Goal: Task Accomplishment & Management: Complete application form

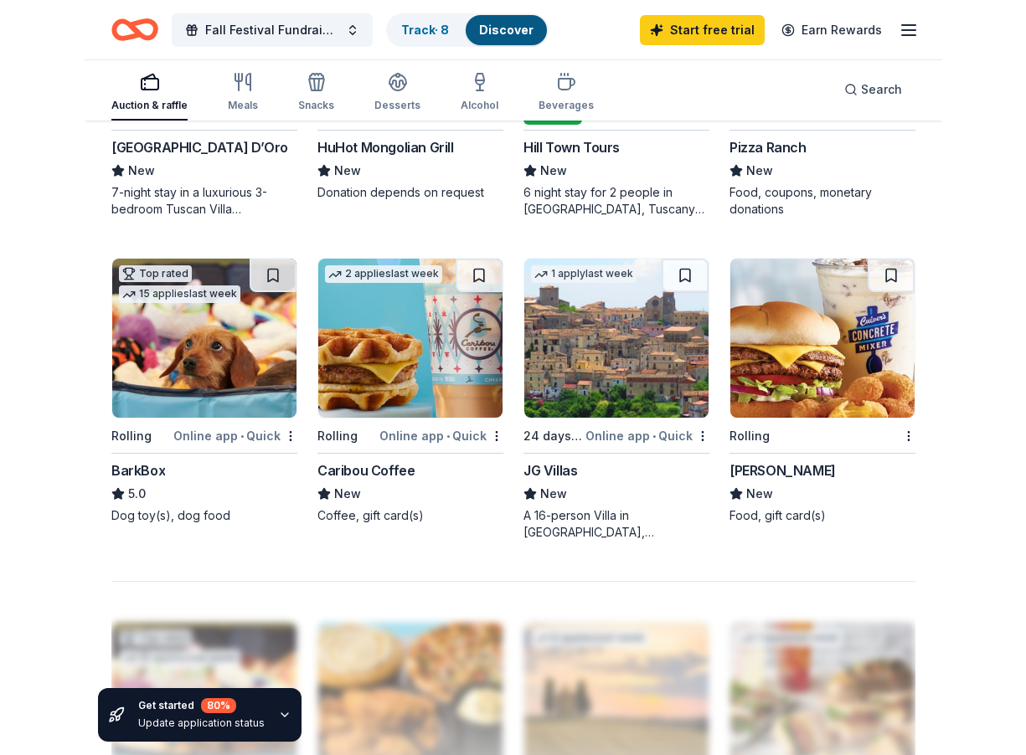
scroll to position [1295, 0]
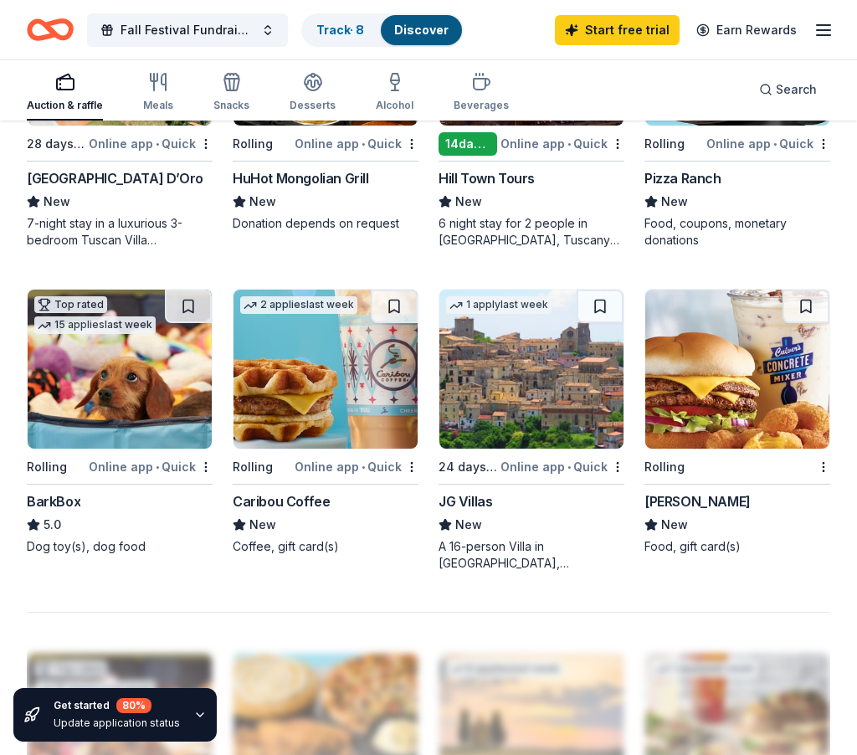
click at [362, 384] on img at bounding box center [326, 369] width 184 height 159
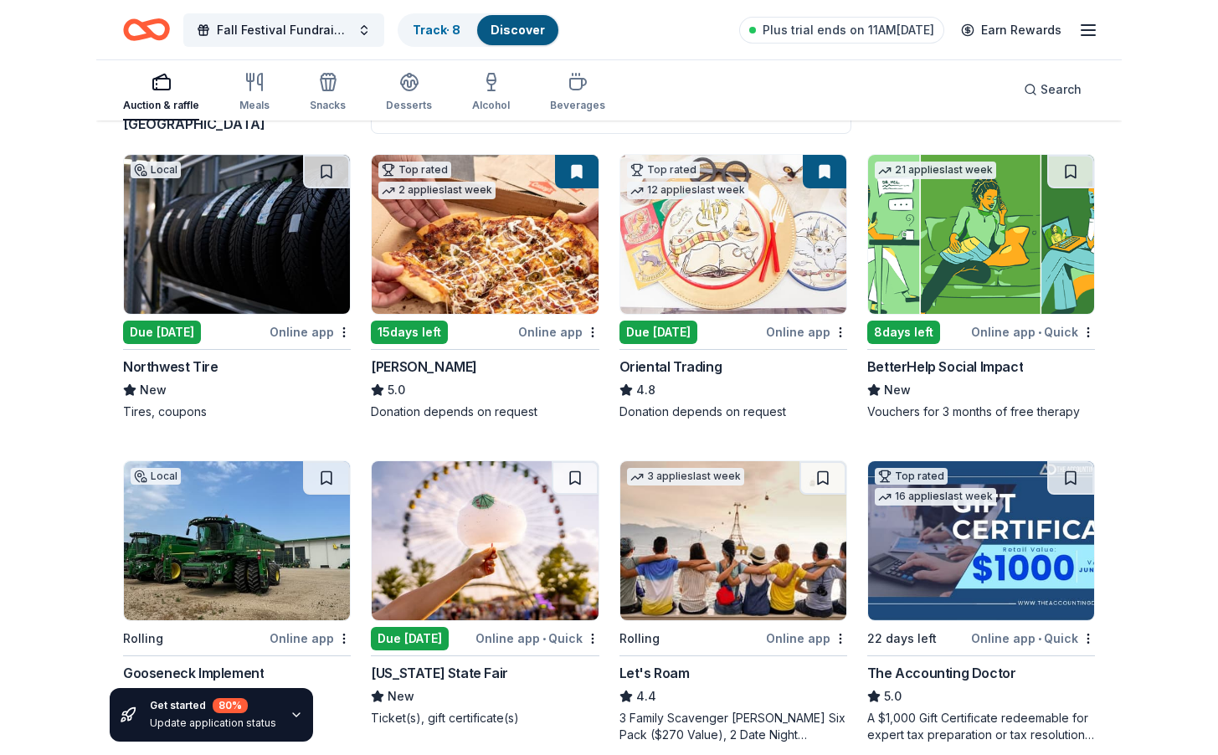
scroll to position [167, 0]
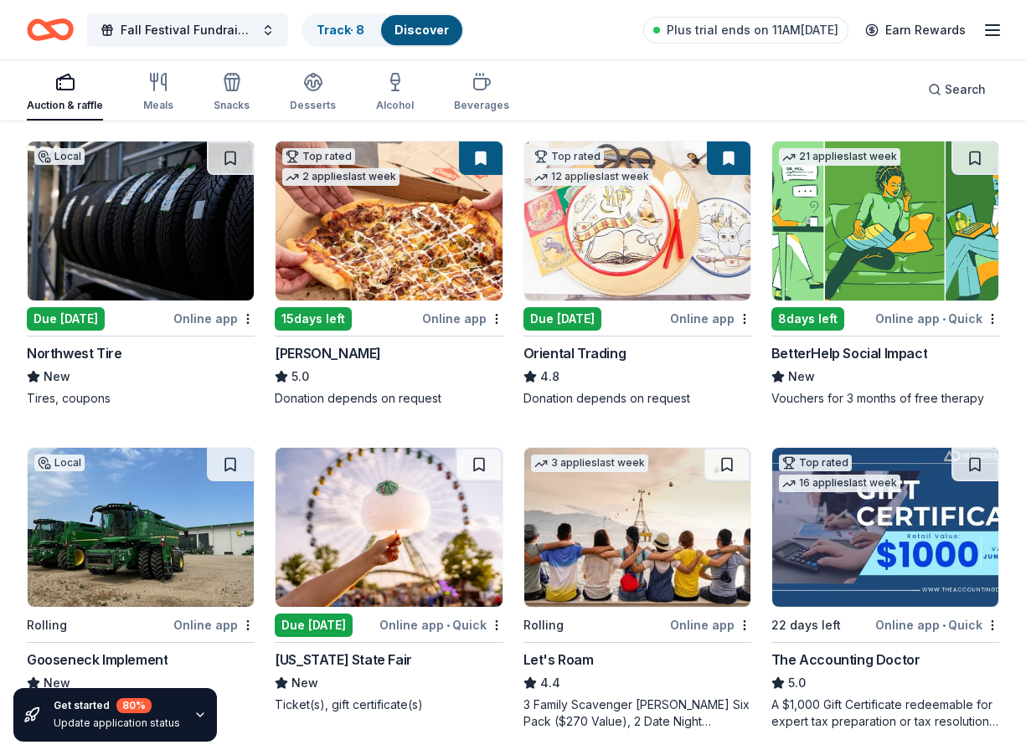
click at [449, 316] on div "Online app" at bounding box center [462, 318] width 81 height 21
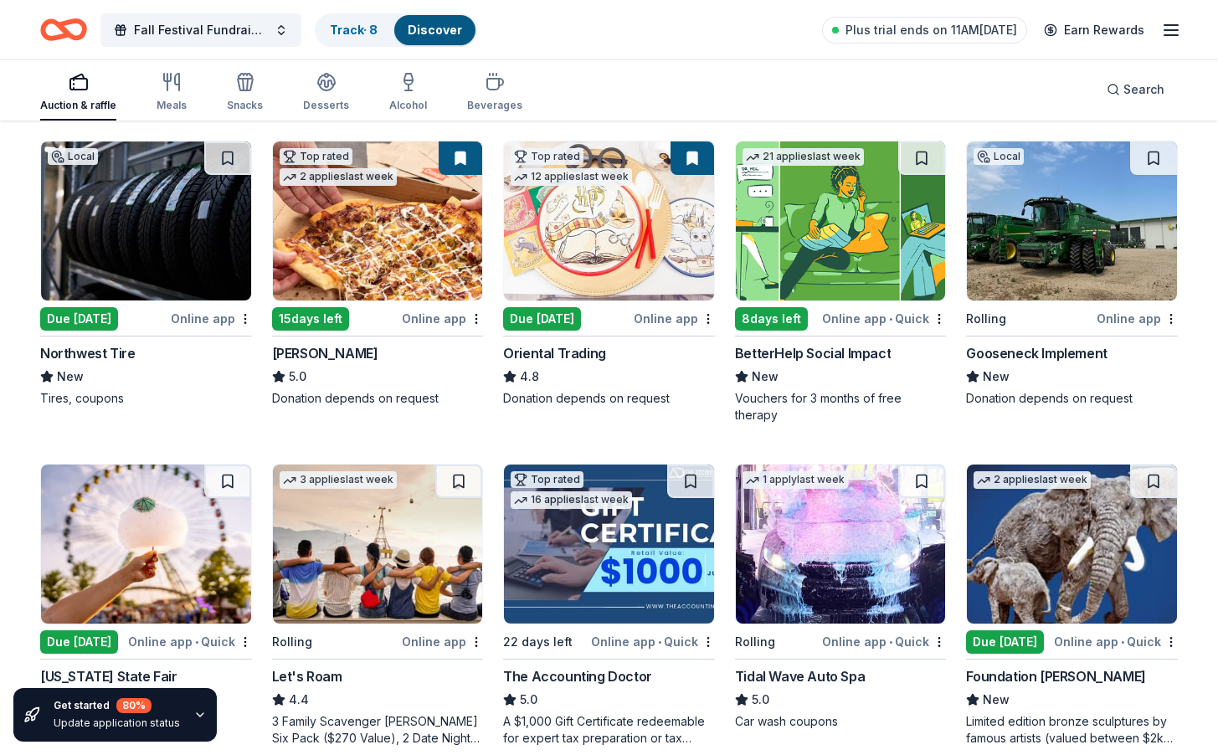
click at [149, 247] on img at bounding box center [146, 221] width 210 height 159
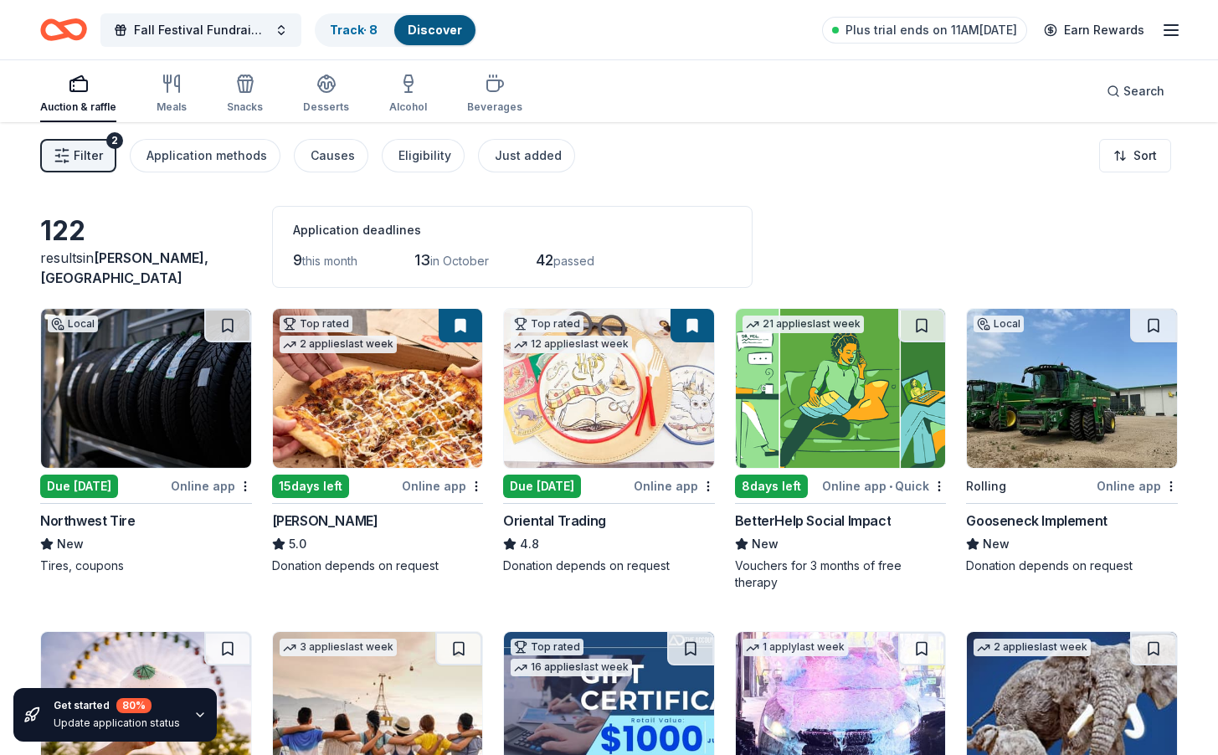
scroll to position [0, 0]
click at [414, 158] on div "Eligibility" at bounding box center [425, 156] width 53 height 20
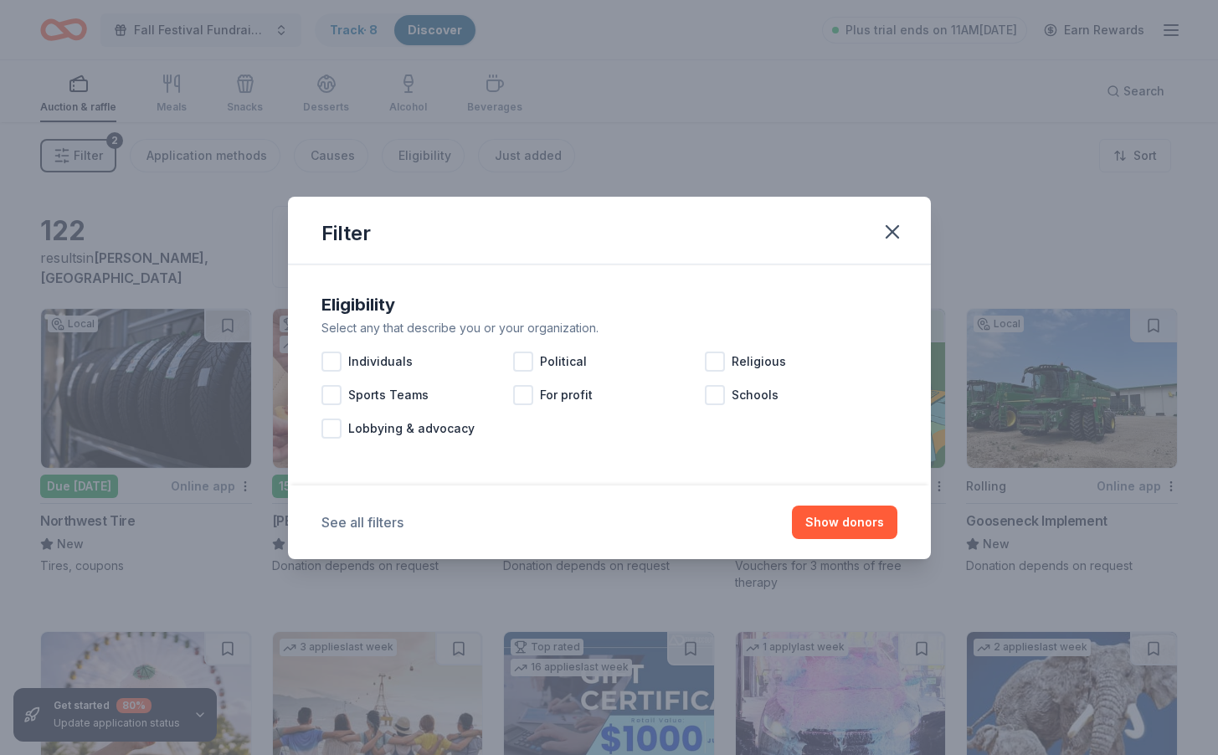
click at [375, 520] on button "See all filters" at bounding box center [363, 522] width 82 height 20
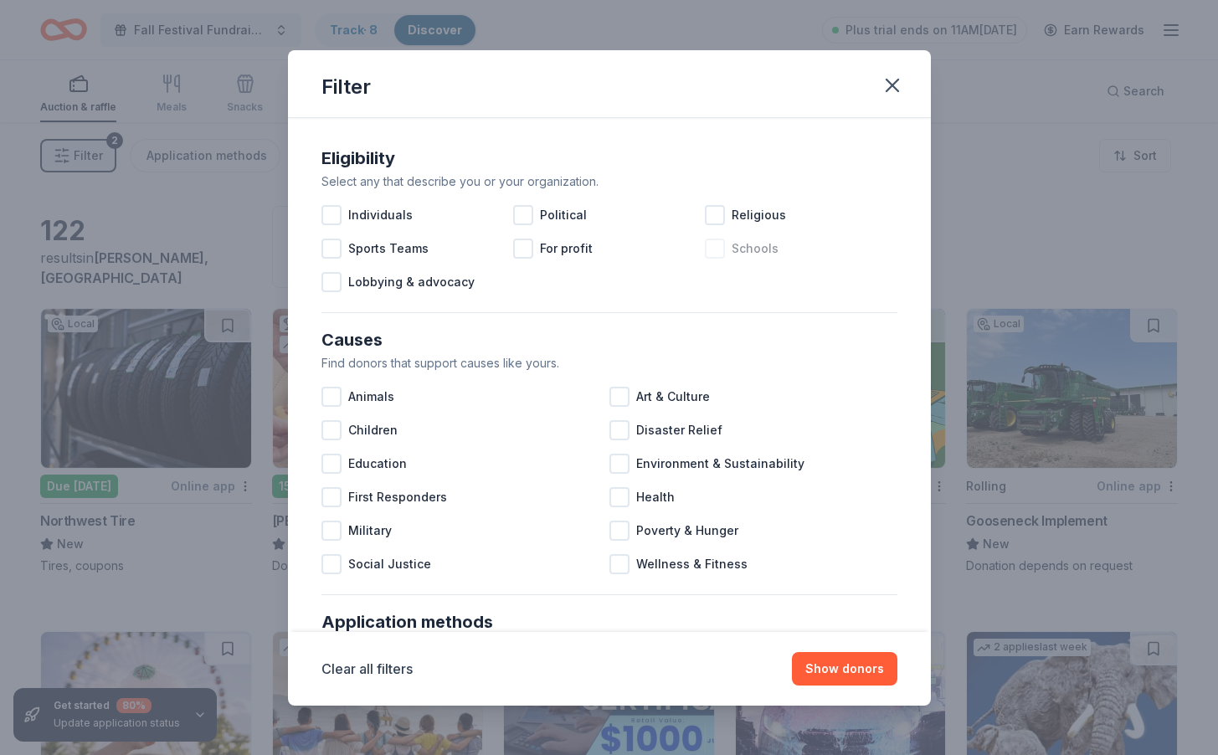
click at [715, 247] on div at bounding box center [715, 249] width 20 height 20
click at [857, 84] on icon "button" at bounding box center [893, 86] width 12 height 12
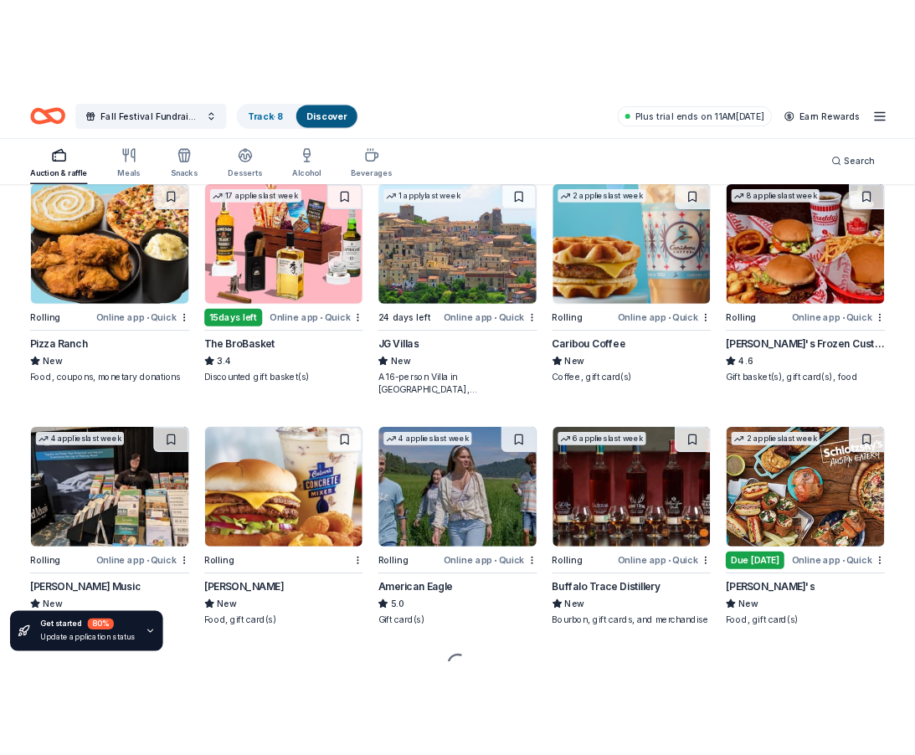
scroll to position [1476, 0]
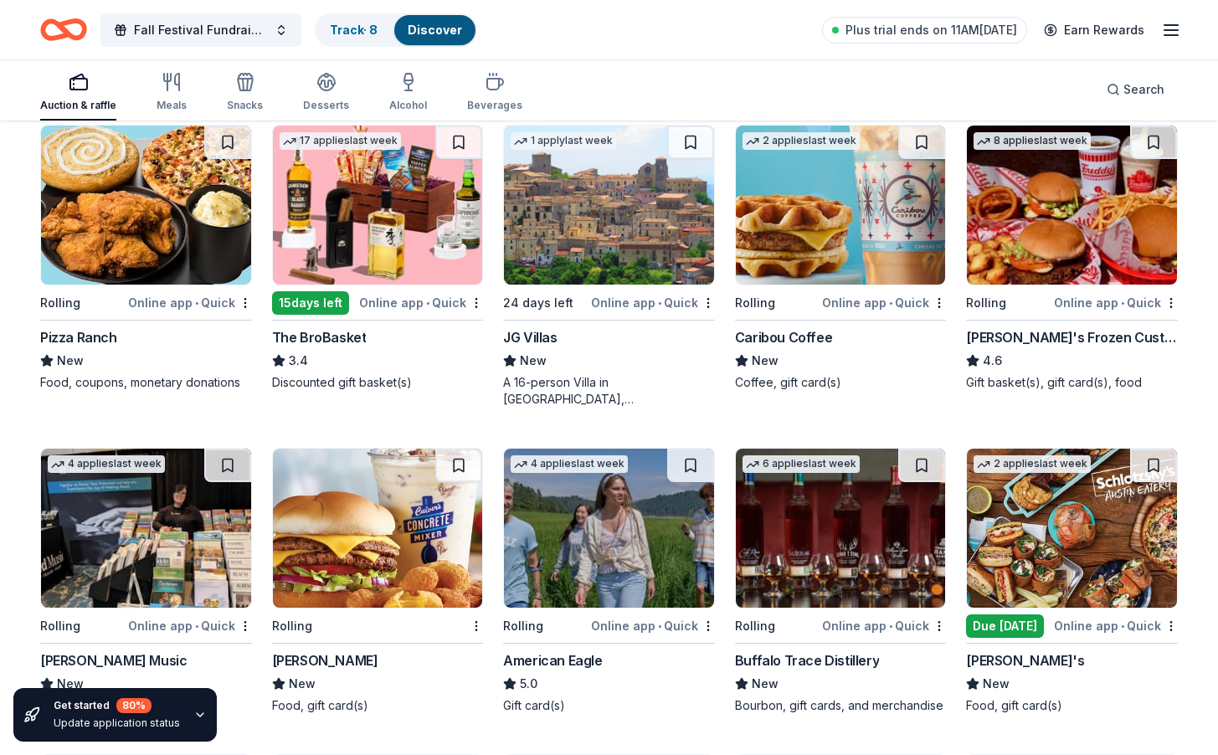
click at [773, 247] on img at bounding box center [841, 205] width 210 height 159
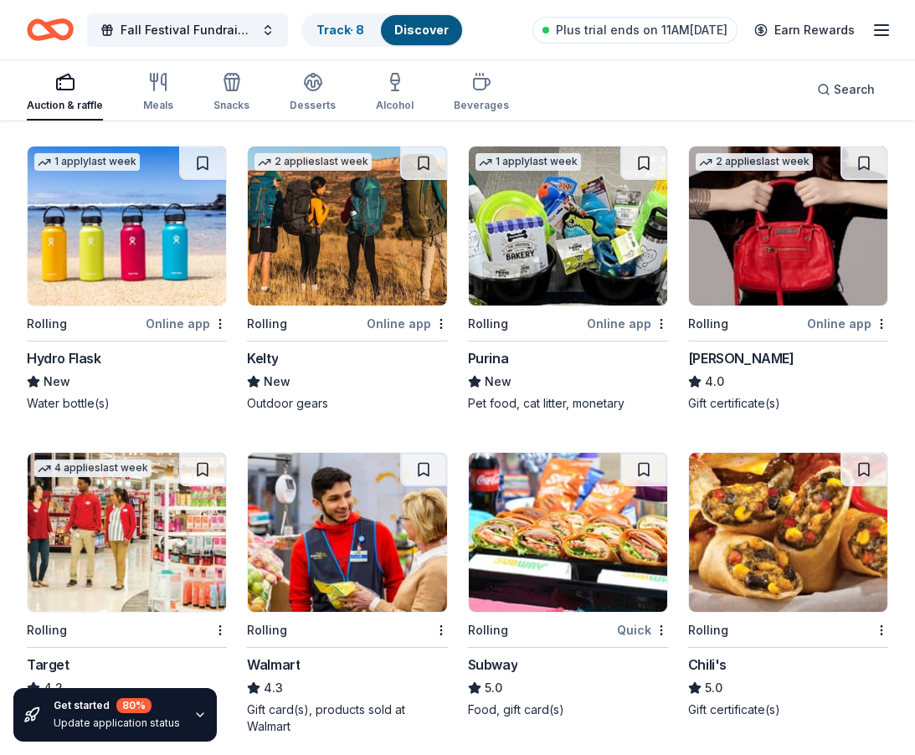
scroll to position [4673, 0]
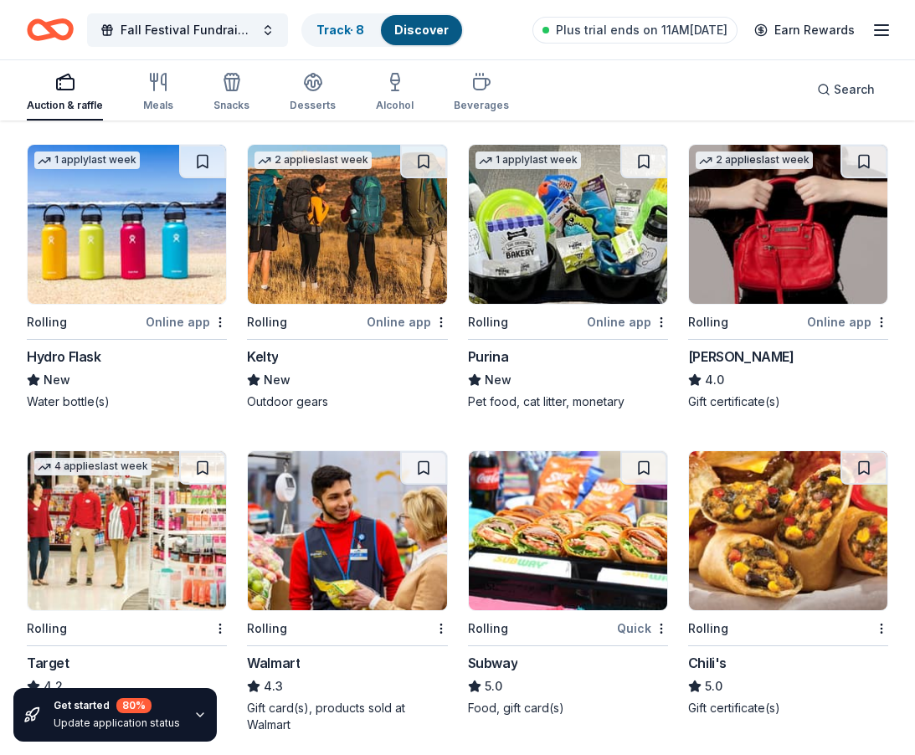
click at [161, 240] on img at bounding box center [127, 224] width 198 height 159
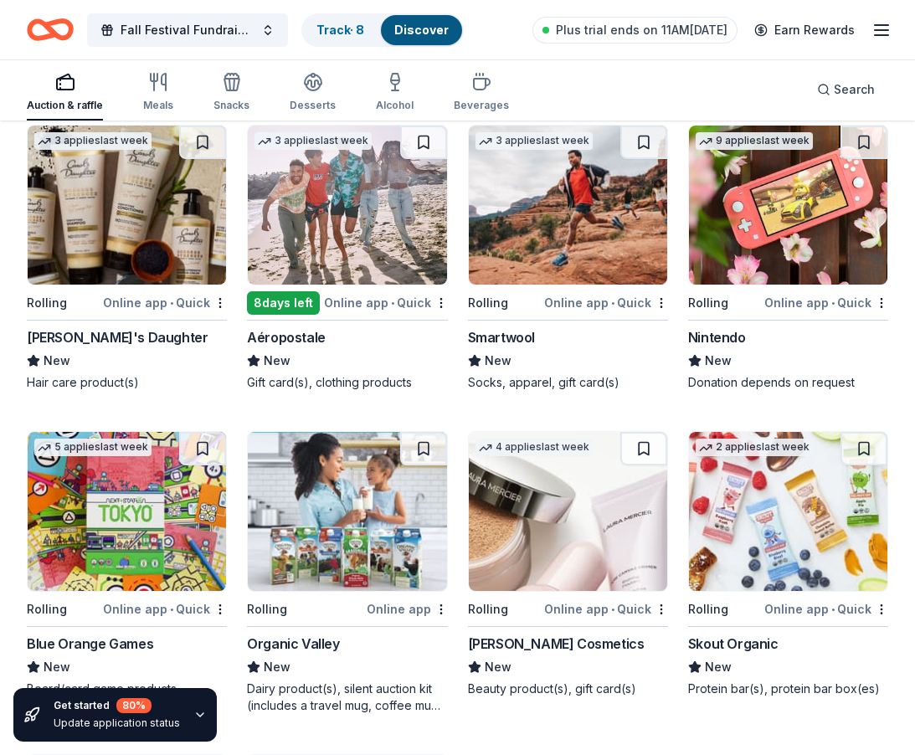
scroll to position [8186, 0]
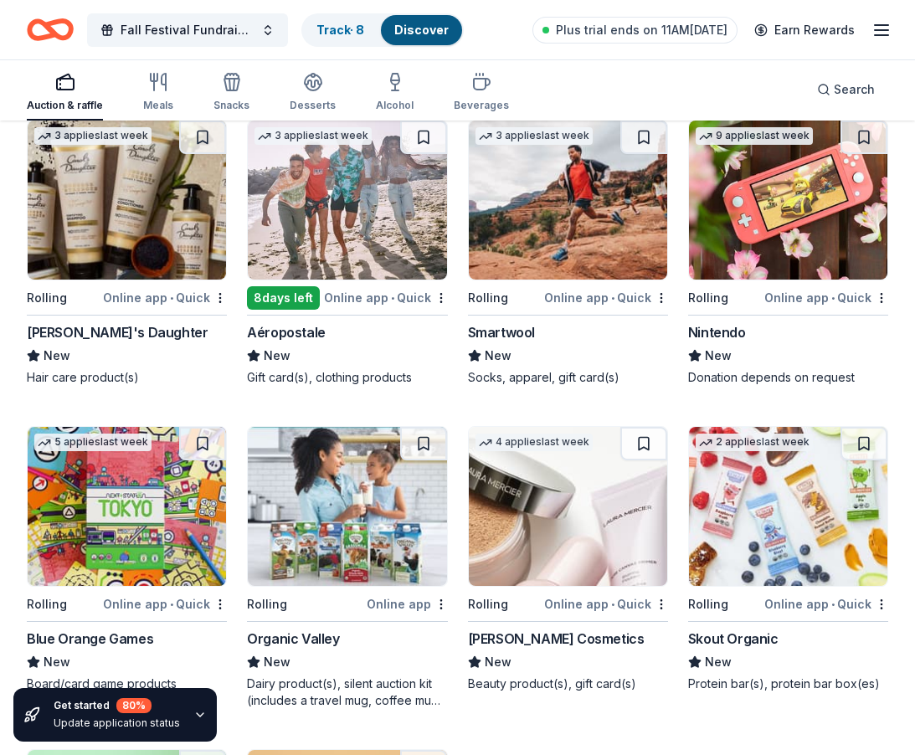
click at [755, 238] on img at bounding box center [788, 200] width 198 height 159
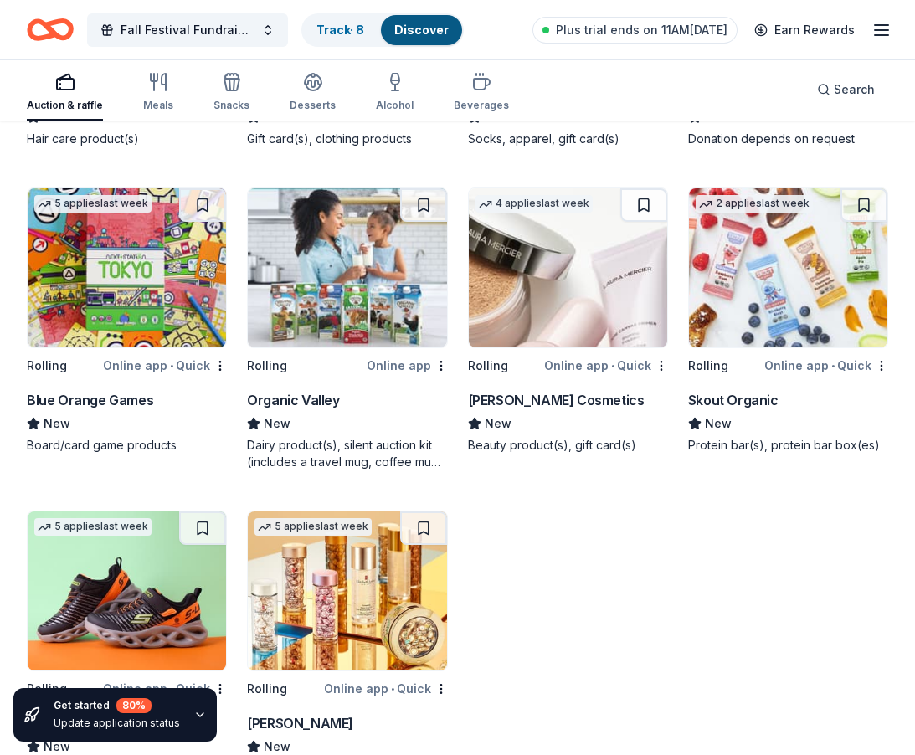
scroll to position [8425, 0]
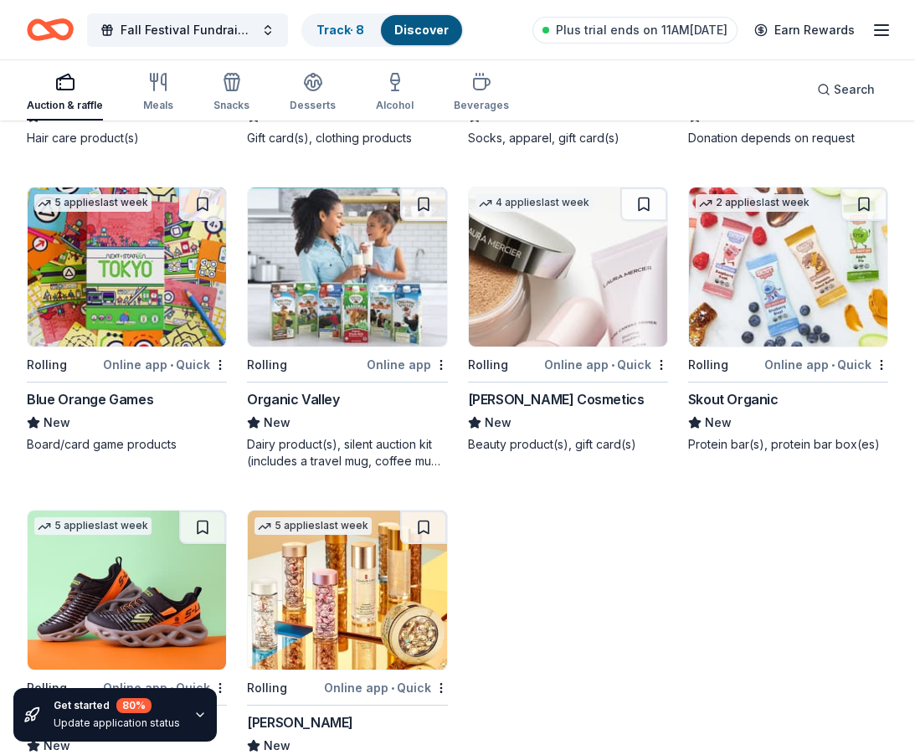
click at [370, 316] on img at bounding box center [347, 267] width 198 height 159
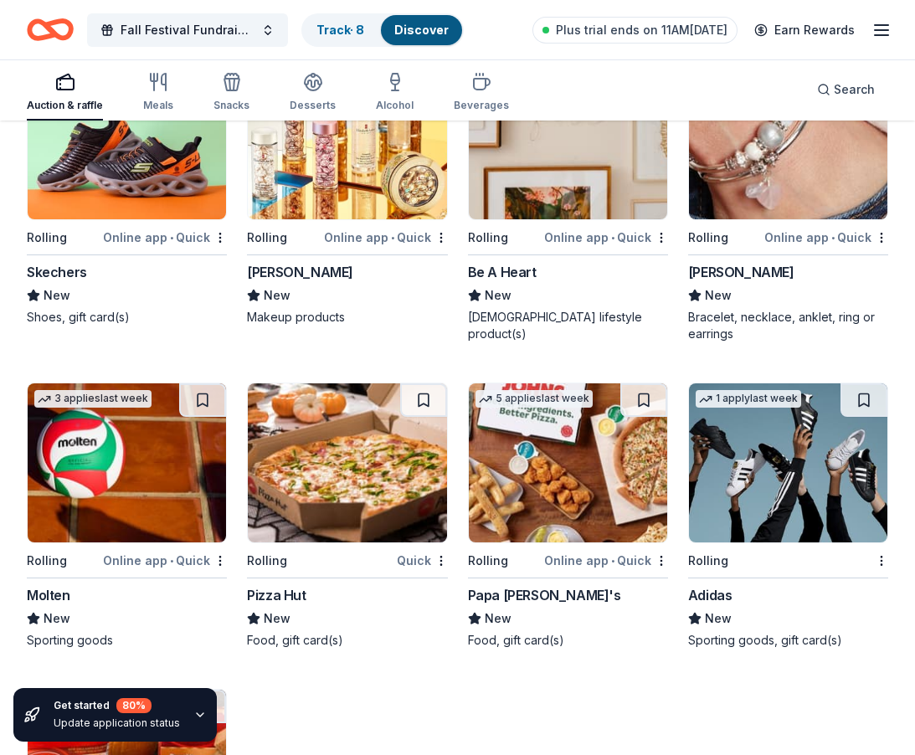
scroll to position [8906, 0]
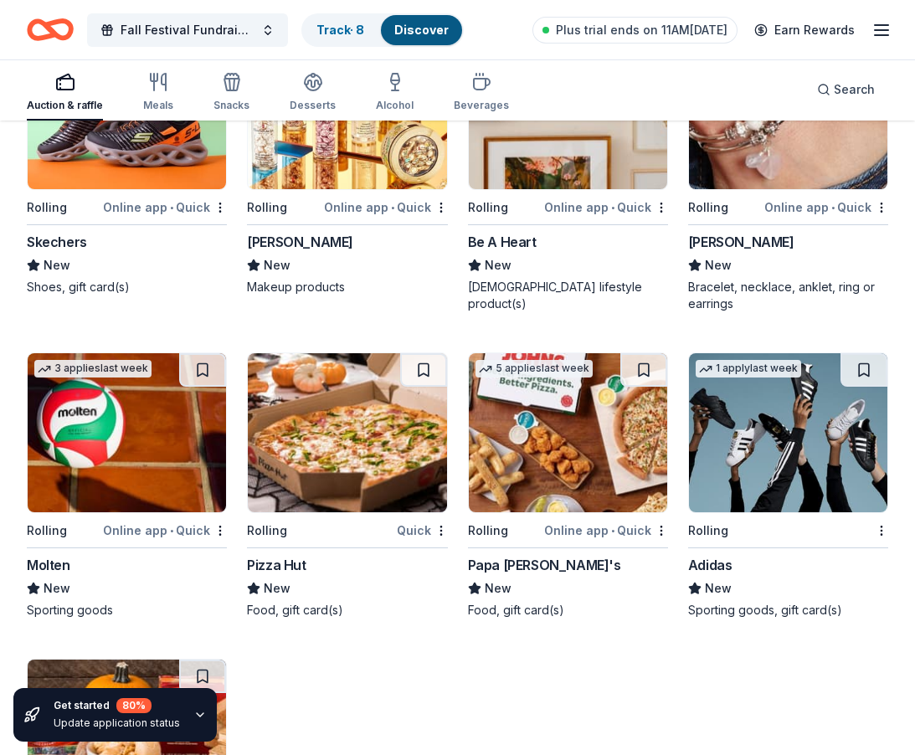
click at [88, 455] on img at bounding box center [127, 432] width 198 height 159
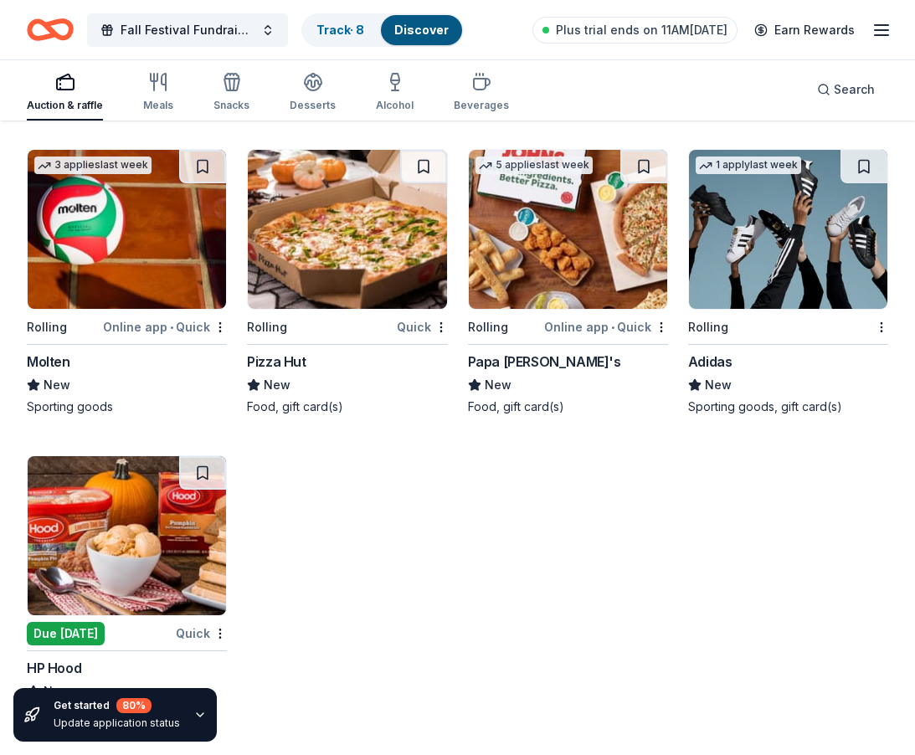
scroll to position [9109, 0]
click at [763, 256] on img at bounding box center [788, 229] width 198 height 159
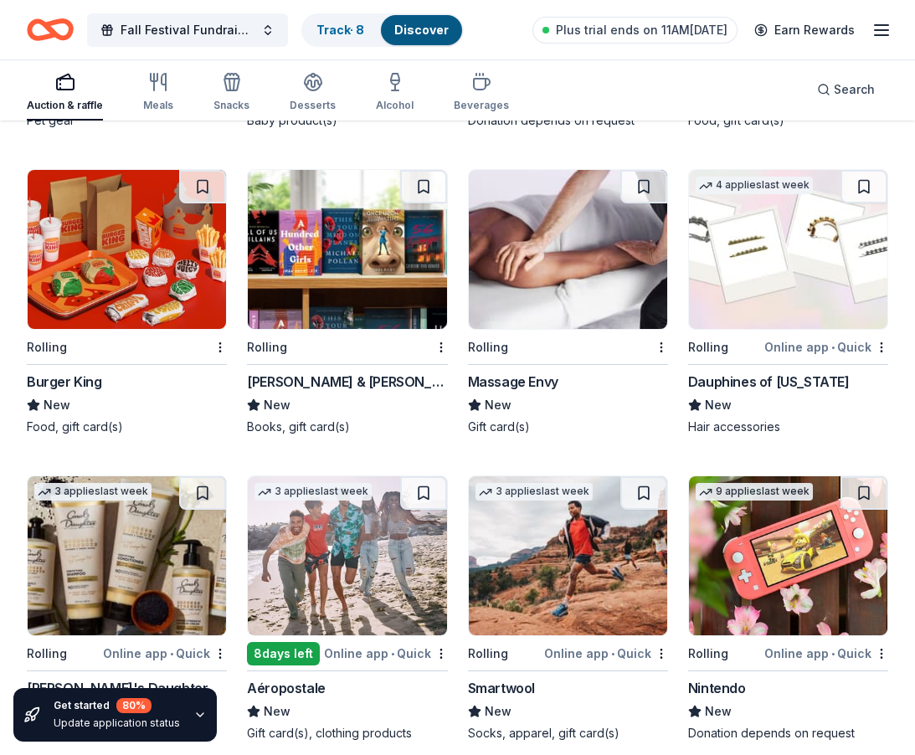
scroll to position [7829, 0]
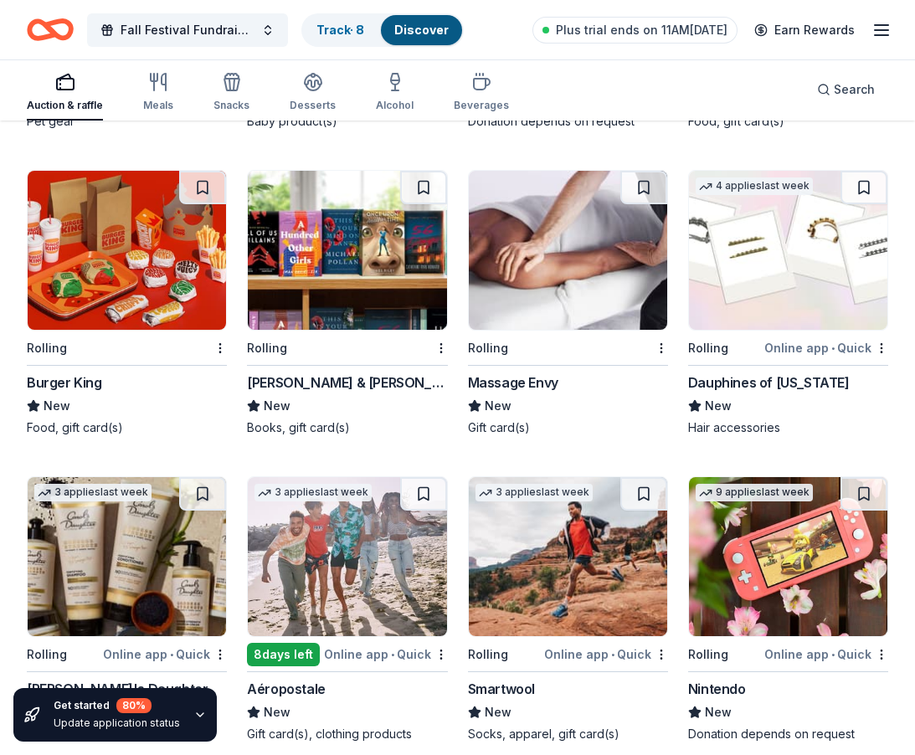
click at [598, 610] on img at bounding box center [568, 556] width 198 height 159
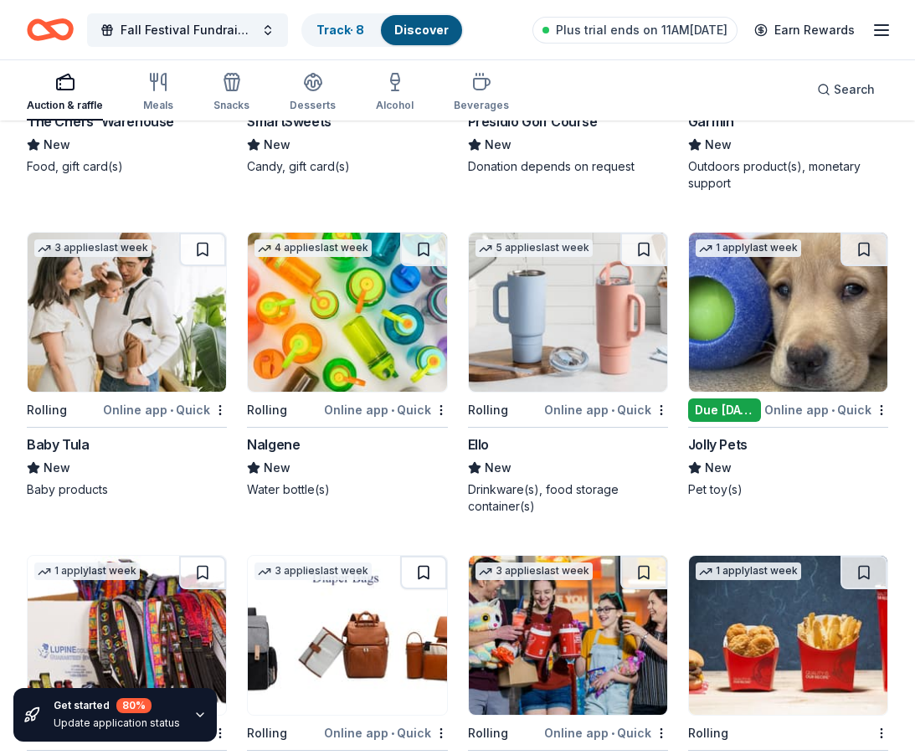
scroll to position [7070, 0]
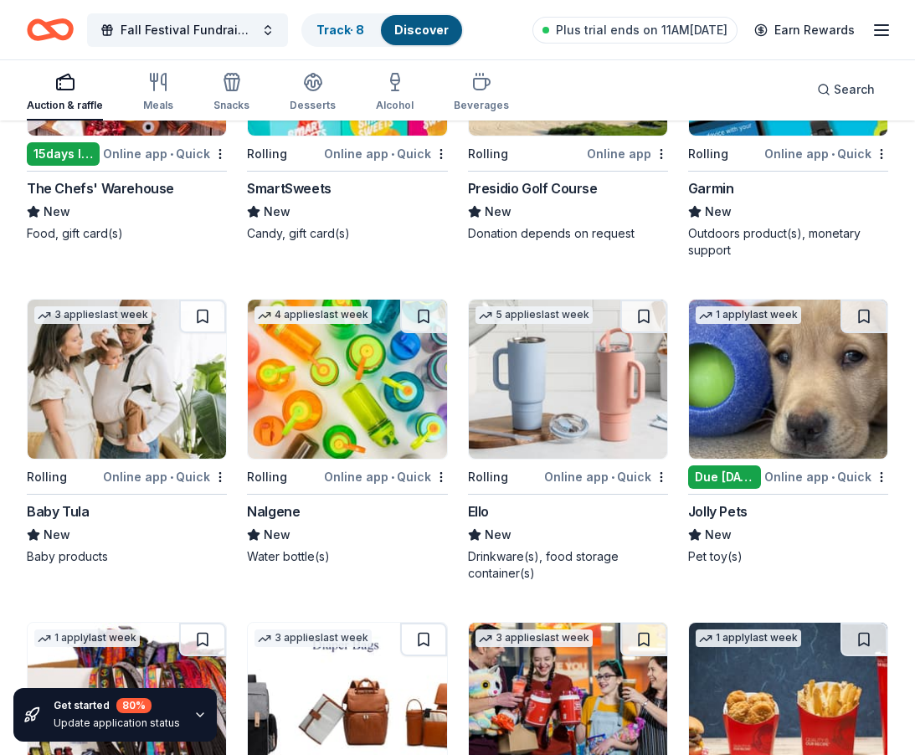
click at [384, 404] on img at bounding box center [347, 379] width 198 height 159
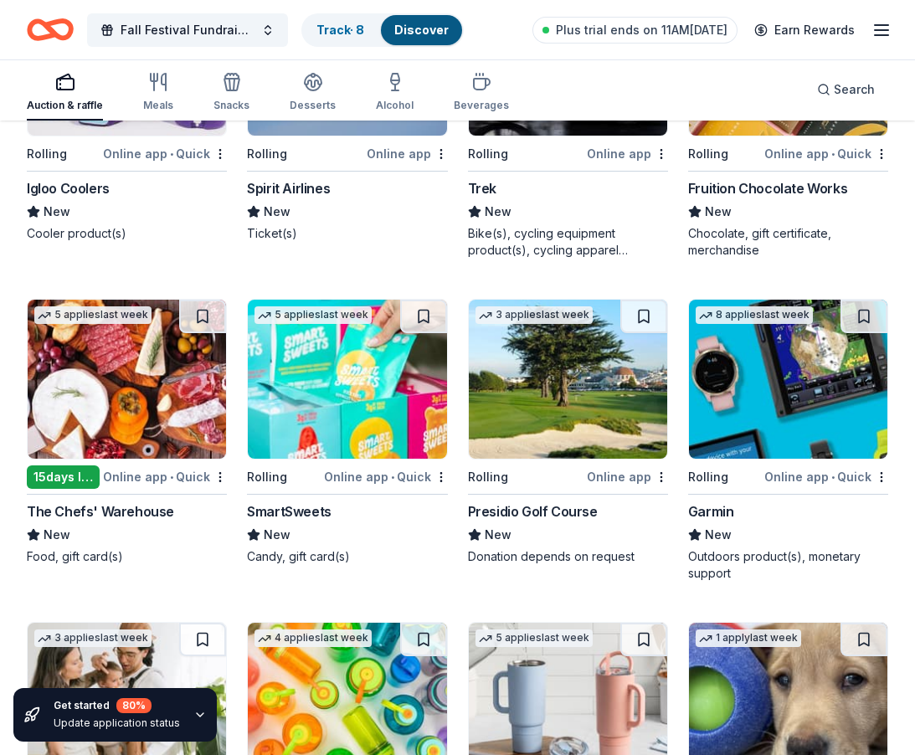
scroll to position [6738, 0]
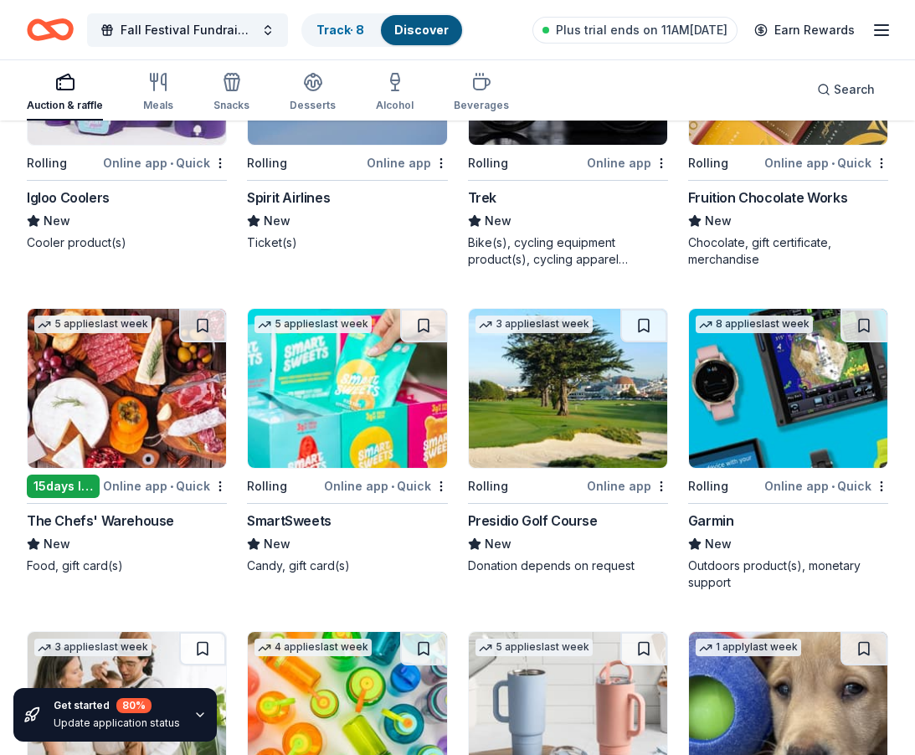
click at [360, 389] on img at bounding box center [347, 388] width 198 height 159
click at [796, 451] on img at bounding box center [788, 388] width 198 height 159
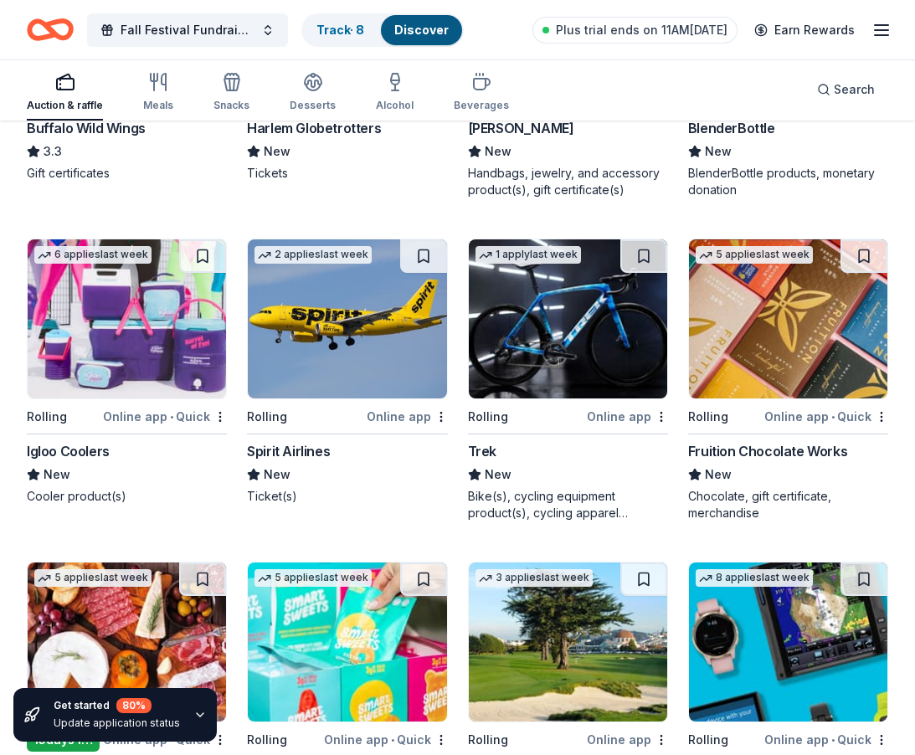
scroll to position [6483, 0]
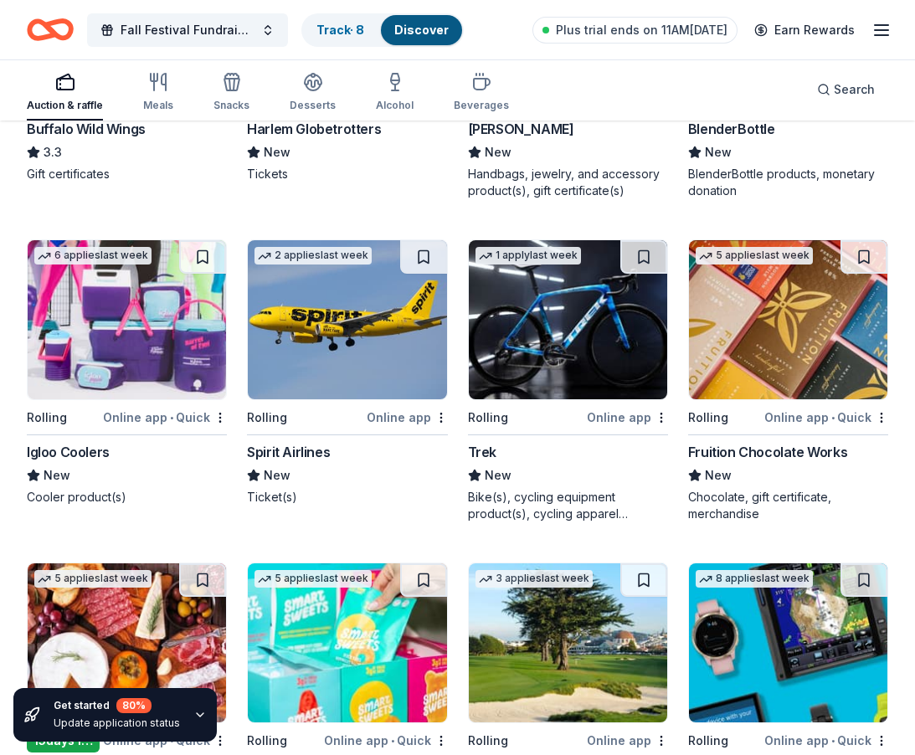
click at [96, 340] on img at bounding box center [127, 319] width 198 height 159
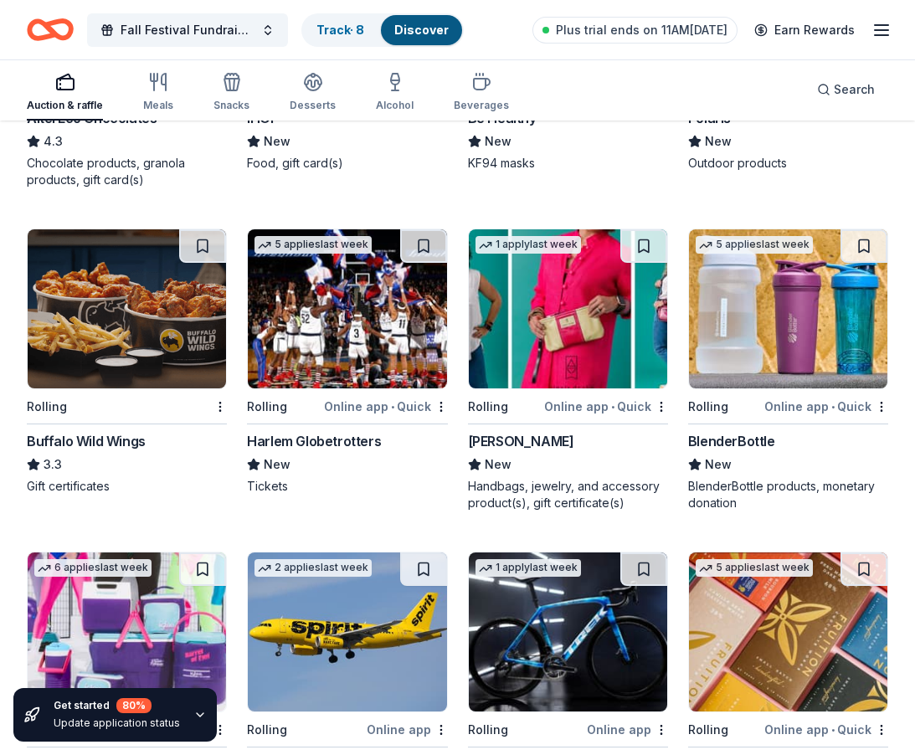
scroll to position [6168, 0]
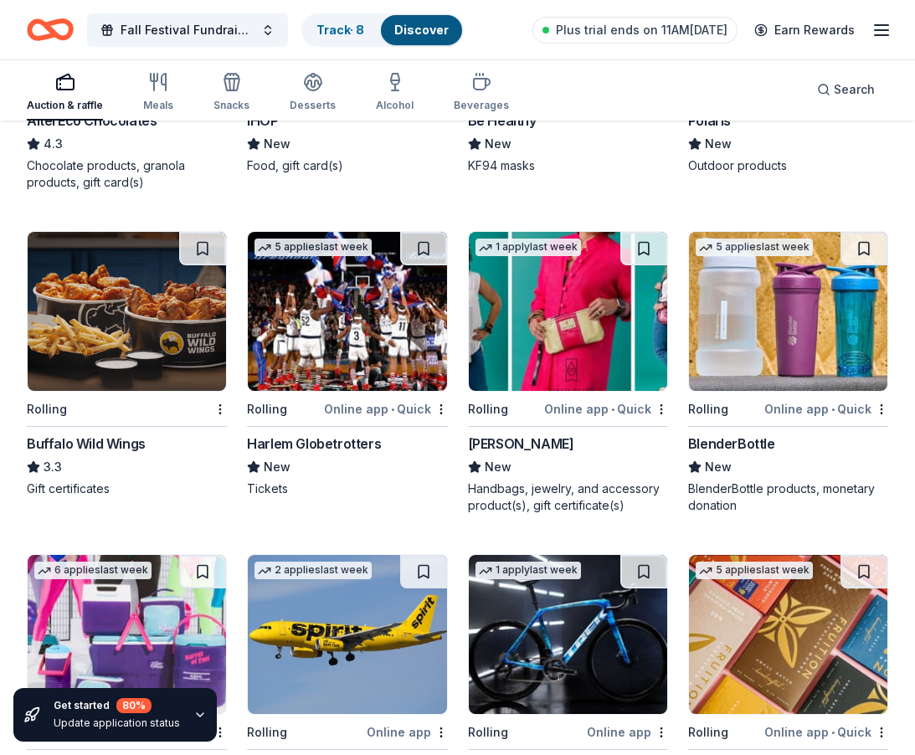
click at [782, 338] on img at bounding box center [788, 311] width 198 height 159
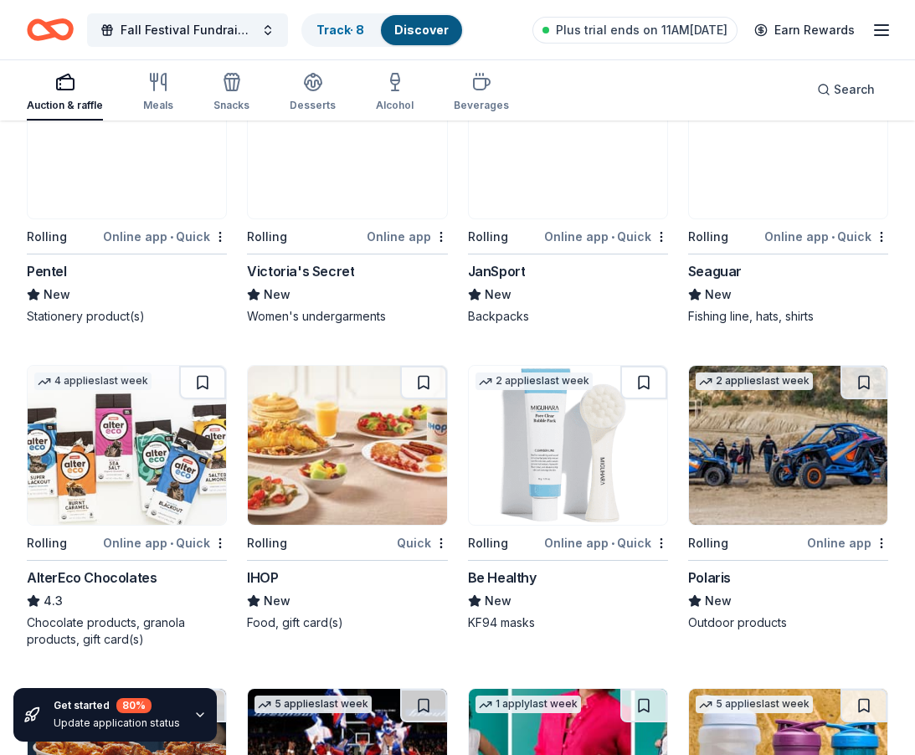
scroll to position [5704, 0]
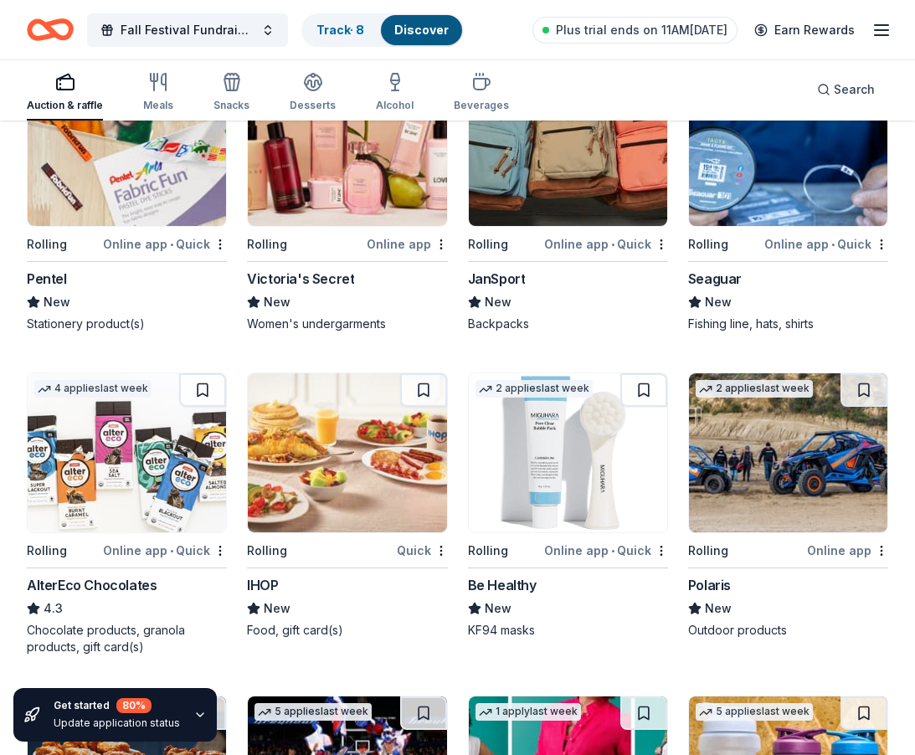
click at [139, 493] on img at bounding box center [127, 452] width 198 height 159
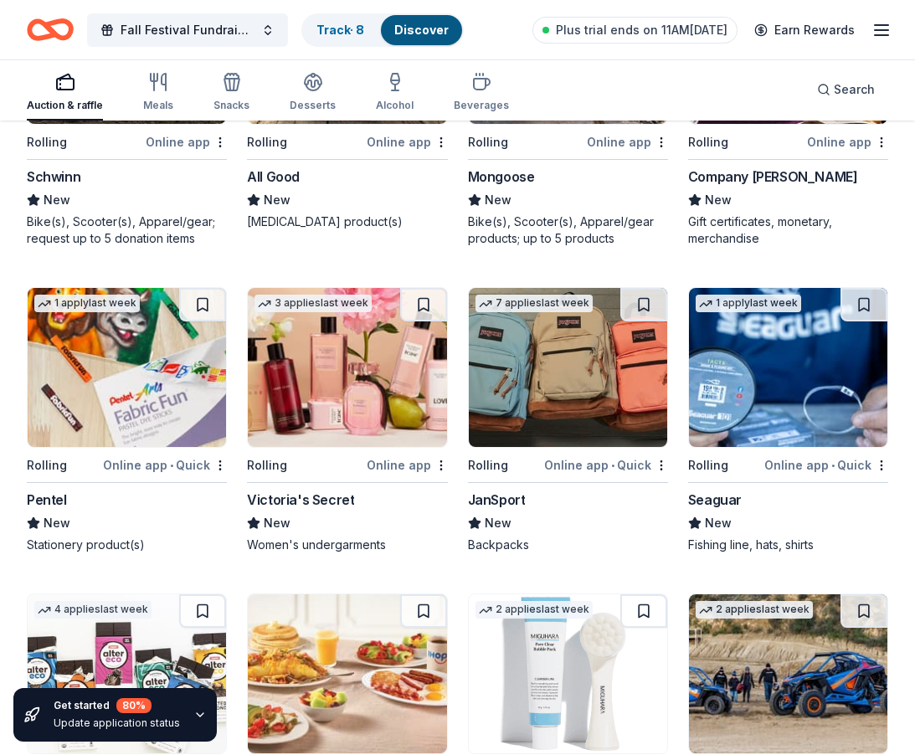
scroll to position [5477, 0]
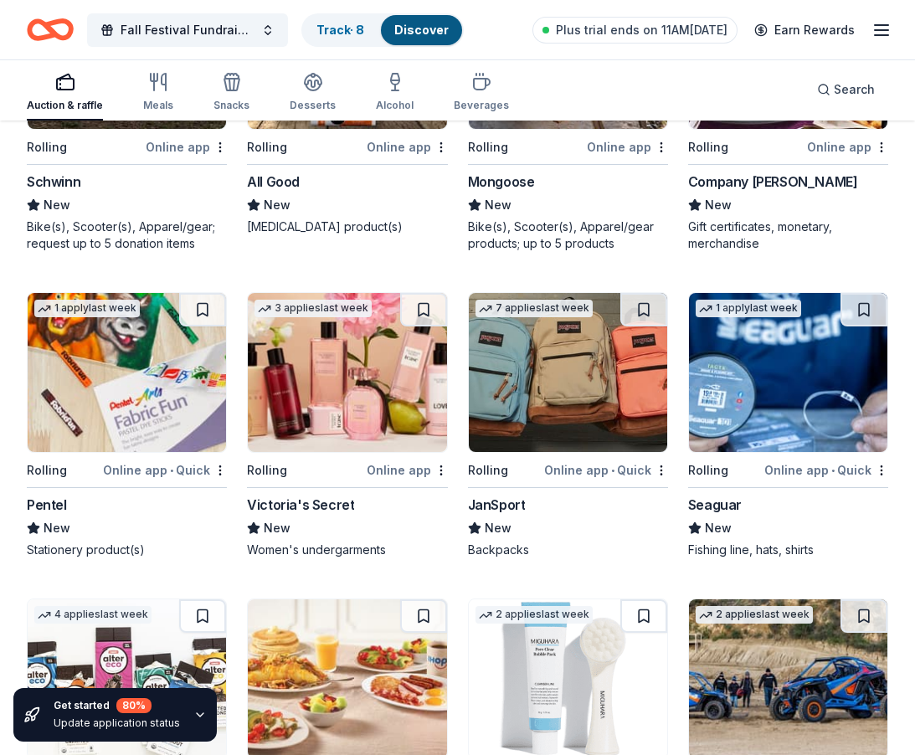
click at [574, 367] on img at bounding box center [568, 372] width 198 height 159
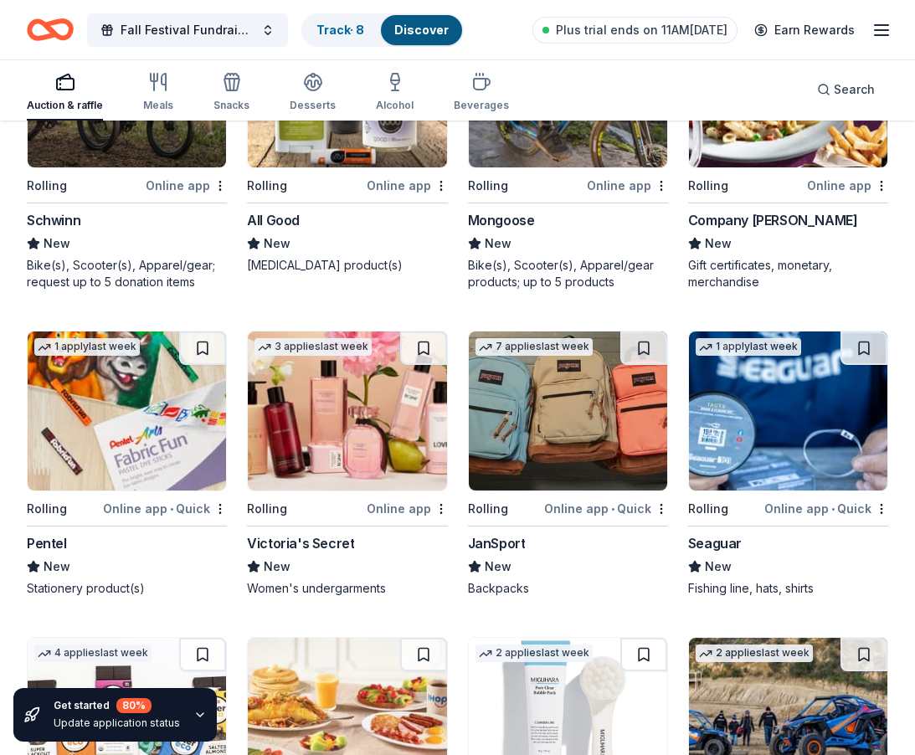
scroll to position [5436, 0]
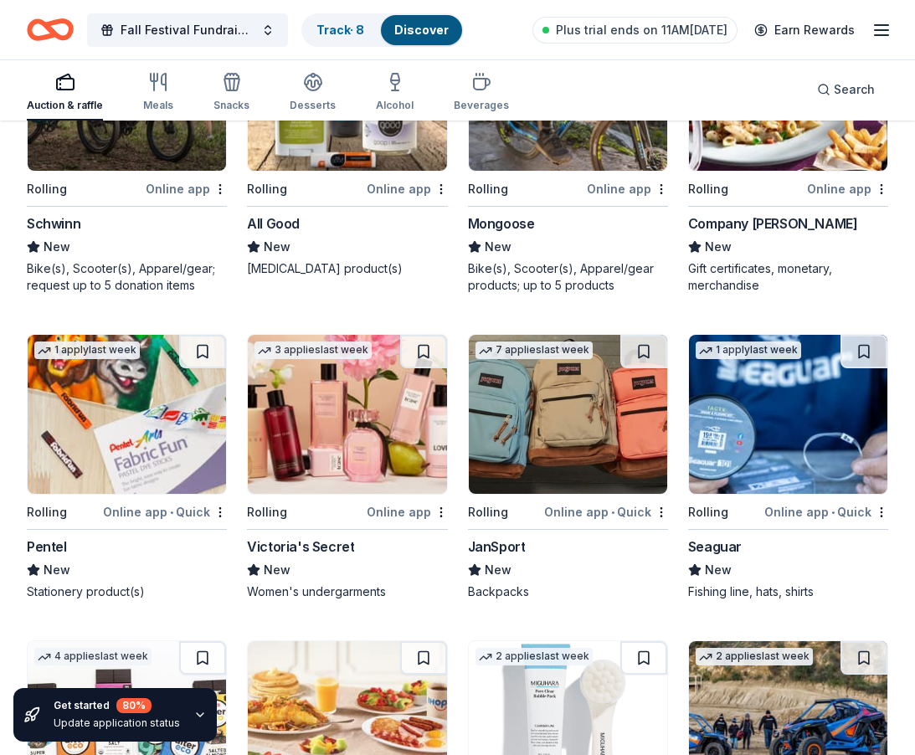
click at [120, 415] on img at bounding box center [127, 414] width 198 height 159
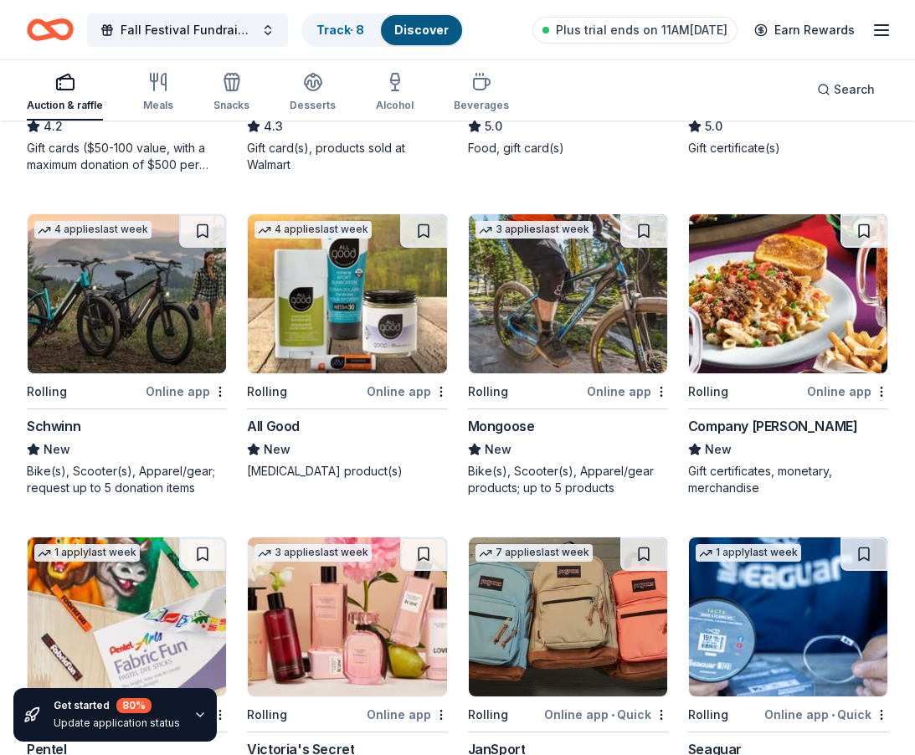
scroll to position [5230, 0]
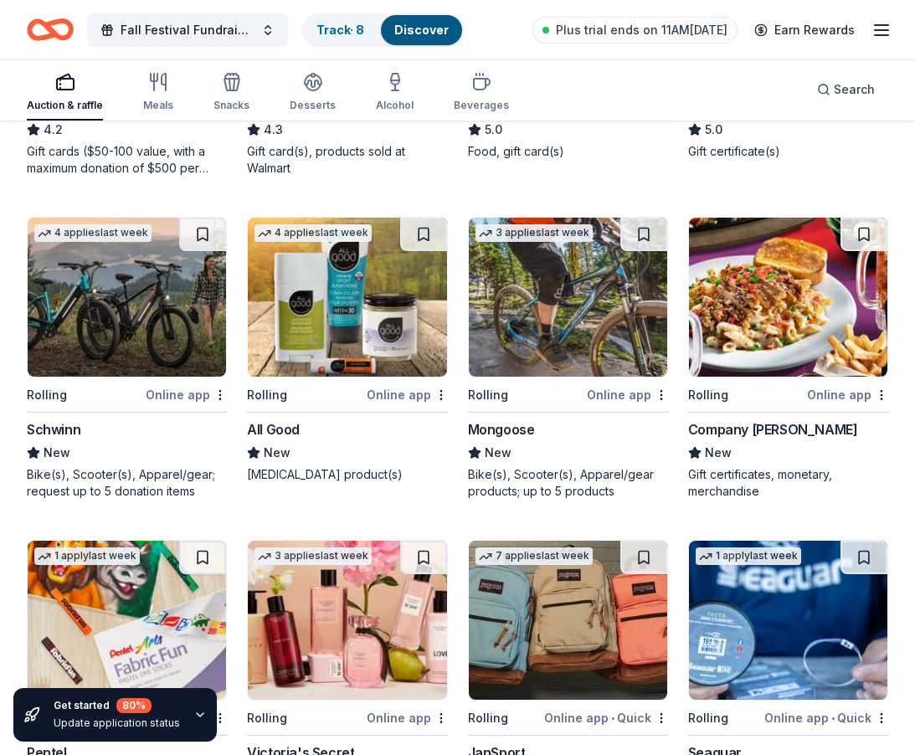
click at [583, 331] on img at bounding box center [568, 297] width 198 height 159
click at [126, 343] on img at bounding box center [127, 297] width 198 height 159
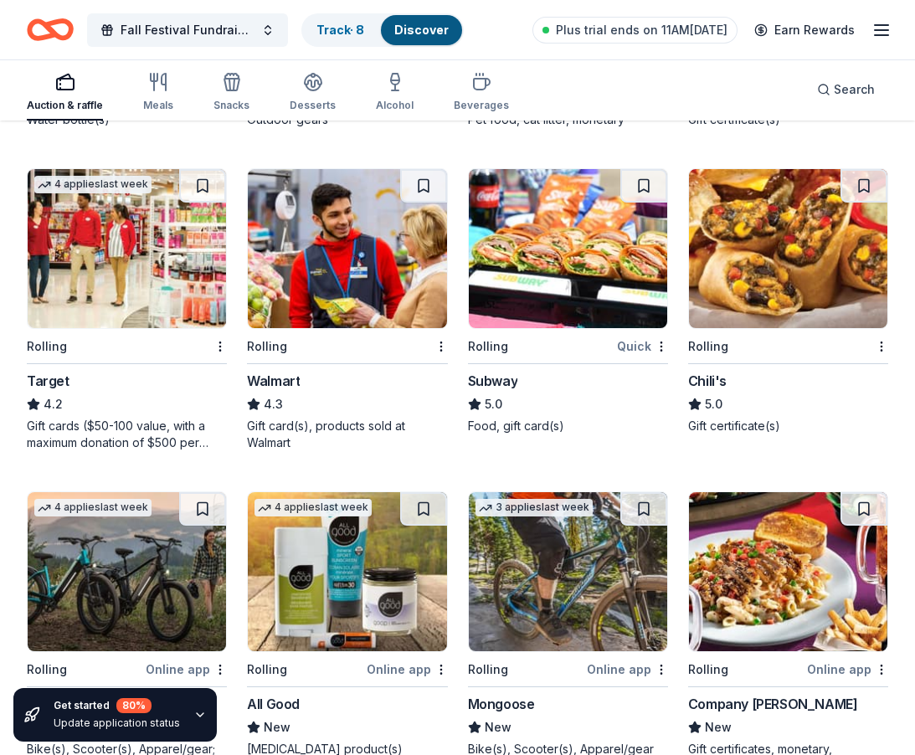
scroll to position [4909, 0]
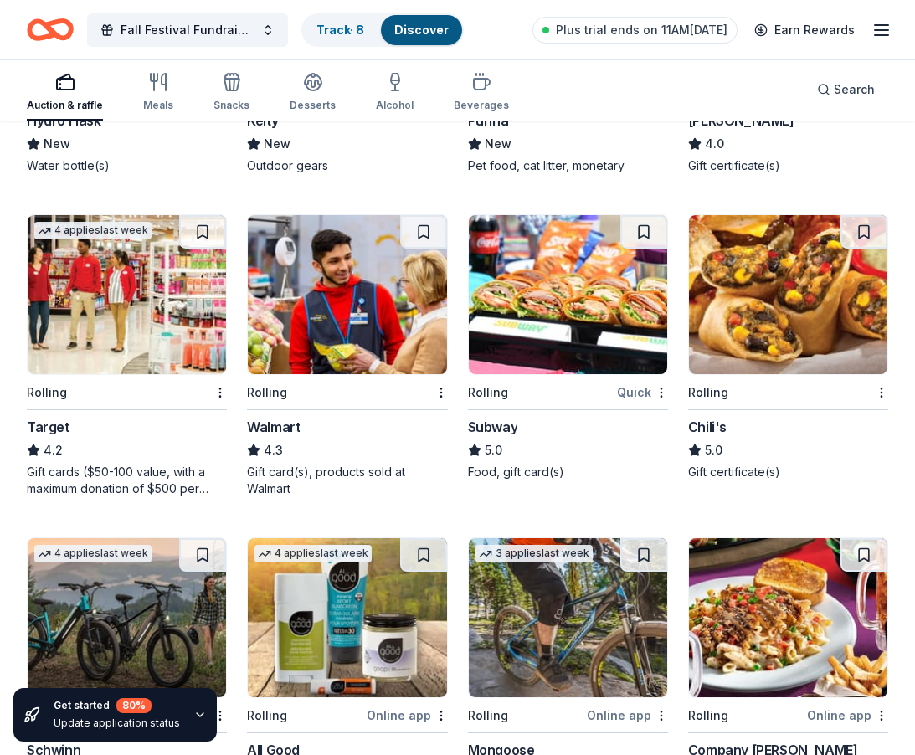
click at [573, 278] on img at bounding box center [568, 294] width 198 height 159
click at [152, 312] on img at bounding box center [127, 294] width 198 height 159
click at [339, 311] on img at bounding box center [347, 294] width 198 height 159
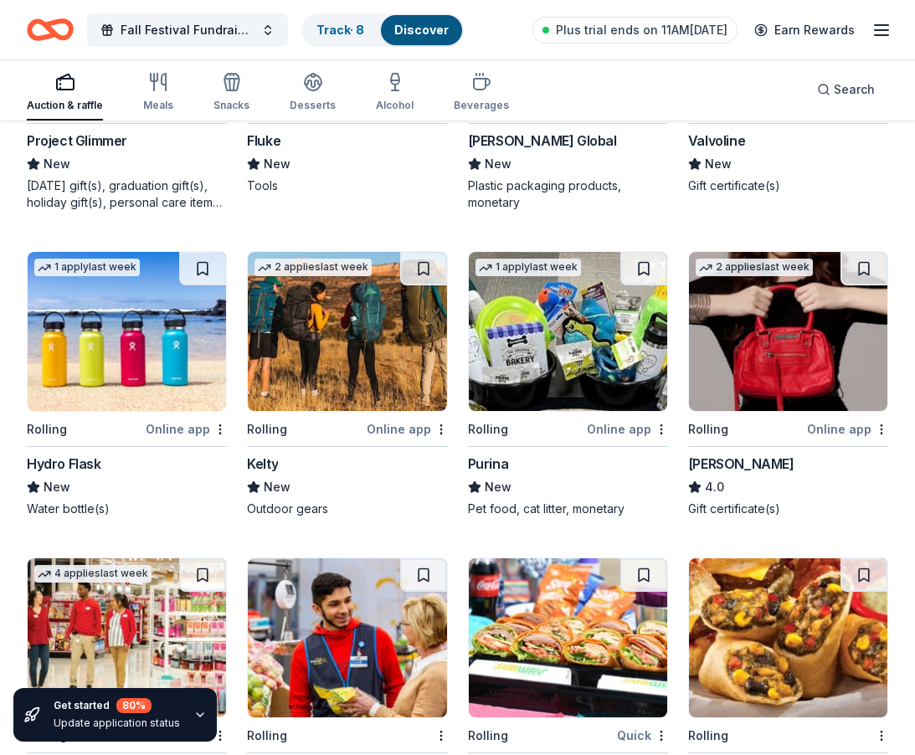
scroll to position [4566, 0]
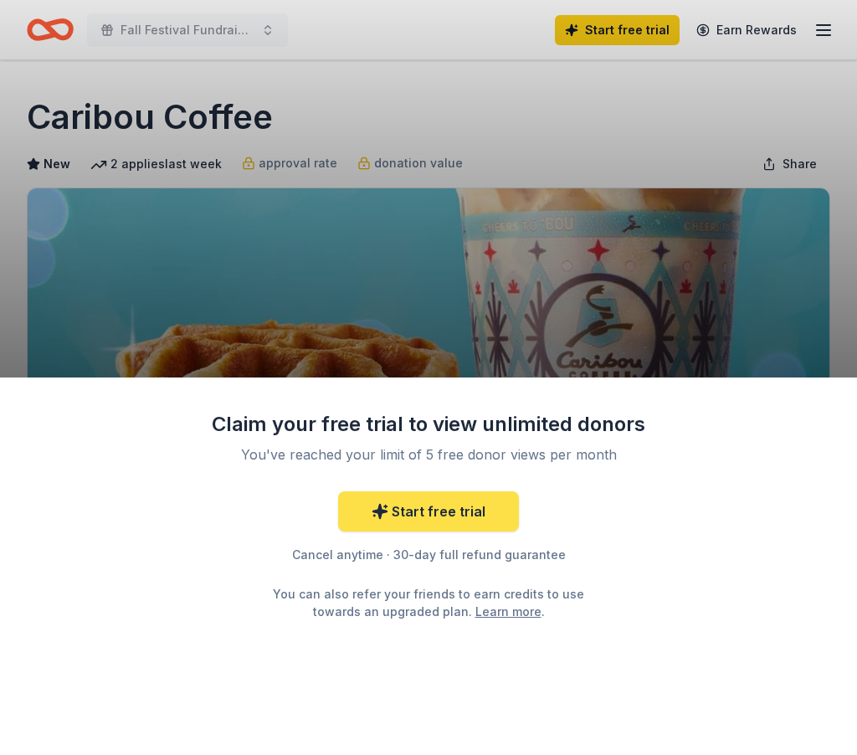
click at [420, 510] on link "Start free trial" at bounding box center [428, 512] width 181 height 40
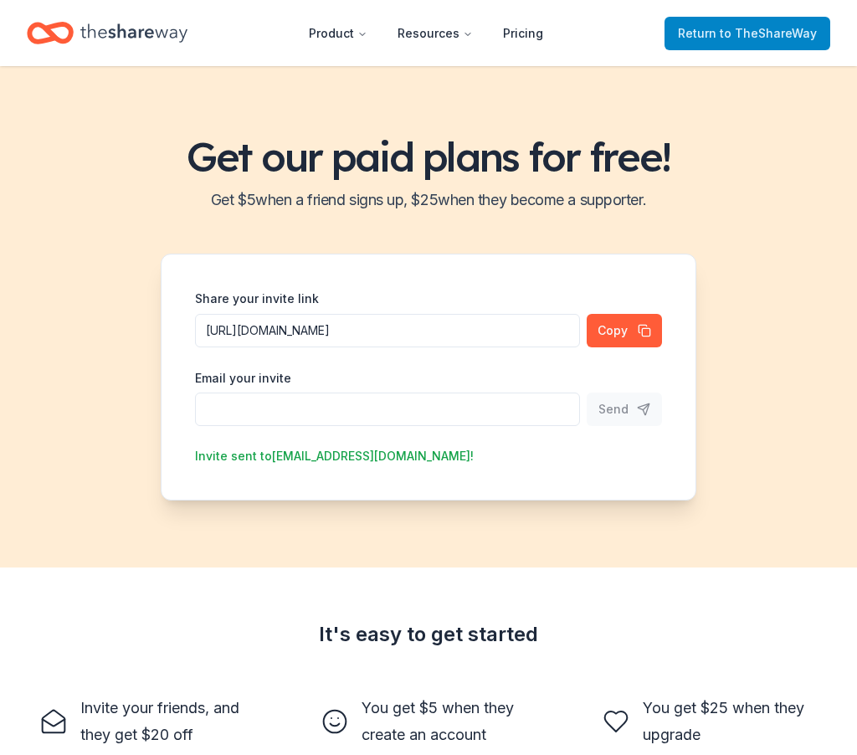
click at [770, 35] on span "to TheShareWay" at bounding box center [768, 33] width 97 height 14
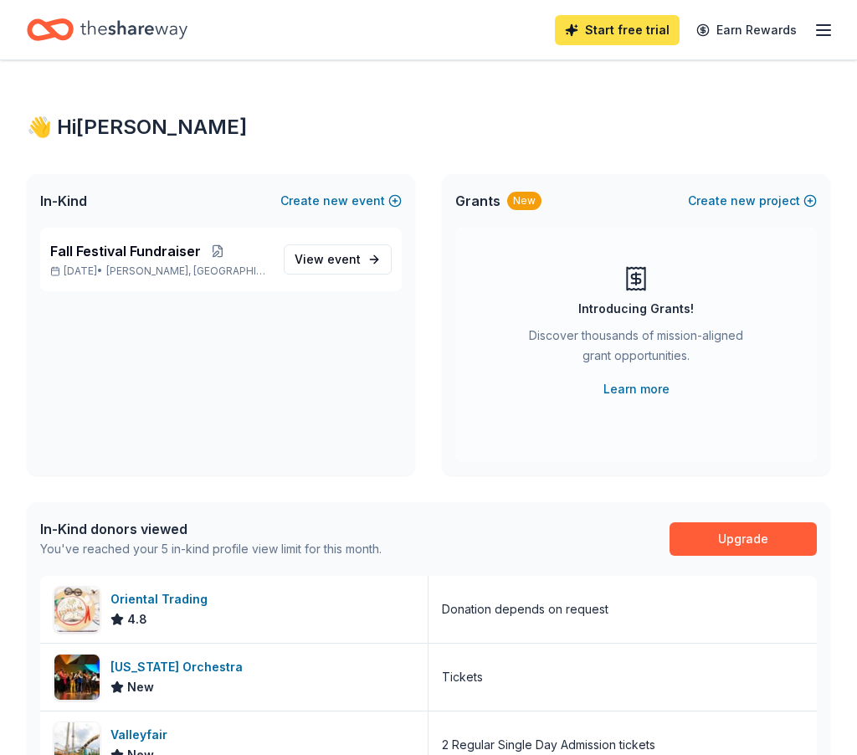
click at [625, 36] on link "Start free trial" at bounding box center [617, 30] width 125 height 30
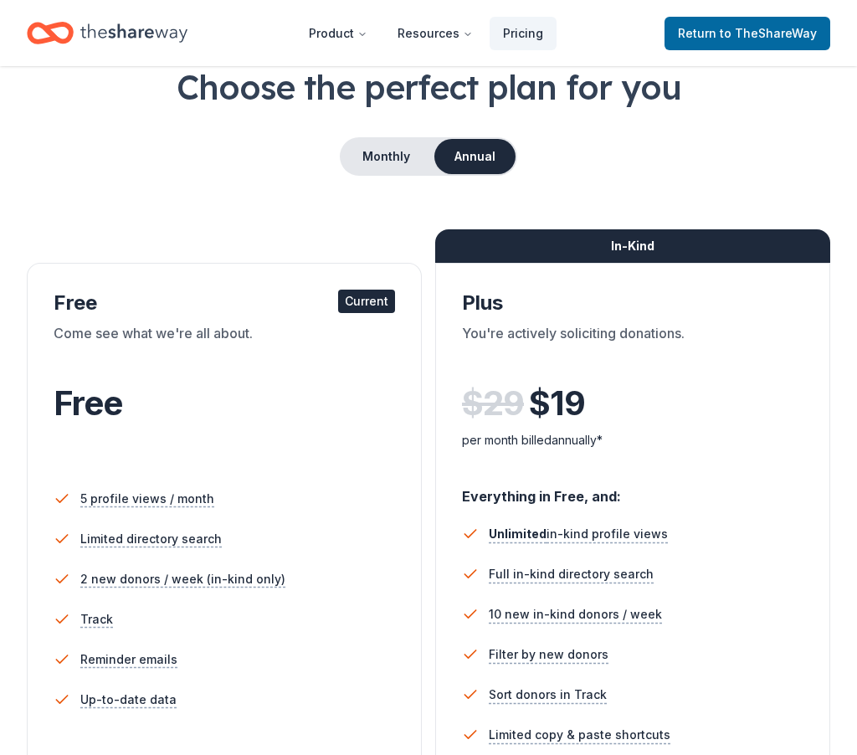
scroll to position [95, 0]
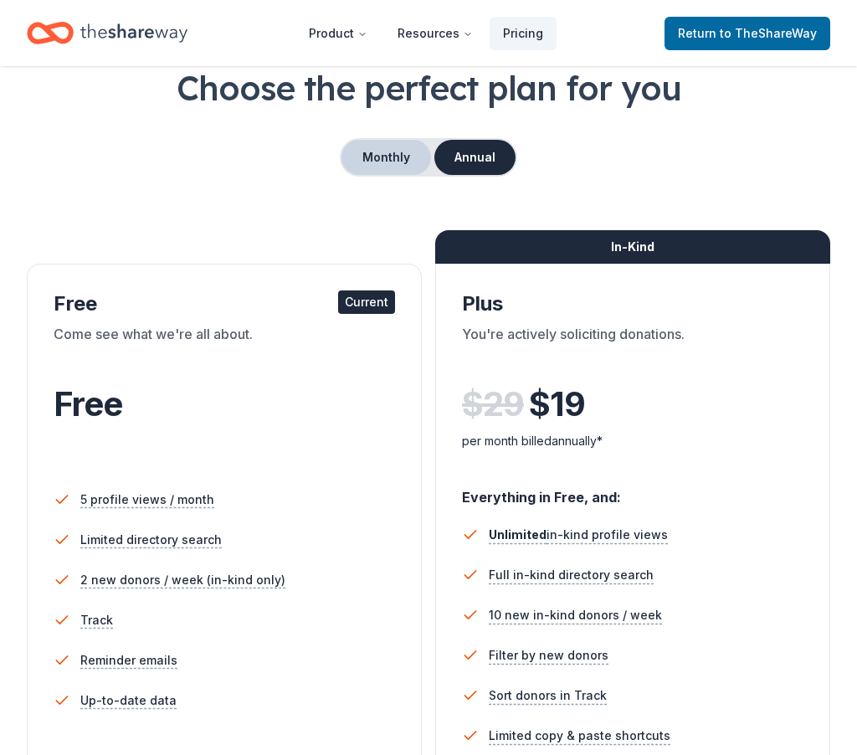
click at [389, 153] on button "Monthly" at bounding box center [387, 157] width 90 height 35
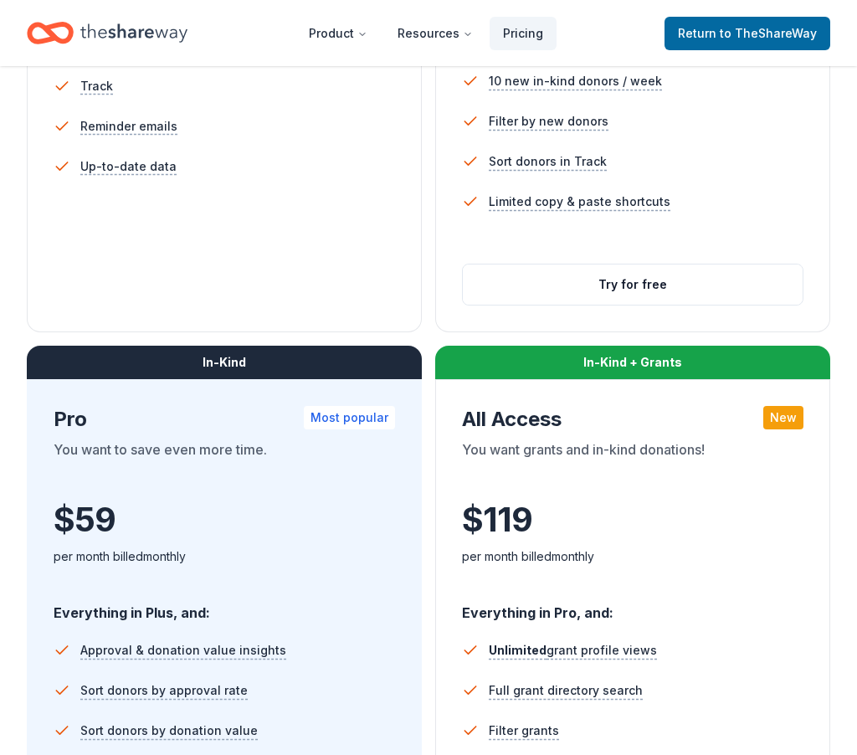
scroll to position [718, 0]
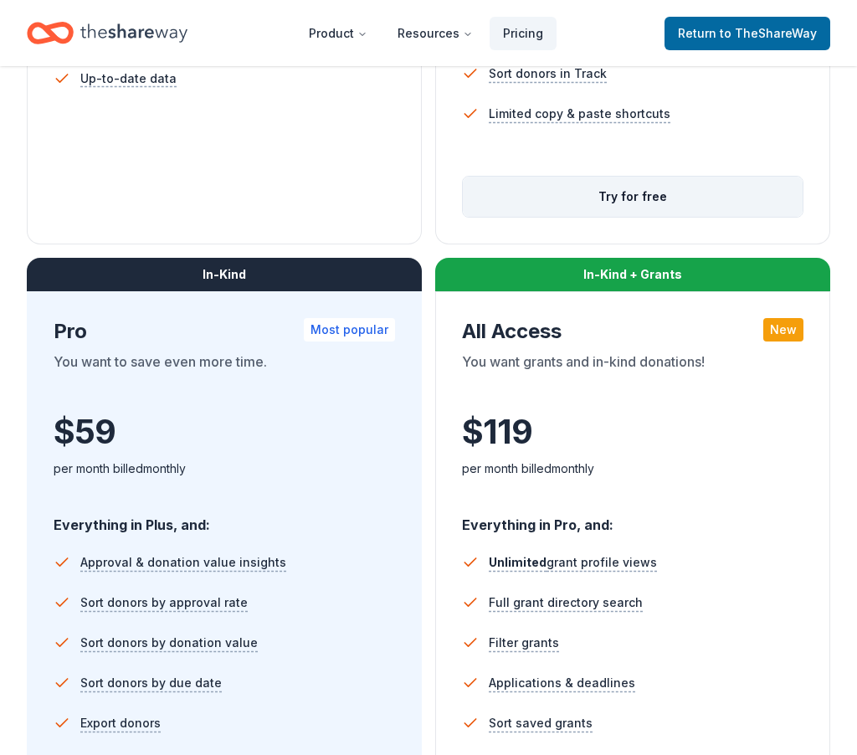
click at [688, 193] on button "Try for free" at bounding box center [633, 197] width 340 height 40
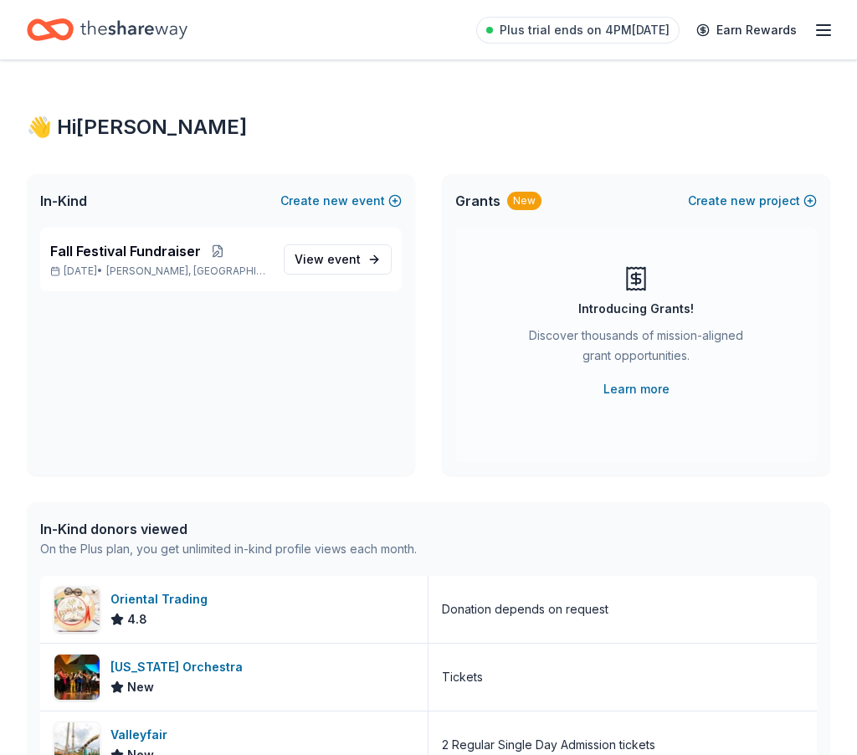
click at [829, 26] on icon "button" at bounding box center [824, 30] width 20 height 20
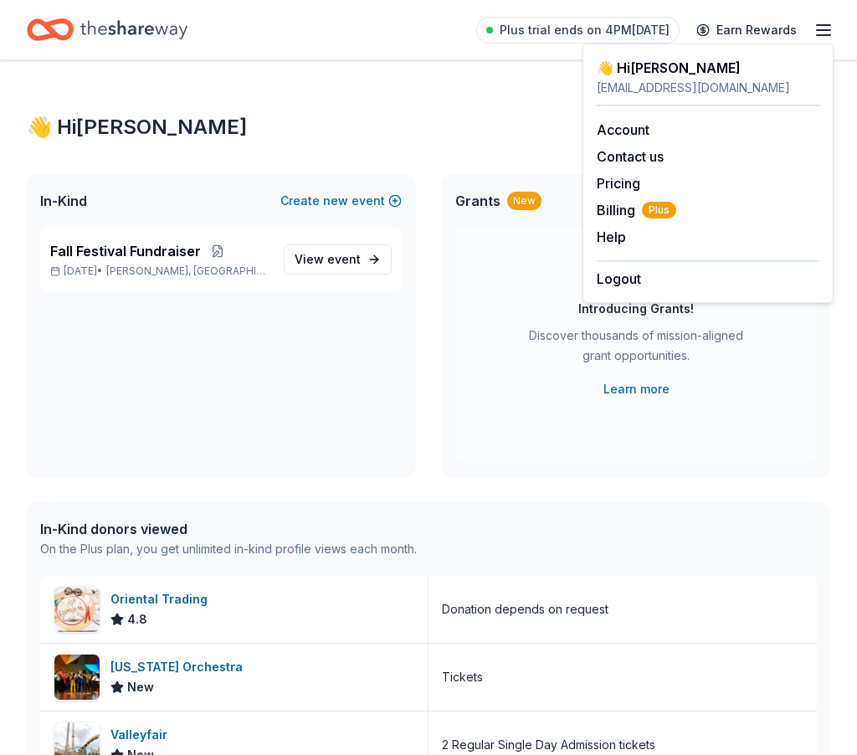
click at [472, 106] on div "👋 Hi Samantha In-Kind Create new event Fall Festival Fundraiser Oct 24, 2025 • …" at bounding box center [428, 644] width 857 height 1169
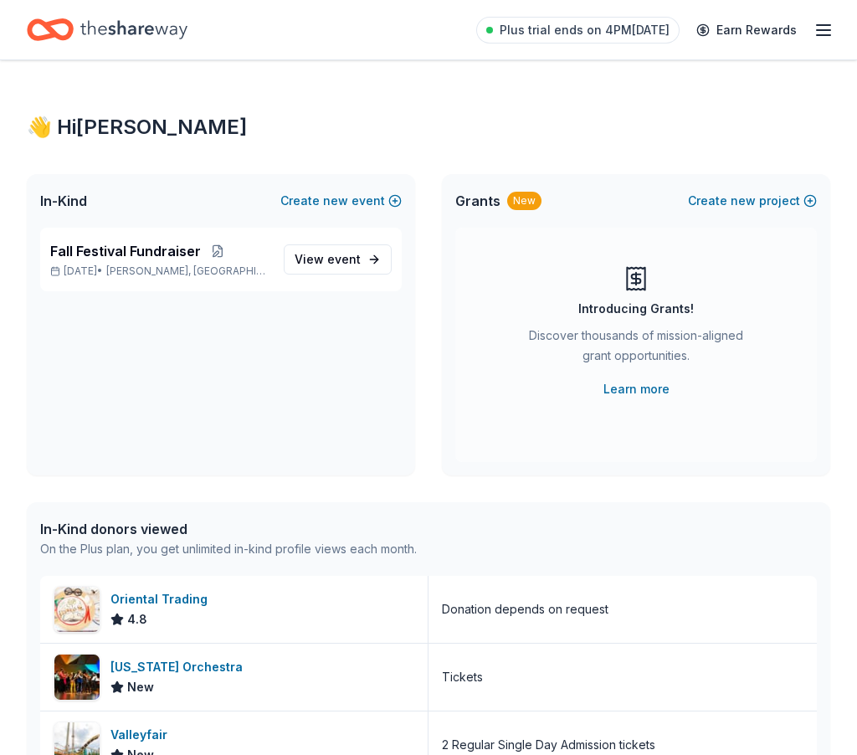
click at [101, 33] on icon "Home" at bounding box center [133, 29] width 107 height 18
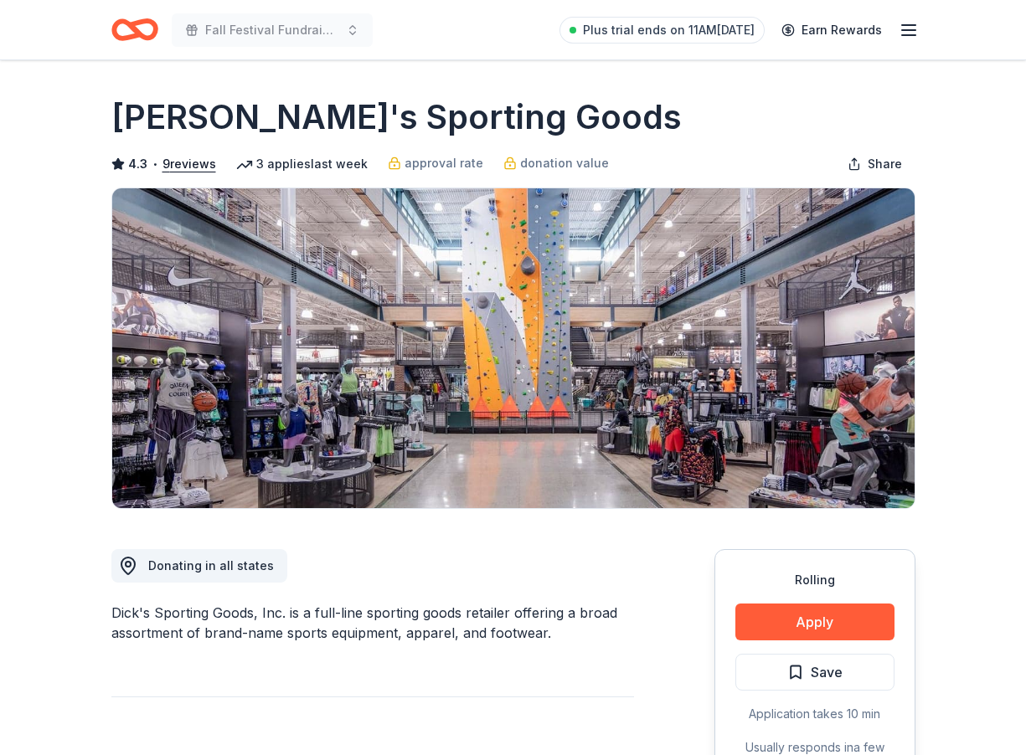
click at [137, 26] on icon "Home" at bounding box center [134, 29] width 47 height 39
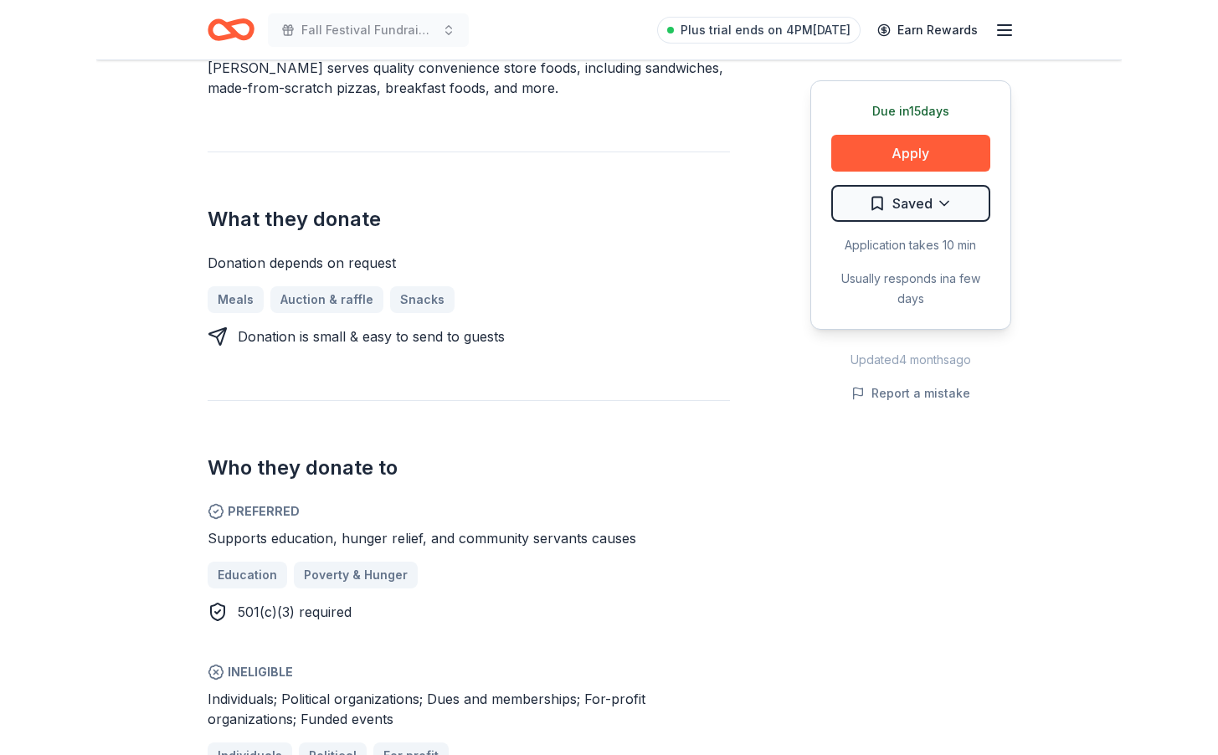
scroll to position [582, 0]
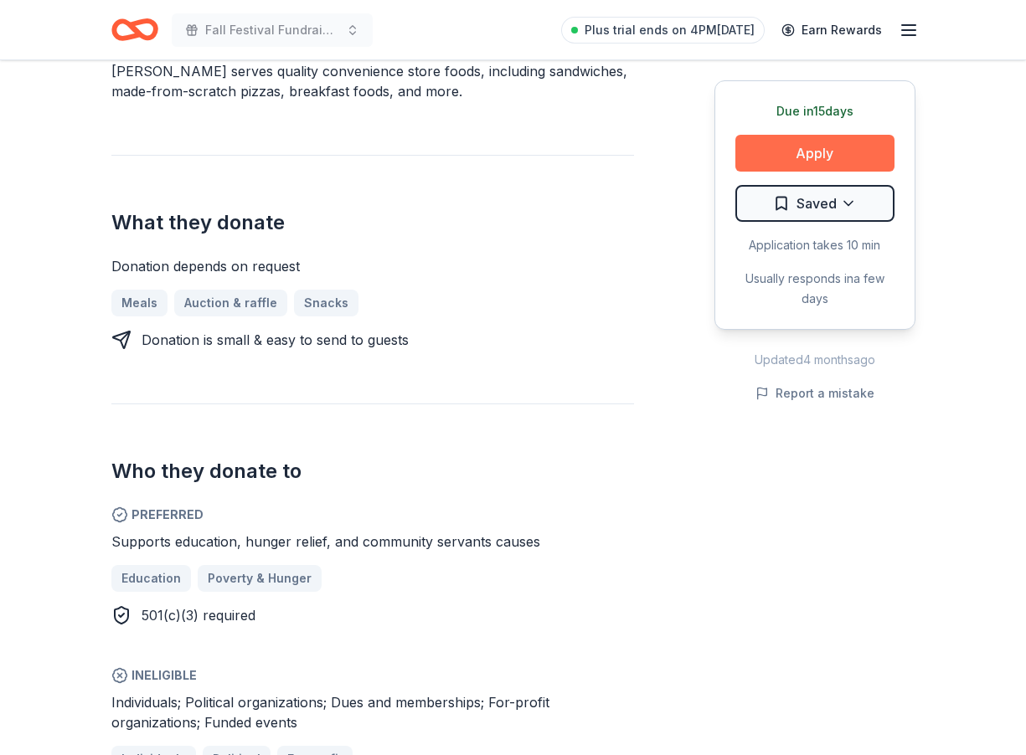
click at [827, 156] on button "Apply" at bounding box center [814, 153] width 159 height 37
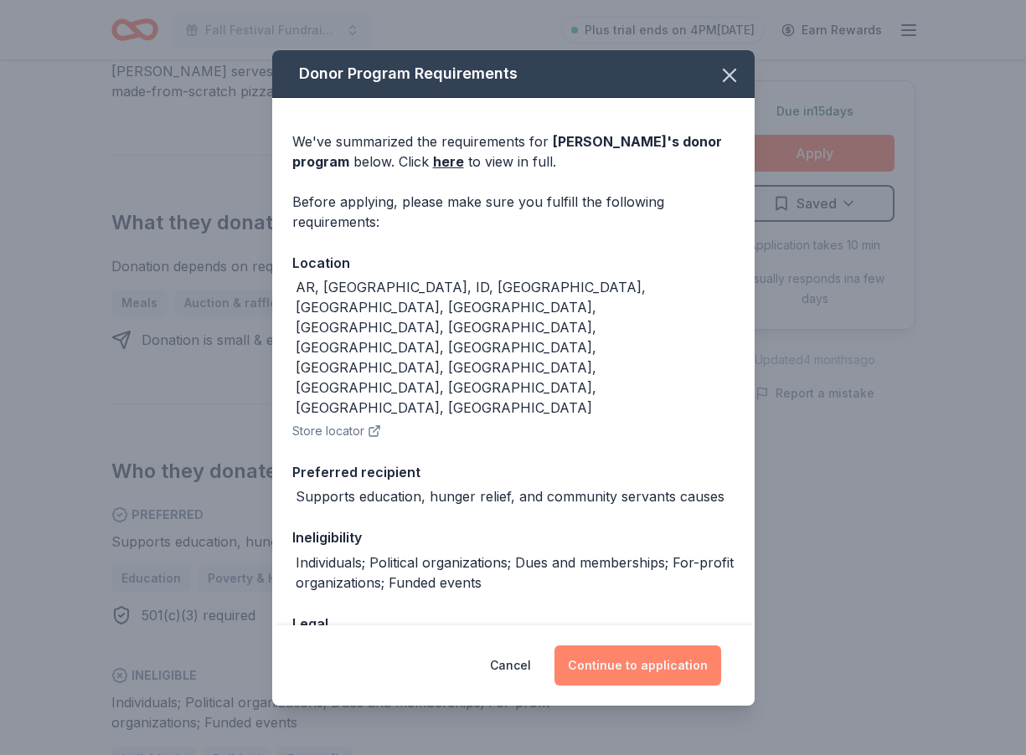
click at [610, 667] on button "Continue to application" at bounding box center [637, 666] width 167 height 40
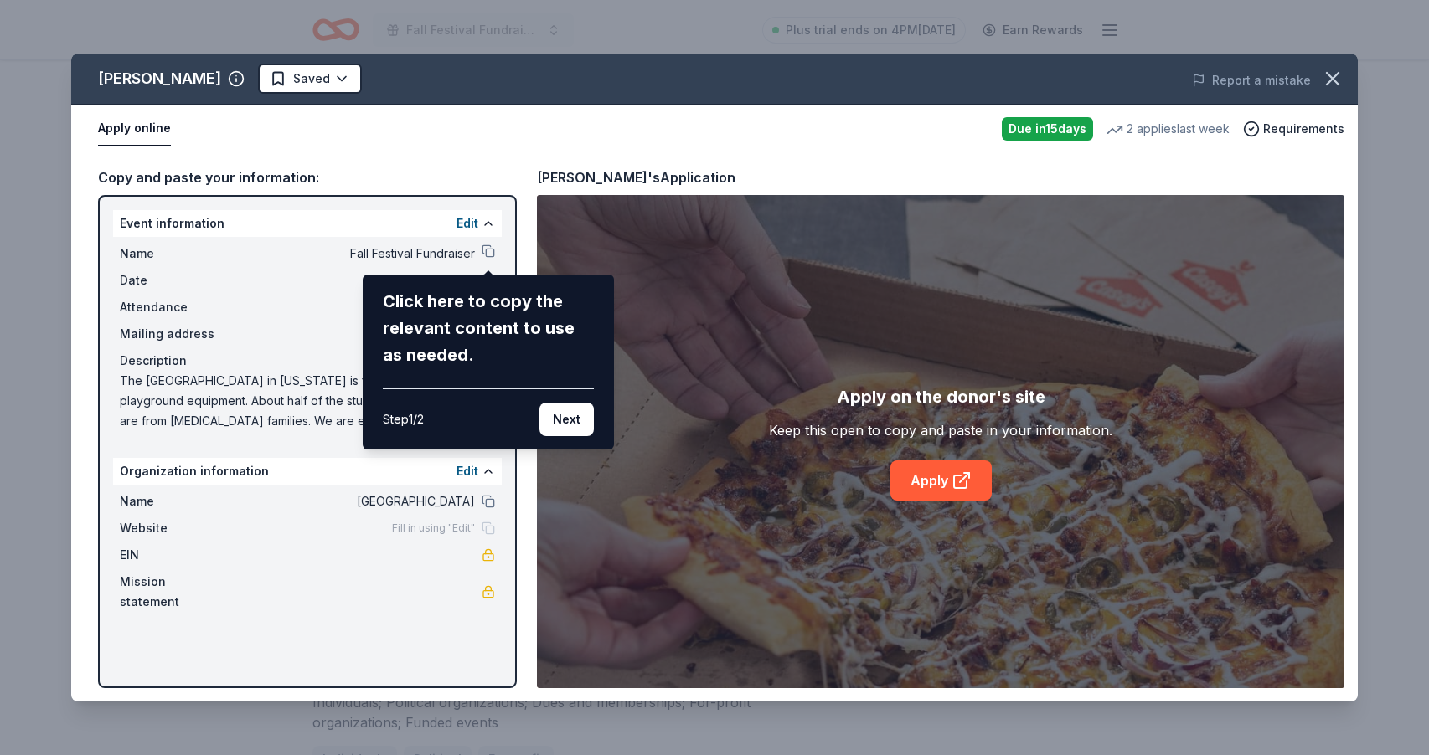
click at [931, 486] on div "Casey's Saved Report a mistake Apply online Due in 15 days 2 applies last week …" at bounding box center [714, 378] width 1286 height 648
click at [973, 488] on div "Casey's Saved Report a mistake Apply online Due in 15 days 2 applies last week …" at bounding box center [714, 378] width 1286 height 648
click at [928, 489] on div "Casey's Saved Report a mistake Apply online Due in 15 days 2 applies last week …" at bounding box center [714, 378] width 1286 height 648
click at [940, 493] on div "Casey's Saved Report a mistake Apply online Due in 15 days 2 applies last week …" at bounding box center [714, 378] width 1286 height 648
click at [433, 349] on div "Click here to copy the relevant content to use as needed." at bounding box center [488, 328] width 211 height 80
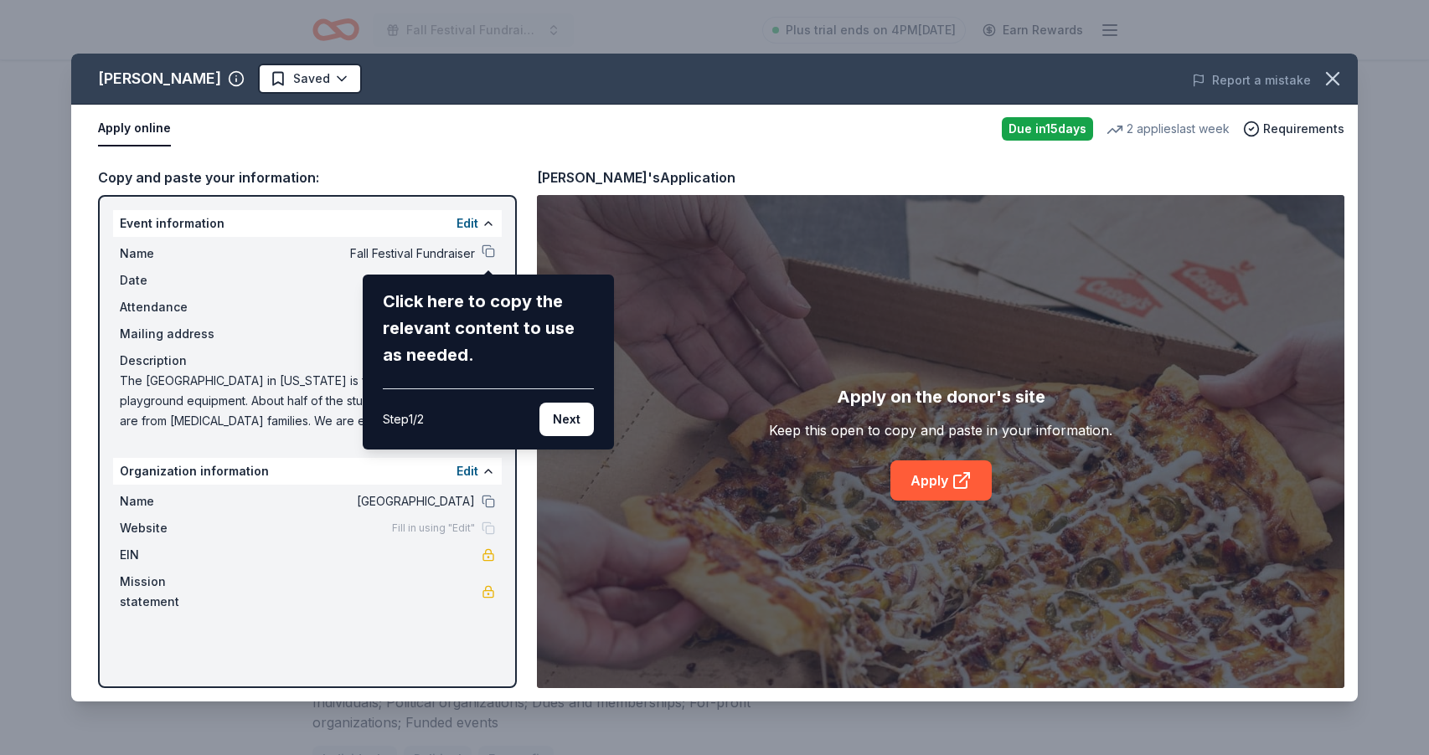
click at [487, 251] on div "Casey's Saved Report a mistake Apply online Due in 15 days 2 applies last week …" at bounding box center [714, 378] width 1286 height 648
click at [488, 250] on div "Casey's Saved Report a mistake Apply online Due in 15 days 2 applies last week …" at bounding box center [714, 378] width 1286 height 648
click at [1025, 81] on icon "button" at bounding box center [1332, 78] width 23 height 23
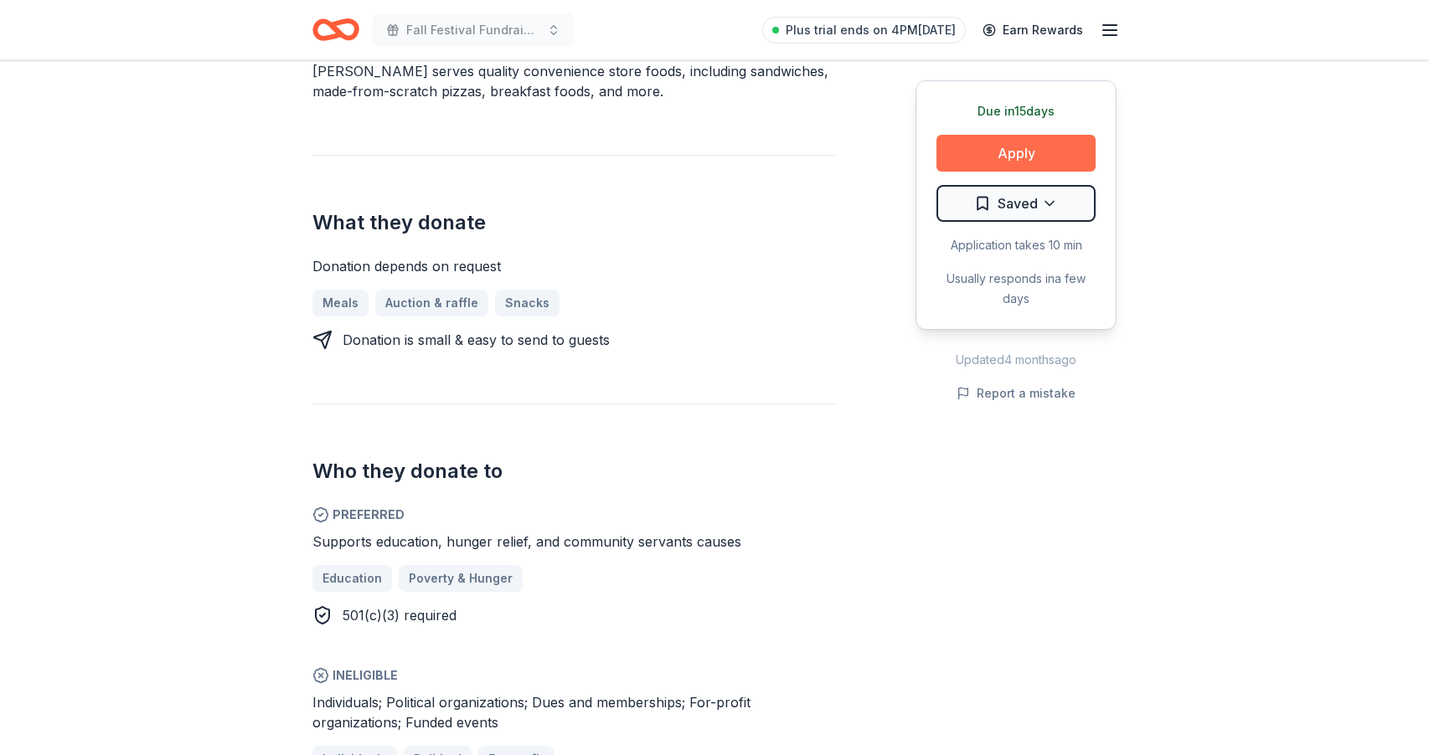
click at [986, 152] on button "Apply" at bounding box center [1015, 153] width 159 height 37
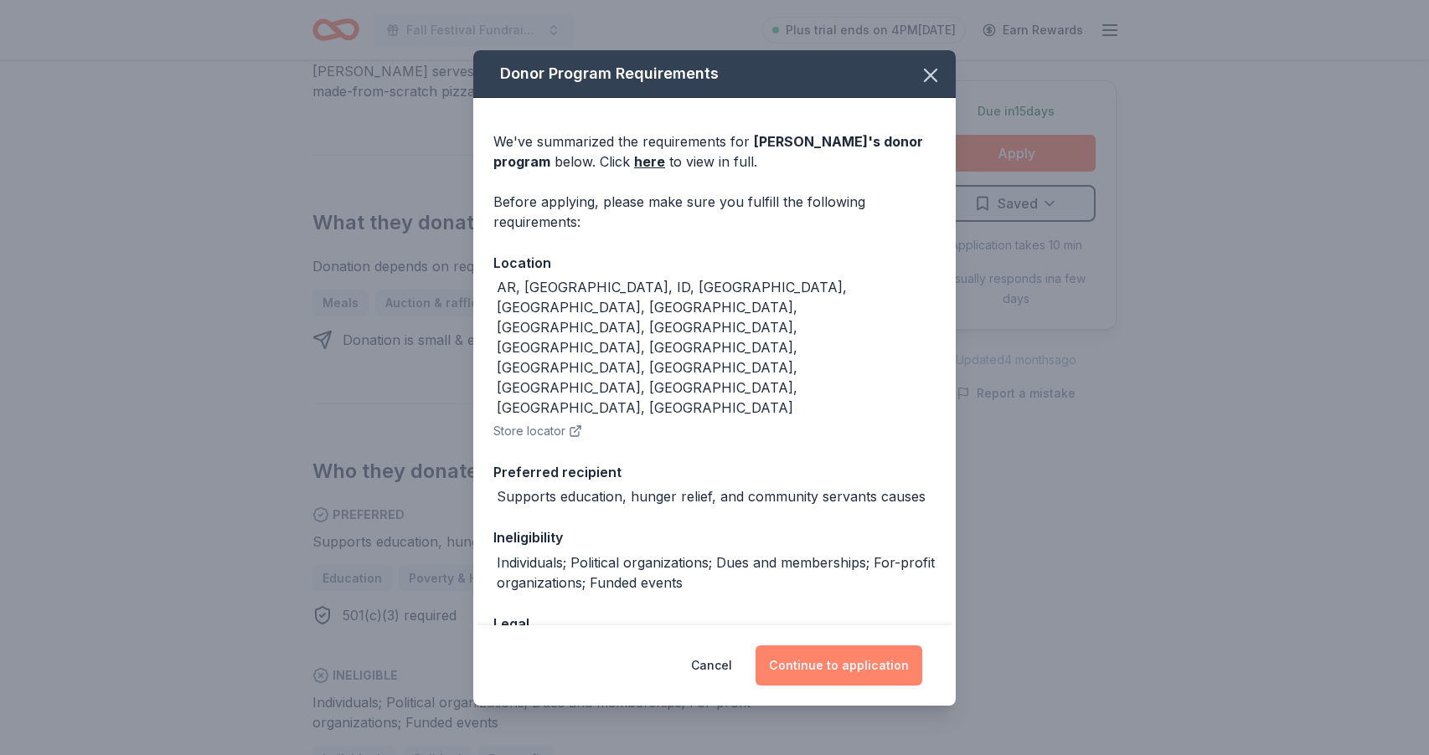
click at [823, 654] on button "Continue to application" at bounding box center [838, 666] width 167 height 40
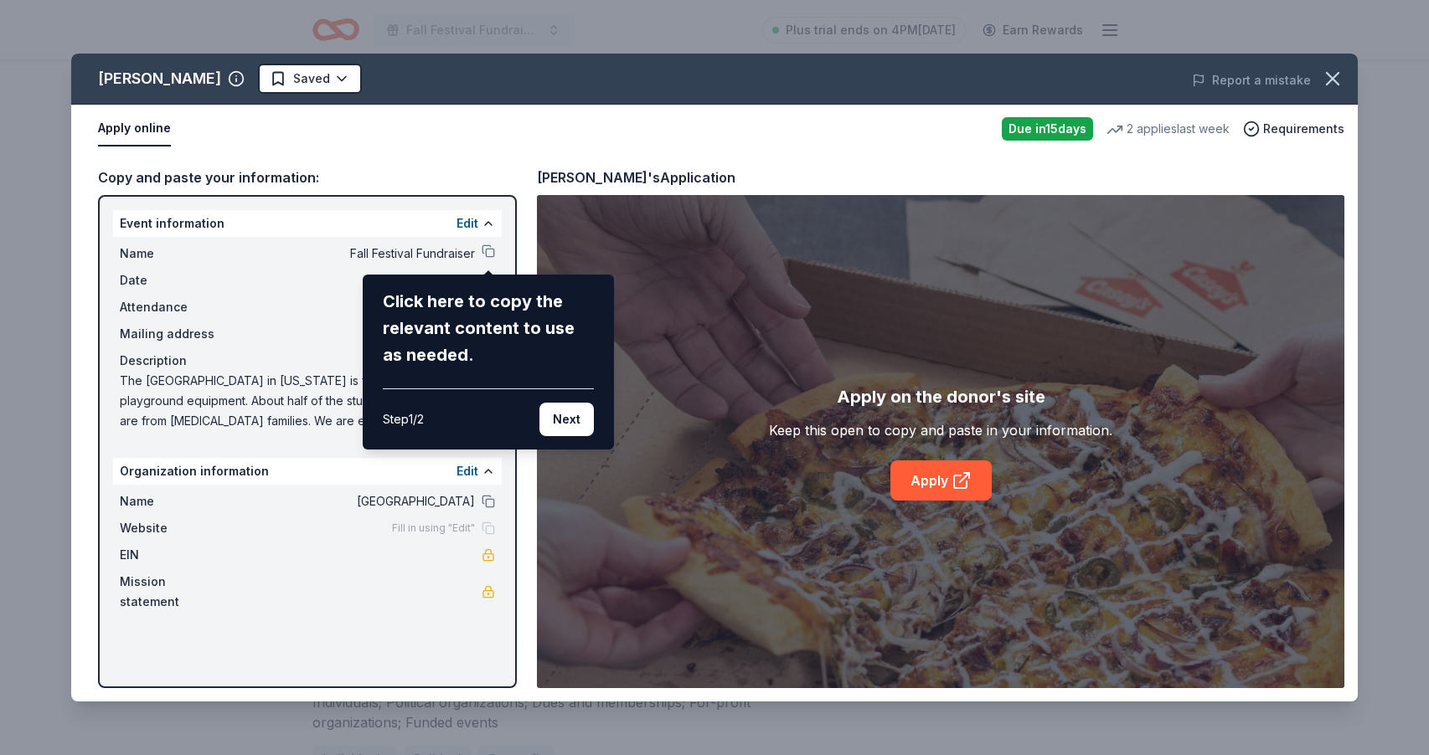
click at [487, 249] on div "Casey's Saved Report a mistake Apply online Due in 15 days 2 applies last week …" at bounding box center [714, 378] width 1286 height 648
click at [480, 372] on div "Click here to copy the relevant content to use as needed. Step 1 / 2 Next" at bounding box center [488, 362] width 211 height 148
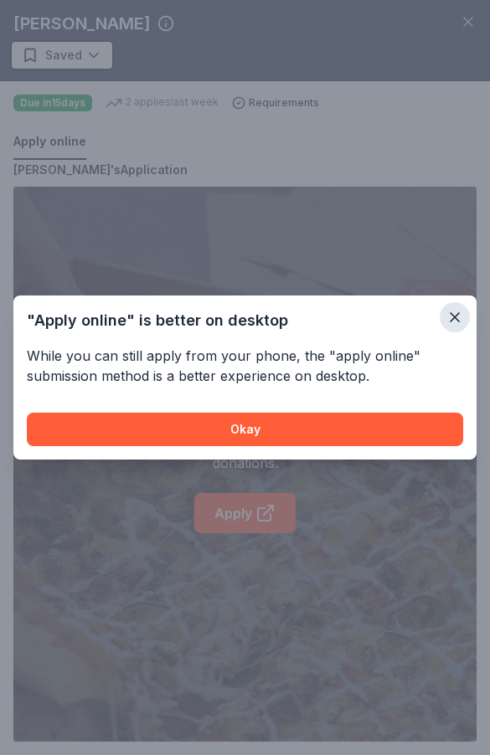
click at [451, 320] on icon "button" at bounding box center [454, 317] width 17 height 17
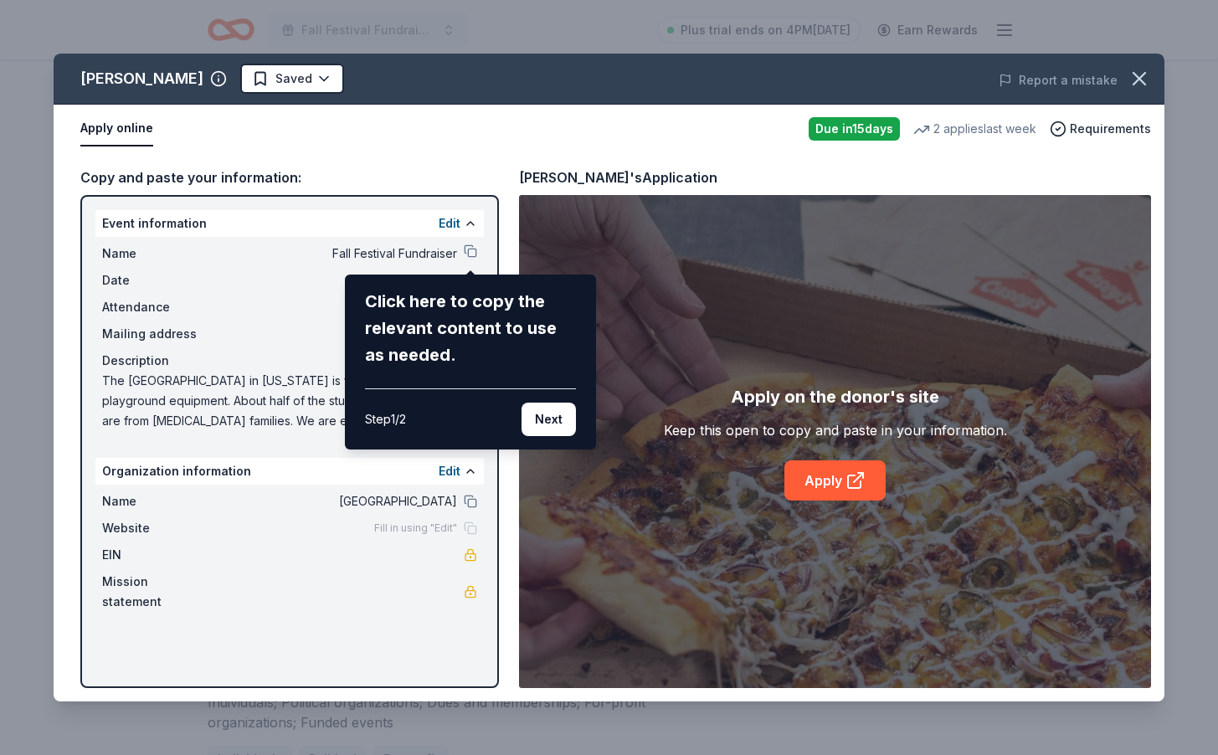
click at [411, 338] on div "Click here to copy the relevant content to use as needed." at bounding box center [470, 328] width 211 height 80
click at [418, 313] on div "Click here to copy the relevant content to use as needed." at bounding box center [470, 328] width 211 height 80
click at [1025, 76] on icon "button" at bounding box center [1139, 78] width 23 height 23
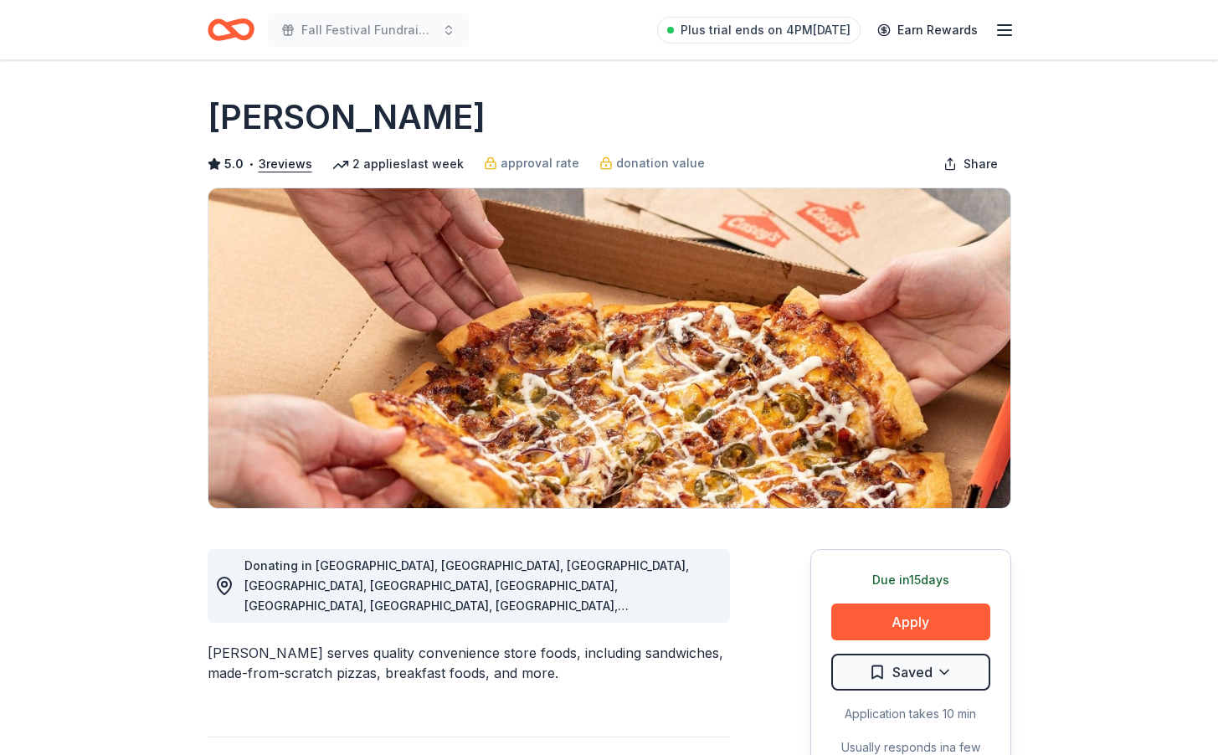
scroll to position [0, 0]
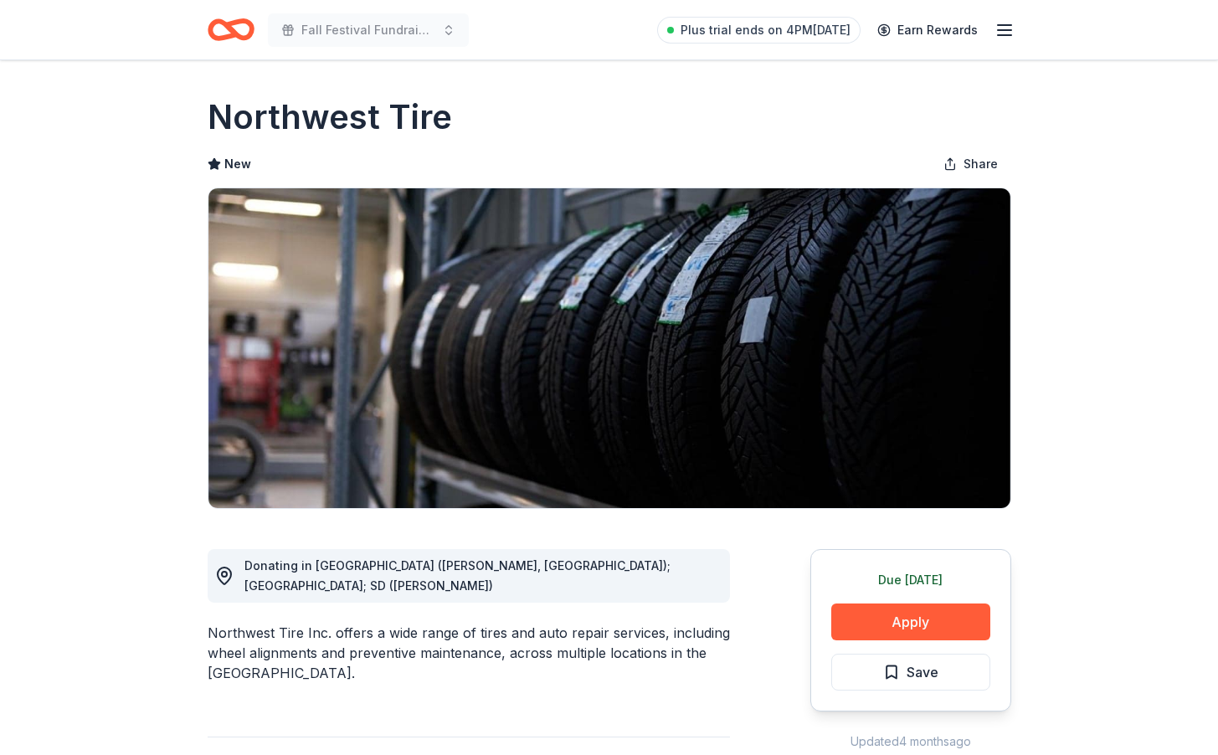
click at [1009, 33] on icon "button" at bounding box center [1005, 30] width 20 height 20
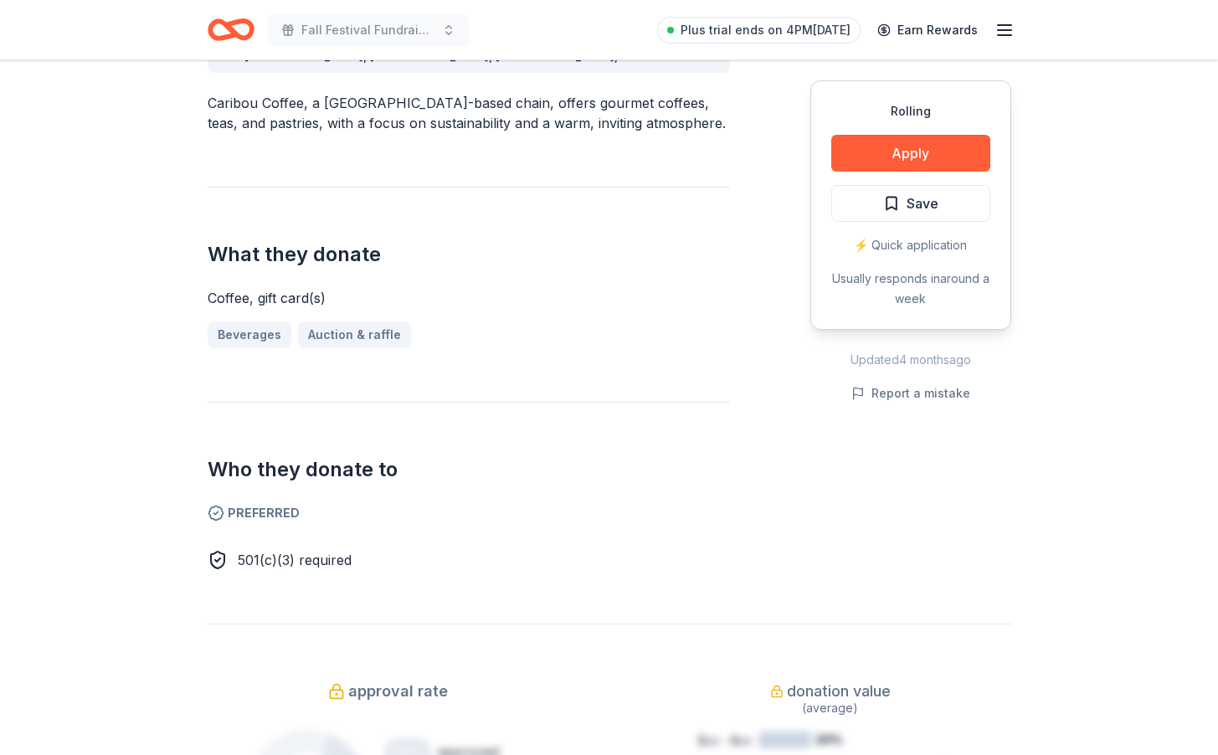
scroll to position [479, 0]
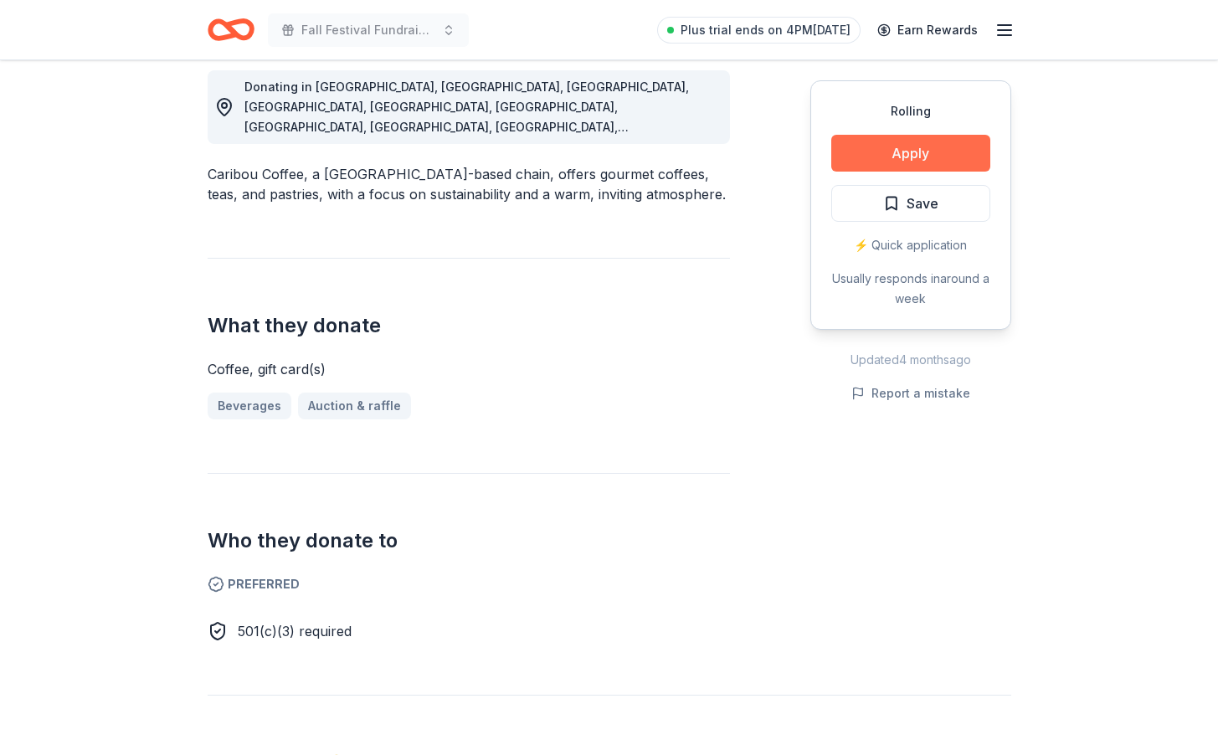
click at [937, 151] on button "Apply" at bounding box center [911, 153] width 159 height 37
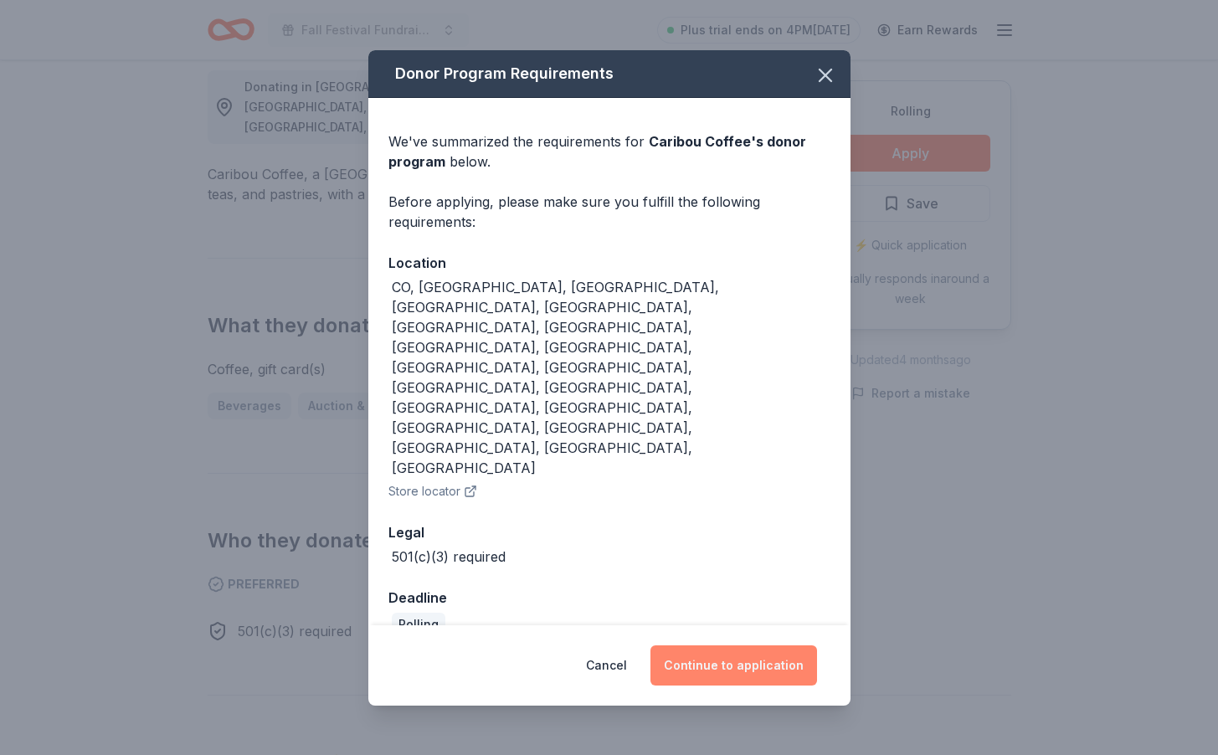
click at [696, 646] on button "Continue to application" at bounding box center [734, 666] width 167 height 40
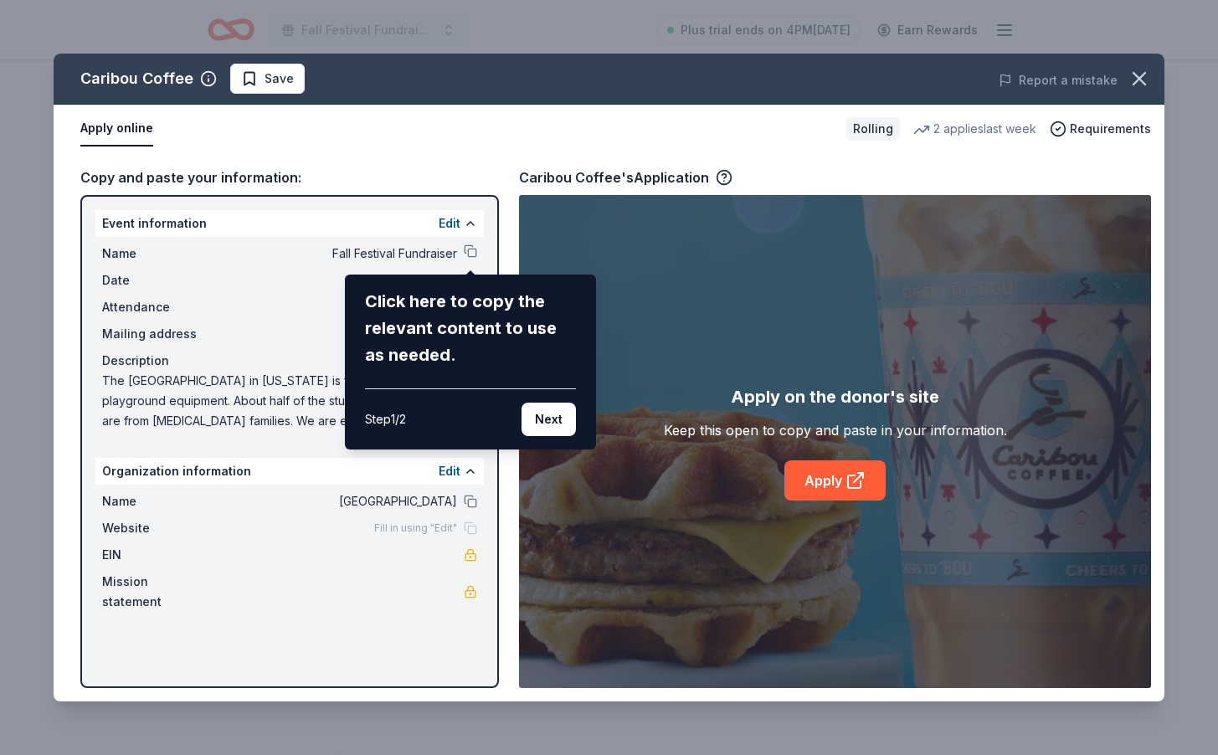
click at [460, 432] on div "Step 1 / 2 Next" at bounding box center [470, 413] width 211 height 48
click at [842, 492] on div "Caribou Coffee Save Report a mistake Apply online Rolling 2 applies last week R…" at bounding box center [609, 378] width 1111 height 648
click at [835, 479] on div "Caribou Coffee Save Report a mistake Apply online Rolling 2 applies last week R…" at bounding box center [609, 378] width 1111 height 648
click at [855, 480] on div "Caribou Coffee Save Report a mistake Apply online Rolling 2 applies last week R…" at bounding box center [609, 378] width 1111 height 648
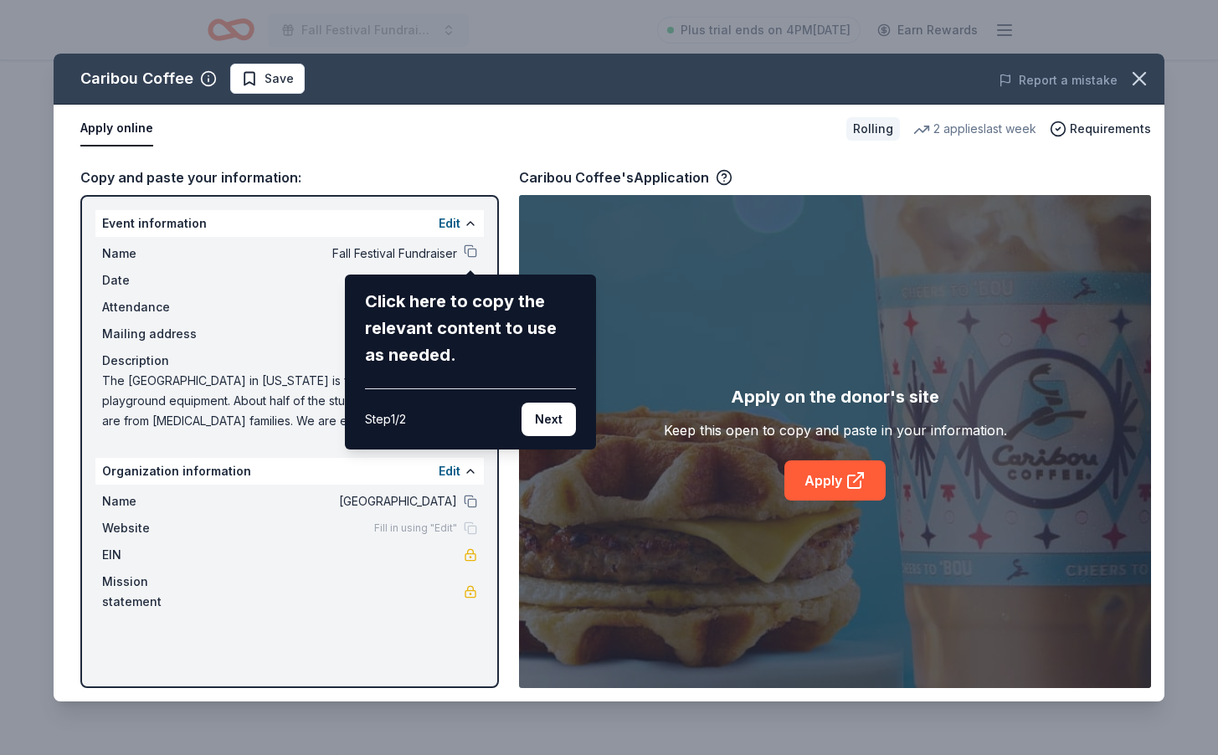
click at [855, 480] on div "Caribou Coffee Save Report a mistake Apply online Rolling 2 applies last week R…" at bounding box center [609, 378] width 1111 height 648
click at [431, 356] on div "Click here to copy the relevant content to use as needed." at bounding box center [470, 328] width 211 height 80
click at [856, 488] on div "Caribou Coffee Save Report a mistake Apply online Rolling 2 applies last week R…" at bounding box center [609, 378] width 1111 height 648
click at [1139, 82] on icon "button" at bounding box center [1139, 78] width 23 height 23
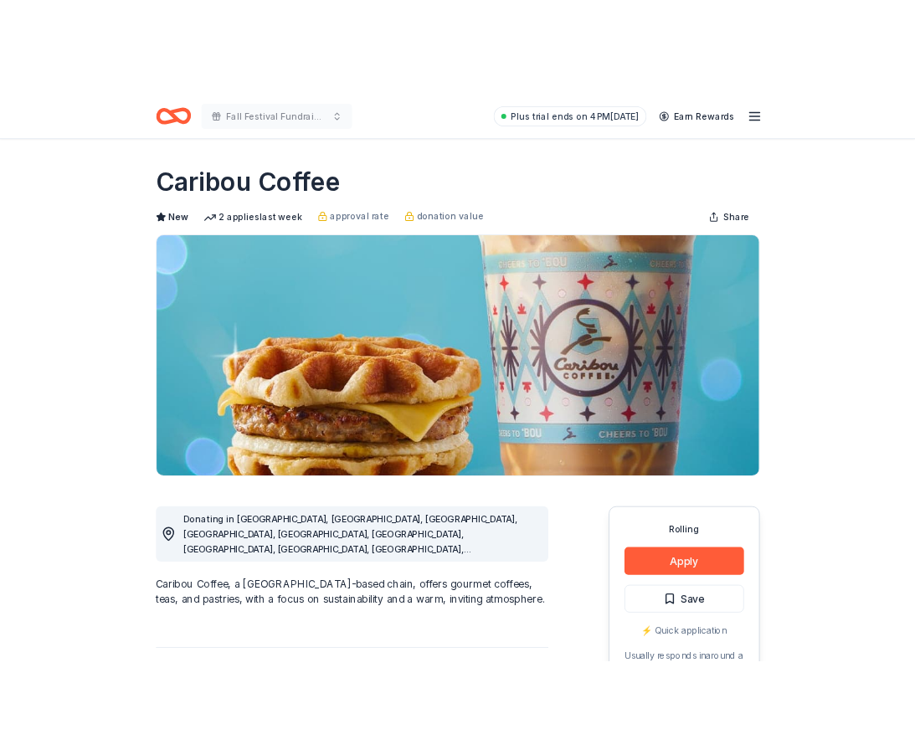
scroll to position [0, 0]
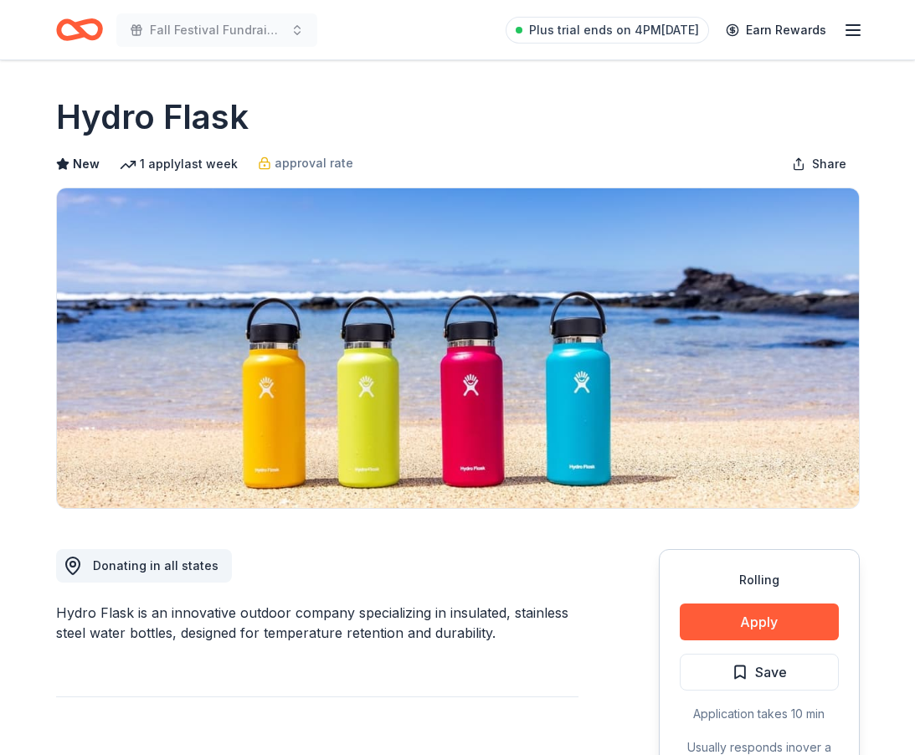
scroll to position [453, 0]
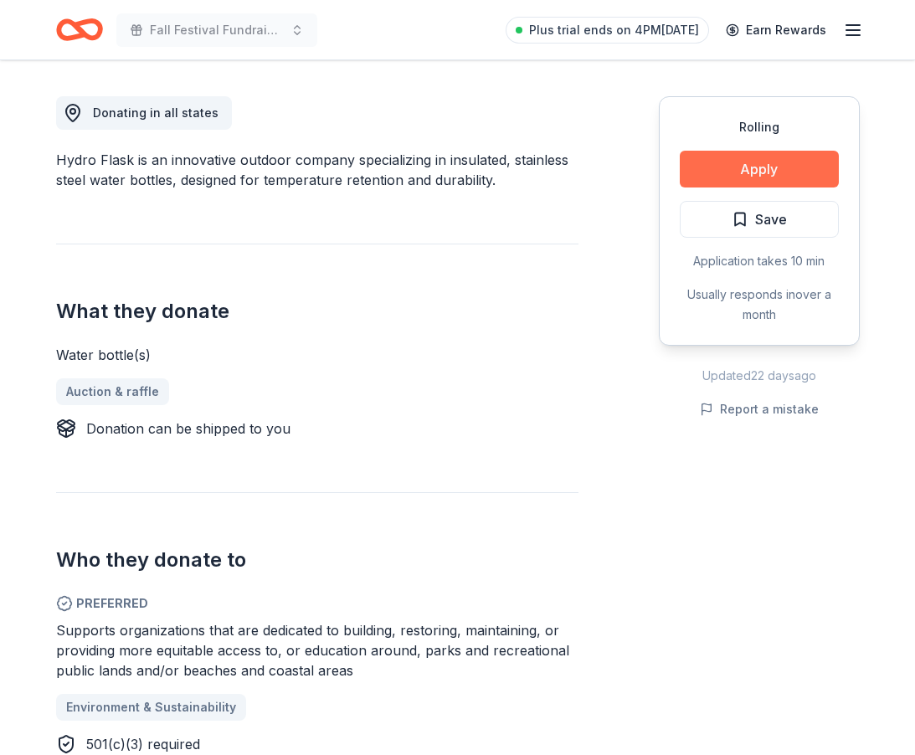
click at [758, 175] on button "Apply" at bounding box center [759, 169] width 159 height 37
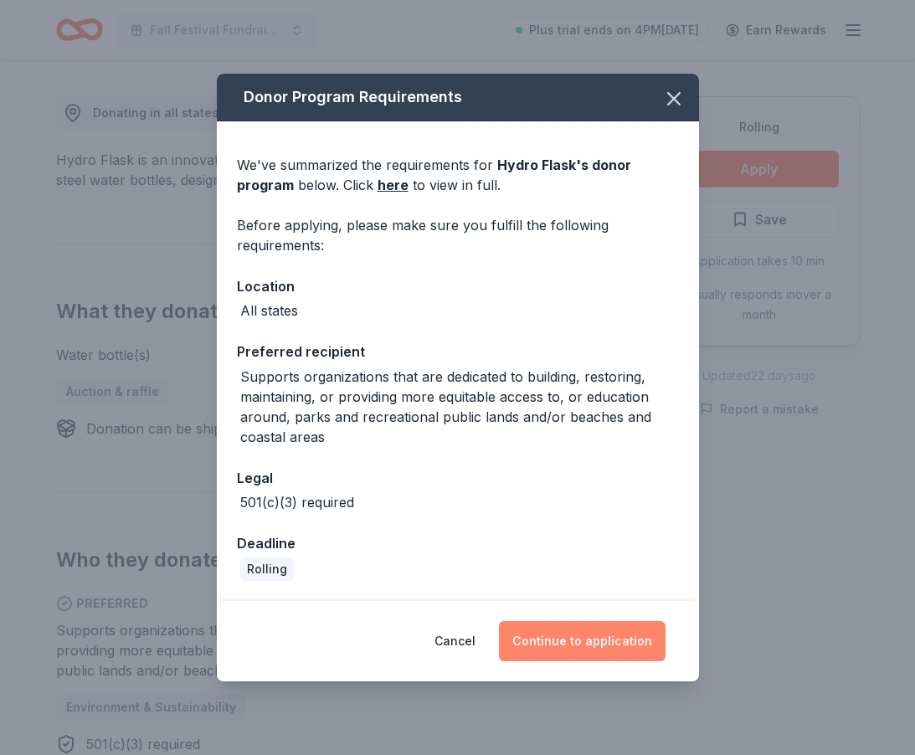
click at [605, 636] on button "Continue to application" at bounding box center [582, 641] width 167 height 40
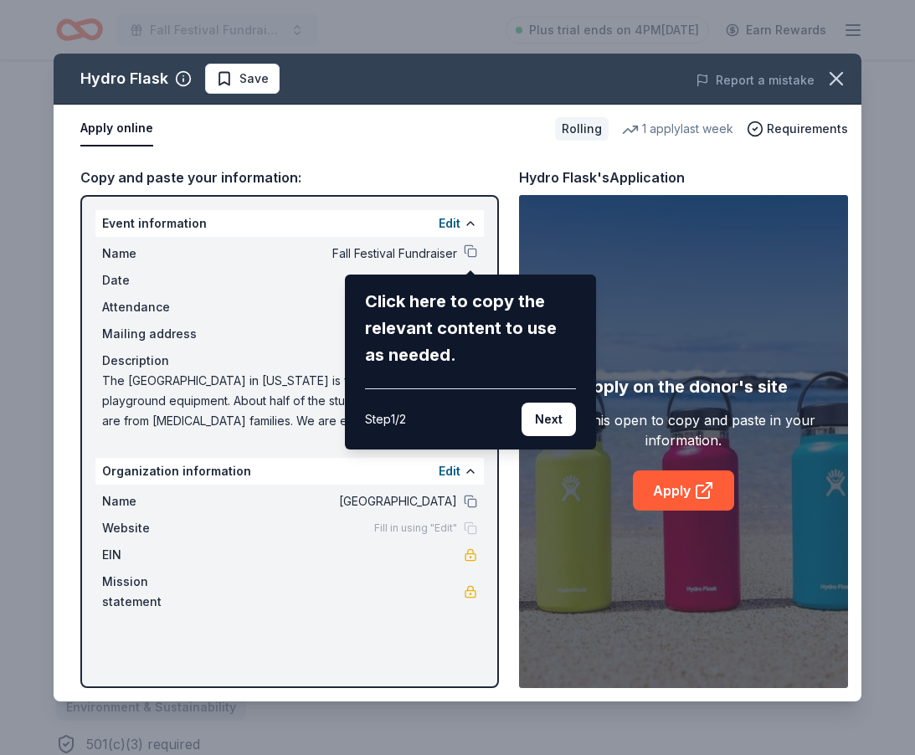
click at [446, 383] on div "Click here to copy the relevant content to use as needed. Step 1 / 2 Next" at bounding box center [470, 362] width 211 height 148
click at [475, 250] on div "Hydro Flask Save Report a mistake Apply online Rolling 1 apply last week Requir…" at bounding box center [458, 378] width 808 height 648
click at [467, 254] on div "Hydro Flask Save Report a mistake Apply online Rolling 1 apply last week Requir…" at bounding box center [458, 378] width 808 height 648
click at [479, 198] on div "Hydro Flask Save Report a mistake Apply online Rolling 1 apply last week Requir…" at bounding box center [458, 378] width 808 height 648
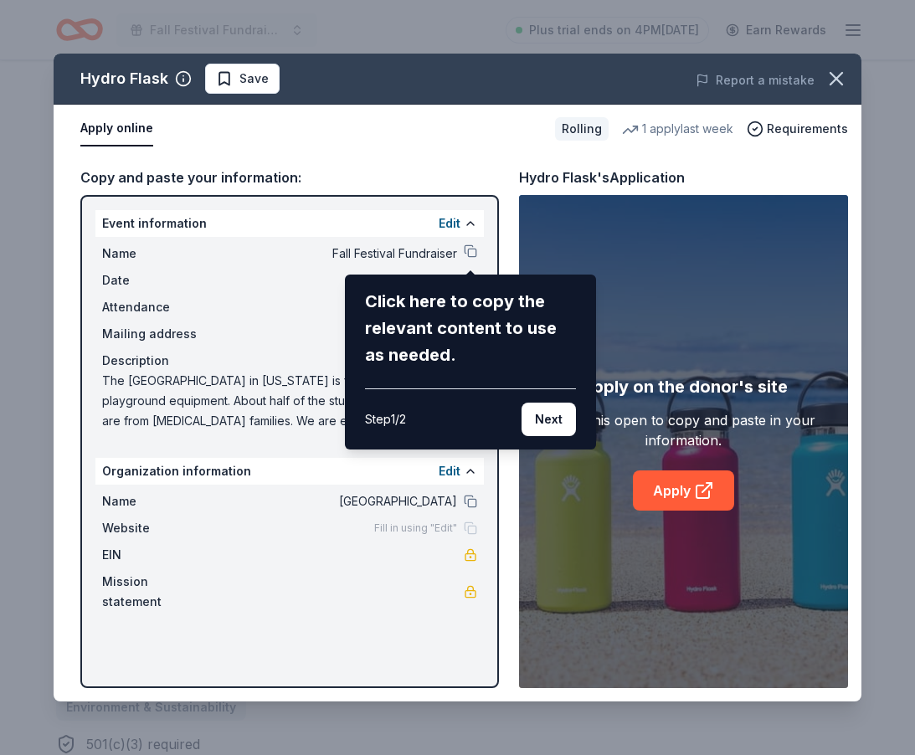
click at [475, 216] on div "Hydro Flask Save Report a mistake Apply online Rolling 1 apply last week Requir…" at bounding box center [458, 378] width 808 height 648
click at [471, 231] on div "Hydro Flask Save Report a mistake Apply online Rolling 1 apply last week Requir…" at bounding box center [458, 378] width 808 height 648
click at [471, 254] on div "Hydro Flask Save Report a mistake Apply online Rolling 1 apply last week Requir…" at bounding box center [458, 378] width 808 height 648
click at [694, 509] on div "Hydro Flask Save Report a mistake Apply online Rolling 1 apply last week Requir…" at bounding box center [458, 378] width 808 height 648
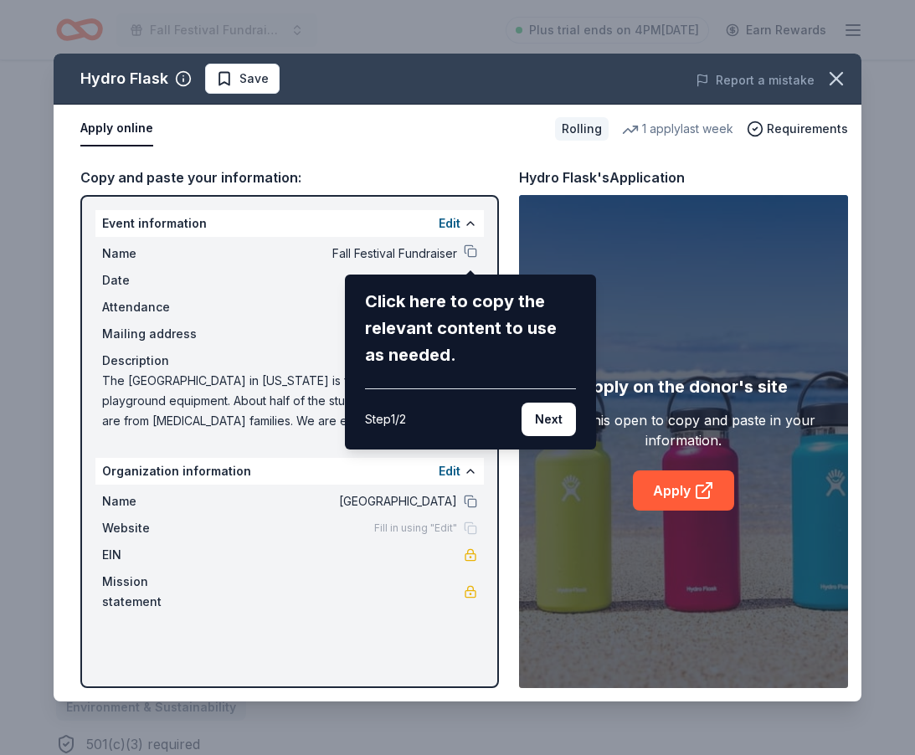
click at [689, 491] on div "Hydro Flask Save Report a mistake Apply online Rolling 1 apply last week Requir…" at bounding box center [458, 378] width 808 height 648
click at [837, 78] on icon "button" at bounding box center [837, 79] width 12 height 12
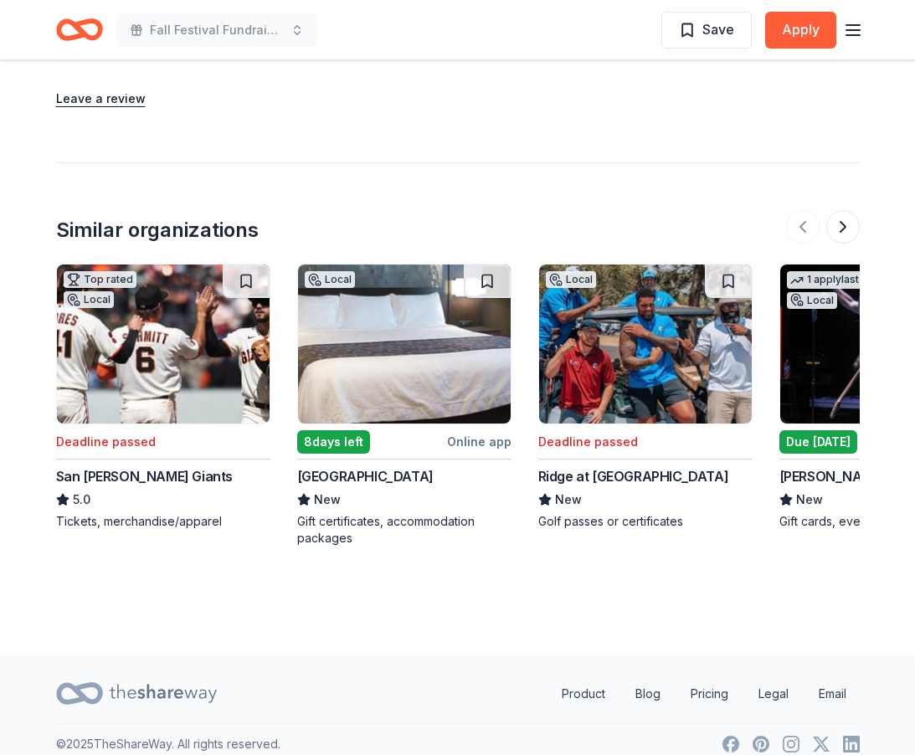
scroll to position [1697, 0]
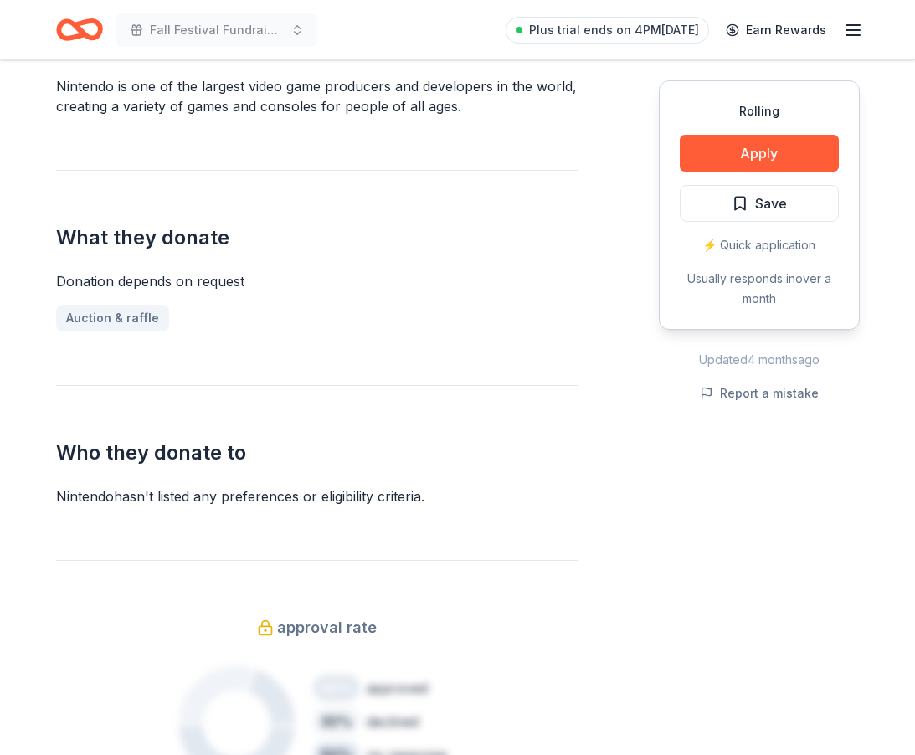
scroll to position [487, 0]
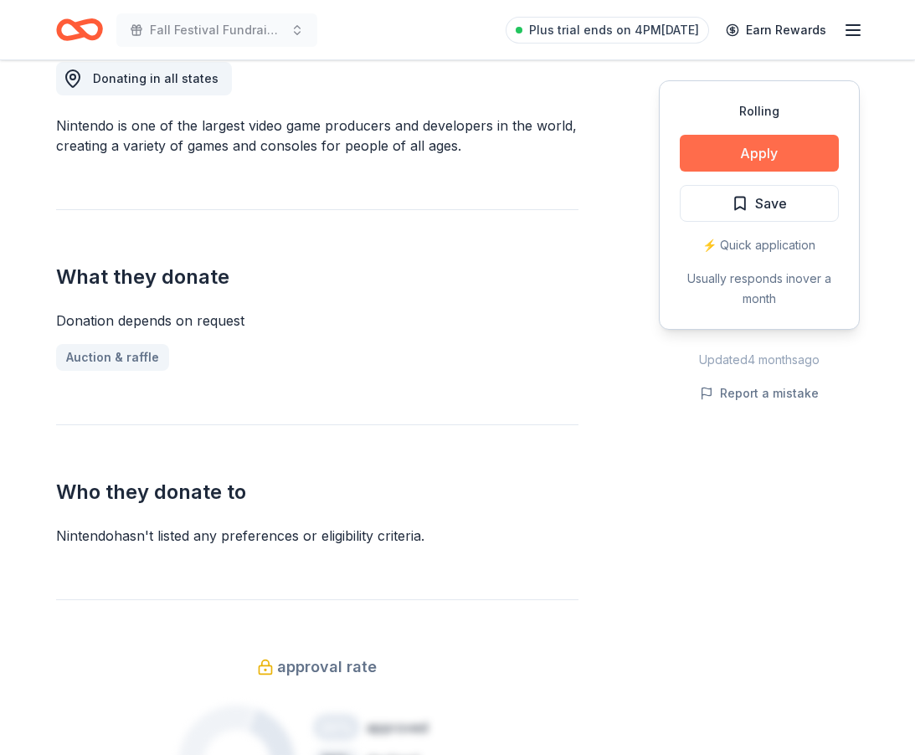
click at [773, 152] on button "Apply" at bounding box center [759, 153] width 159 height 37
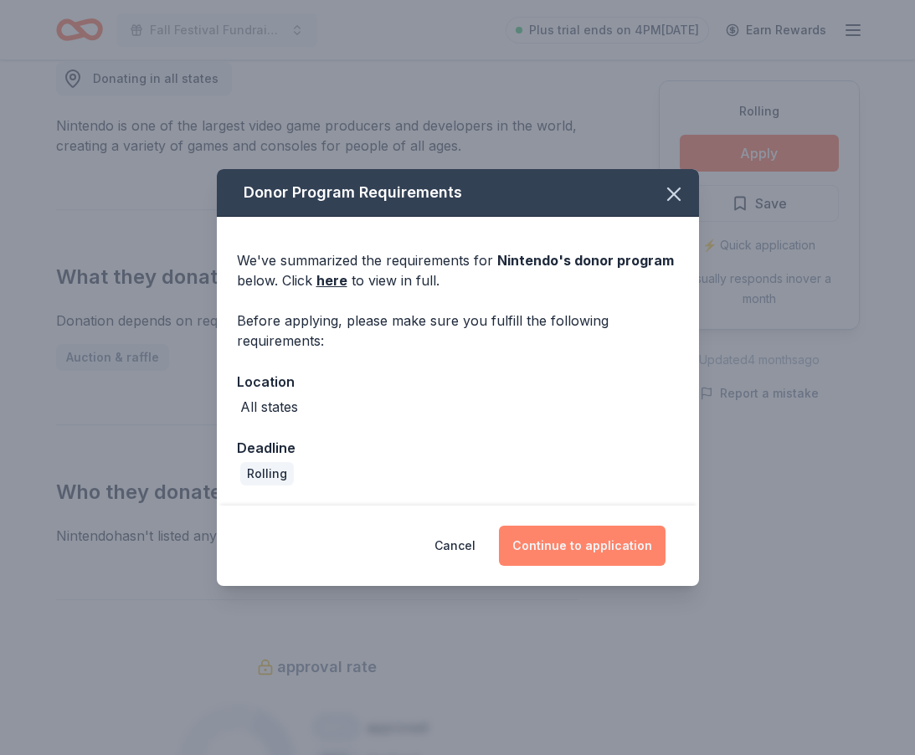
click at [569, 548] on button "Continue to application" at bounding box center [582, 546] width 167 height 40
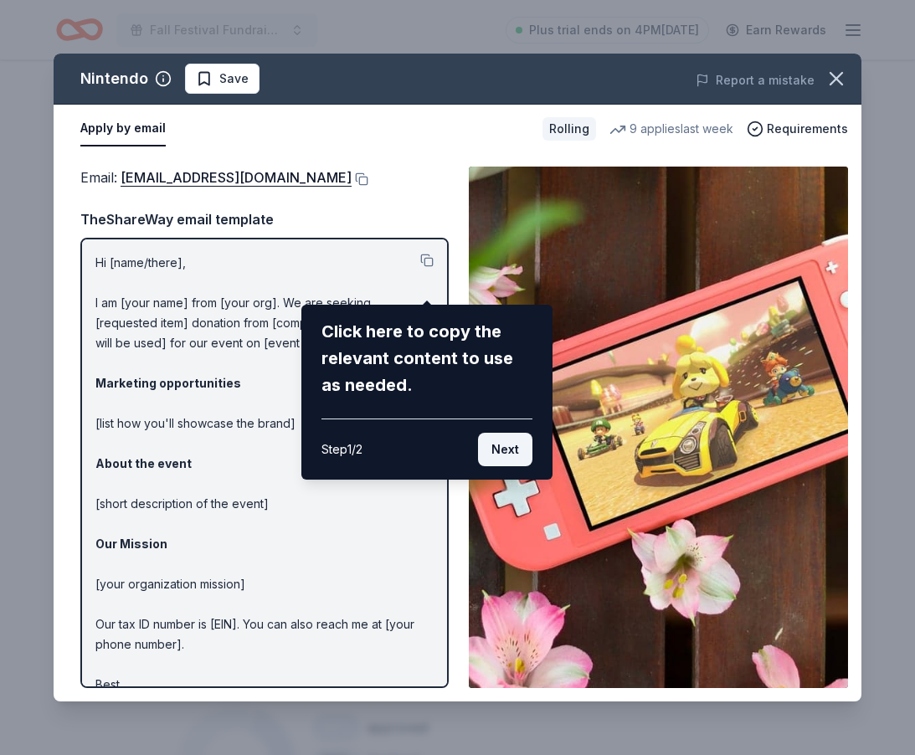
click at [501, 451] on button "Next" at bounding box center [505, 449] width 54 height 33
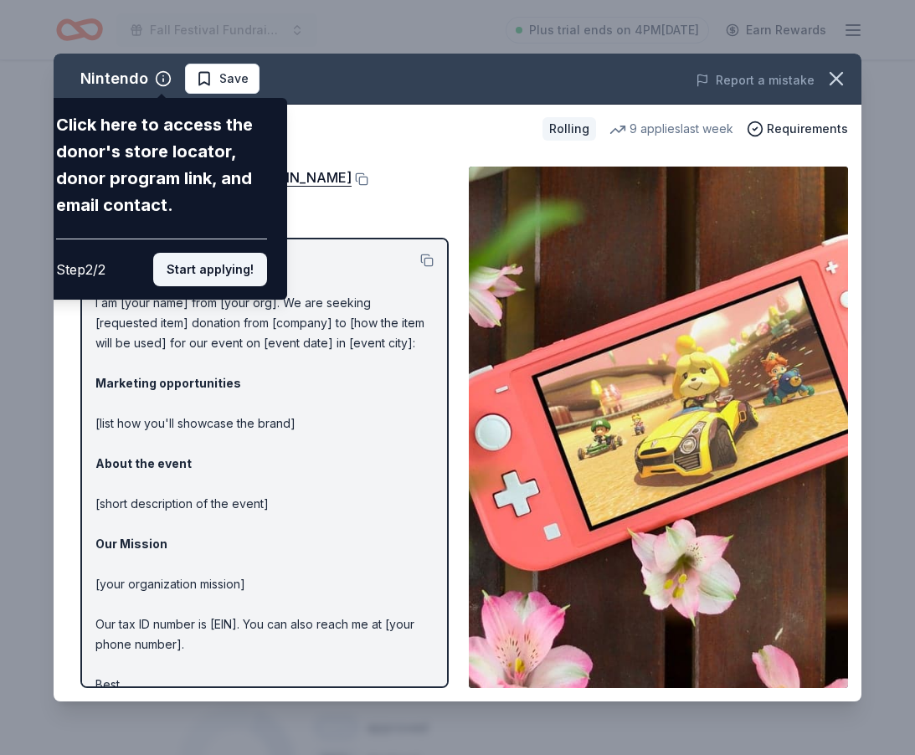
click at [209, 253] on button "Start applying!" at bounding box center [210, 269] width 114 height 33
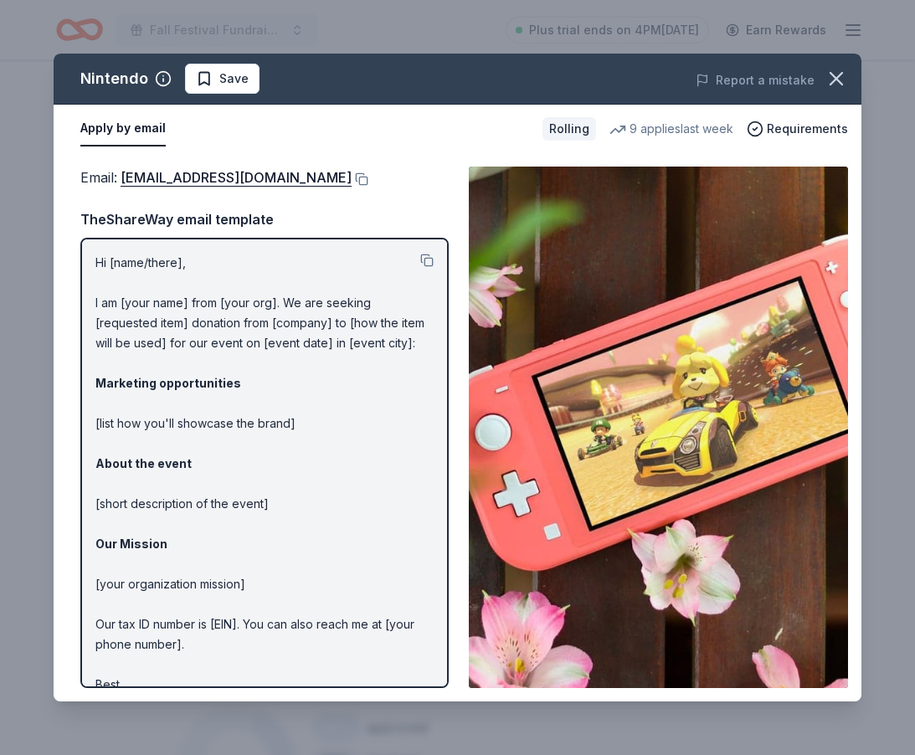
scroll to position [0, 0]
click at [427, 267] on button at bounding box center [426, 260] width 13 height 13
click at [352, 179] on link "charitablecontributionrequest@noa.nintendo.com" at bounding box center [236, 178] width 231 height 22
click at [95, 285] on div "Hi [name/there], I am [your name] from [your org]. We are seeking [requested it…" at bounding box center [264, 463] width 368 height 451
drag, startPoint x: 95, startPoint y: 285, endPoint x: 152, endPoint y: 444, distance: 169.0
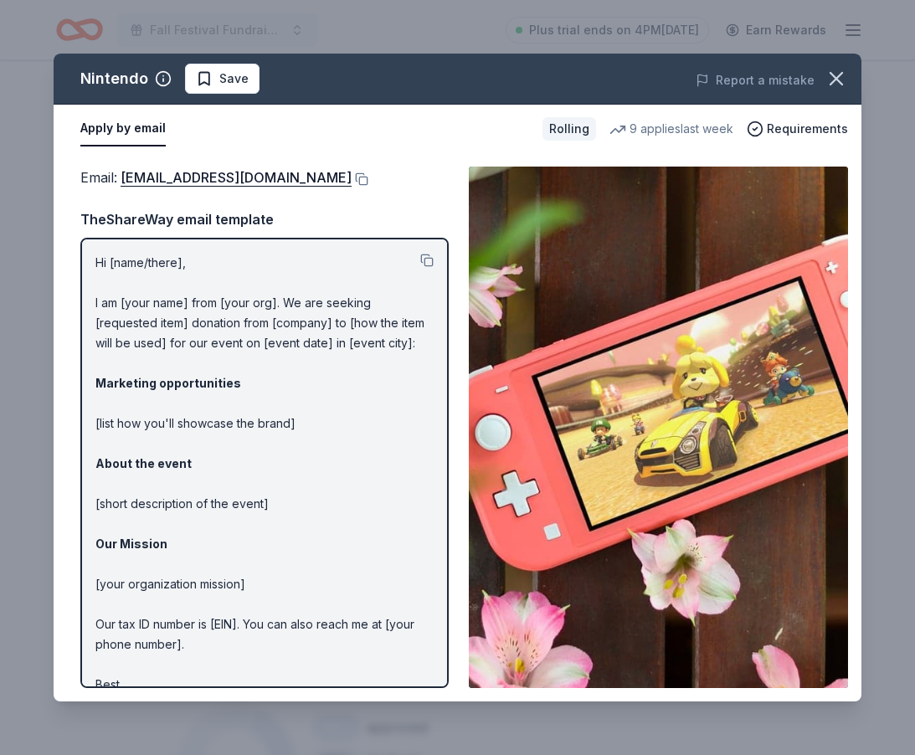
click at [152, 444] on div "Hi [name/there], I am [your name] from [your org]. We are seeking [requested it…" at bounding box center [264, 463] width 368 height 451
drag, startPoint x: 99, startPoint y: 282, endPoint x: 182, endPoint y: 510, distance: 242.4
click at [182, 510] on p "Hi [name/there], I am [your name] from [your org]. We are seeking [requested it…" at bounding box center [264, 484] width 338 height 462
click at [427, 267] on button at bounding box center [426, 260] width 13 height 13
click at [837, 72] on icon "button" at bounding box center [836, 78] width 23 height 23
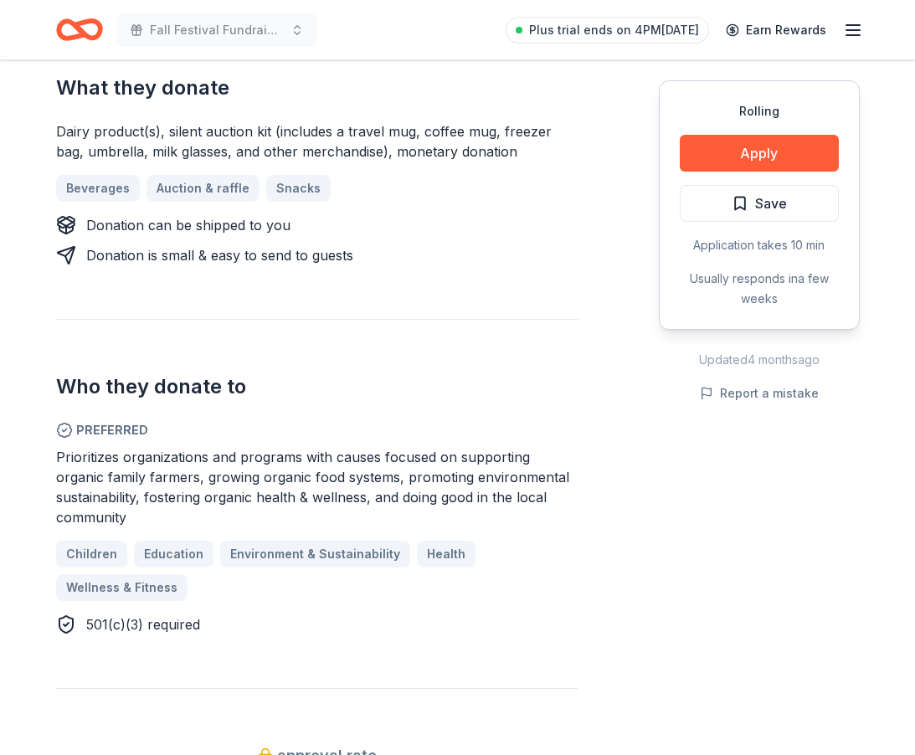
scroll to position [678, 0]
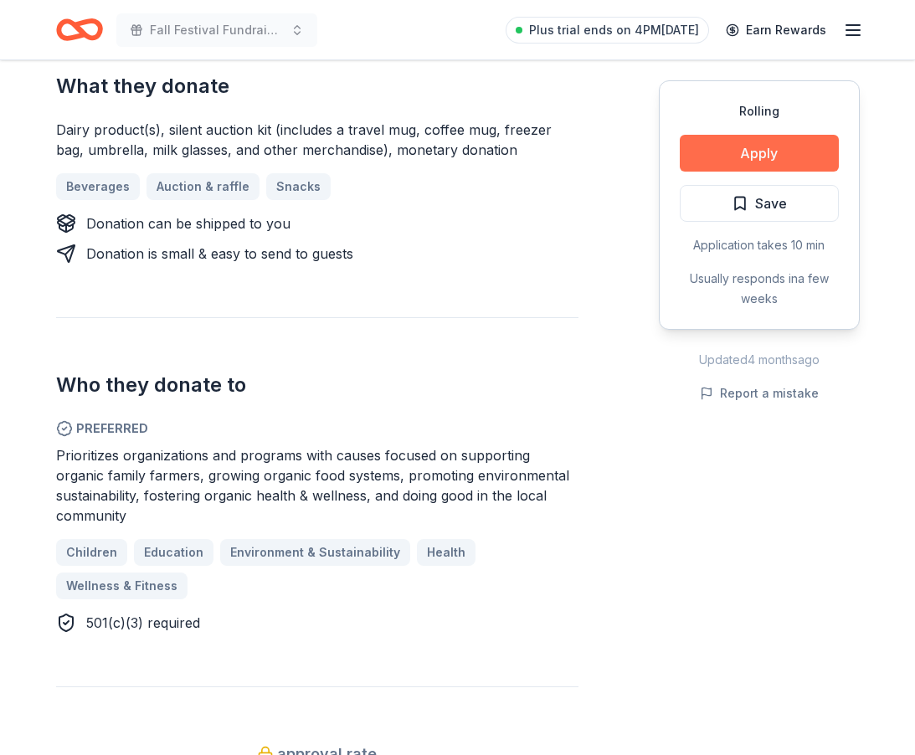
click at [749, 152] on button "Apply" at bounding box center [759, 153] width 159 height 37
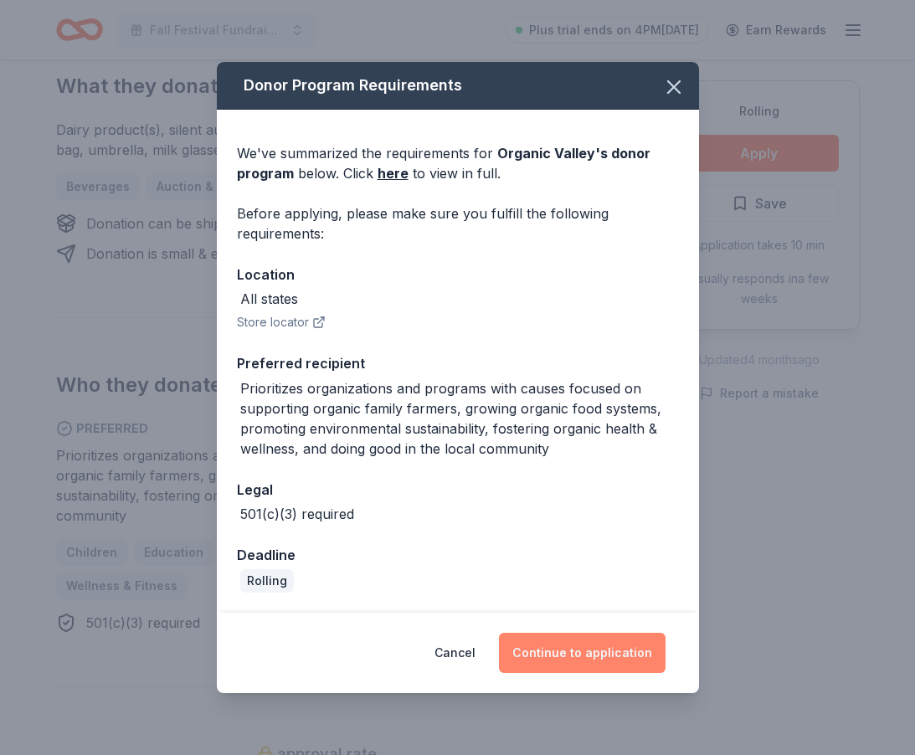
click at [557, 651] on button "Continue to application" at bounding box center [582, 653] width 167 height 40
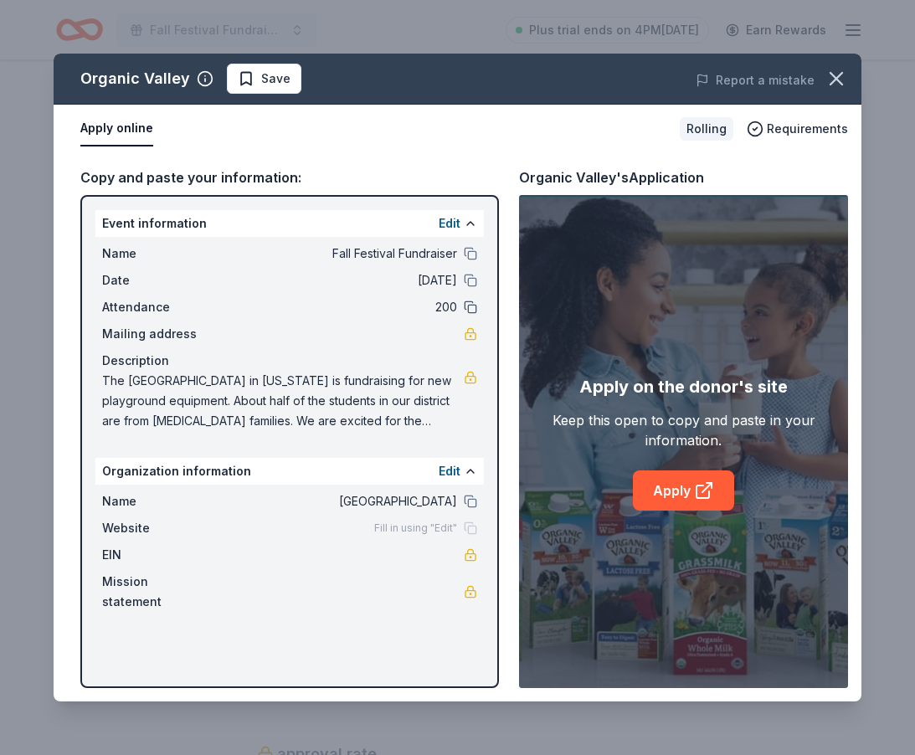
click at [468, 309] on button at bounding box center [470, 307] width 13 height 13
click at [668, 496] on link "Apply" at bounding box center [683, 491] width 101 height 40
click at [827, 87] on icon "button" at bounding box center [836, 78] width 23 height 23
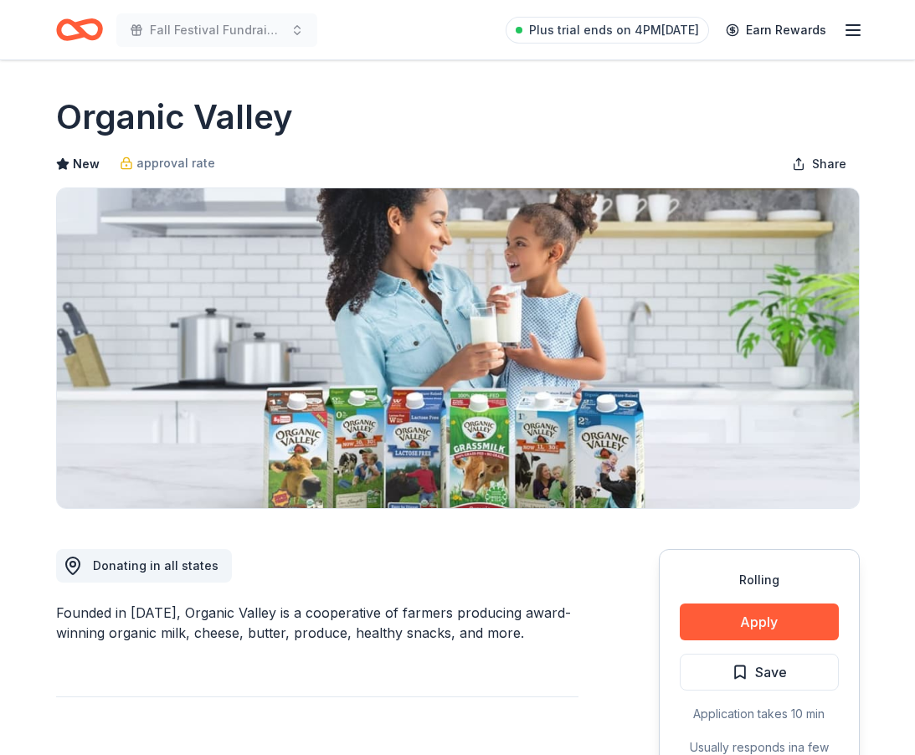
scroll to position [0, 0]
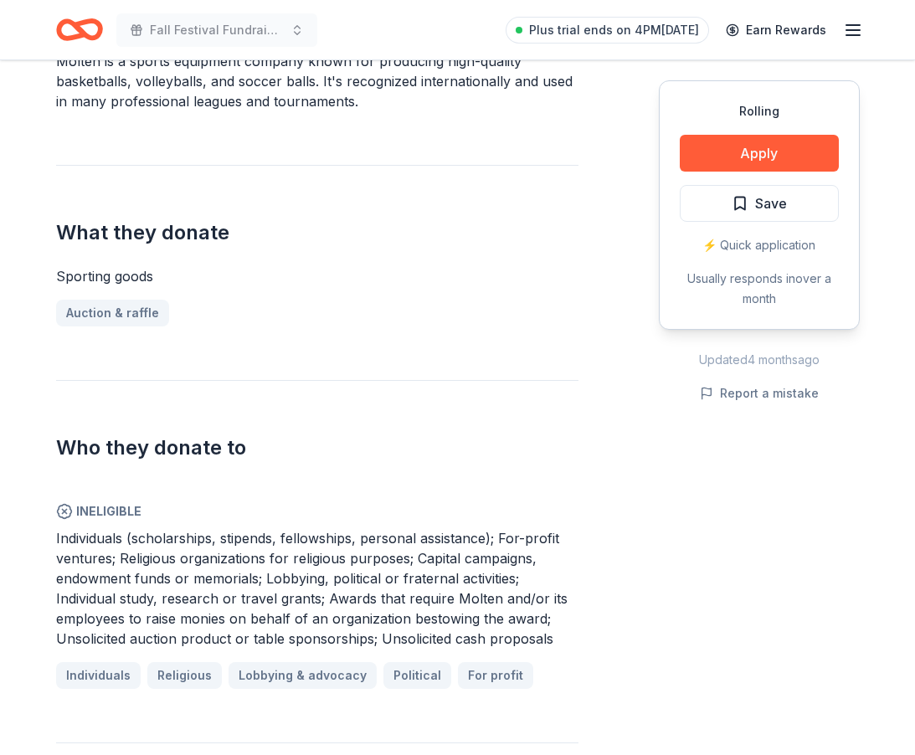
scroll to position [542, 0]
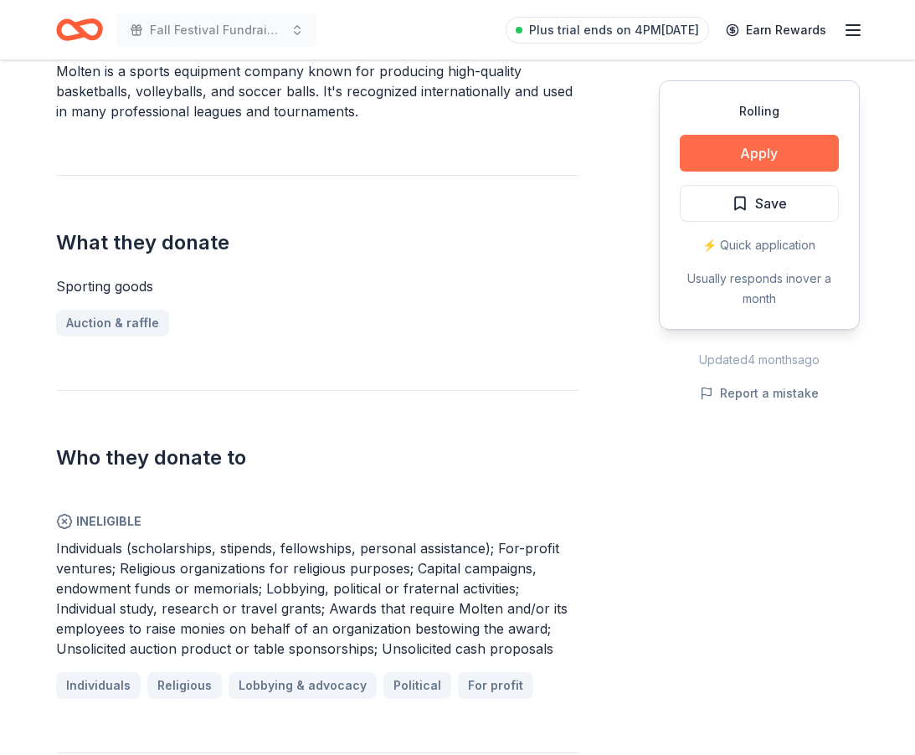
click at [788, 155] on button "Apply" at bounding box center [759, 153] width 159 height 37
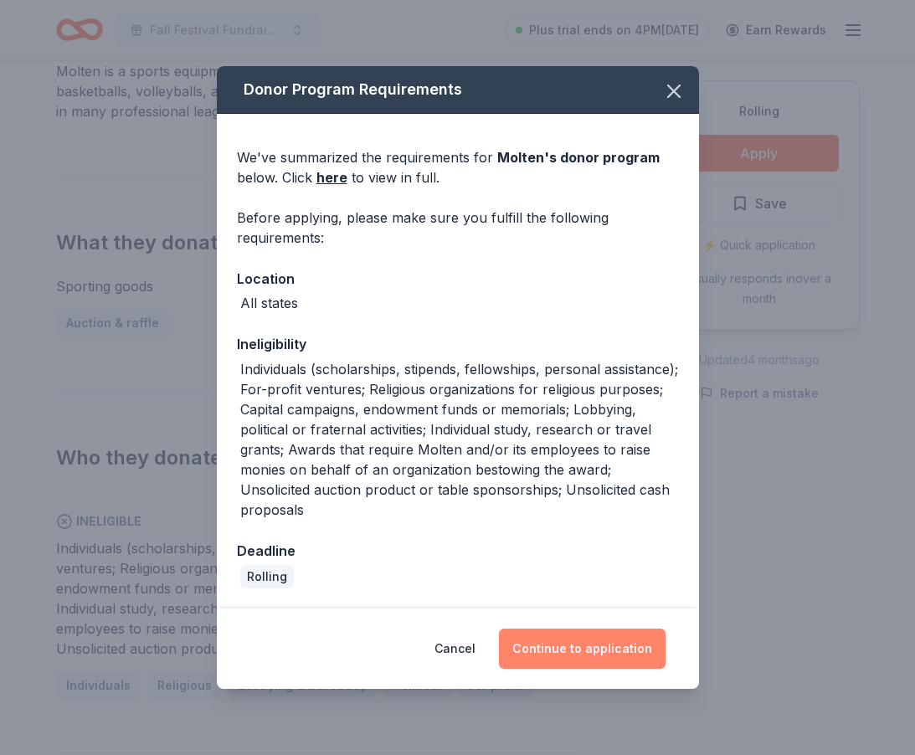
click at [582, 643] on button "Continue to application" at bounding box center [582, 649] width 167 height 40
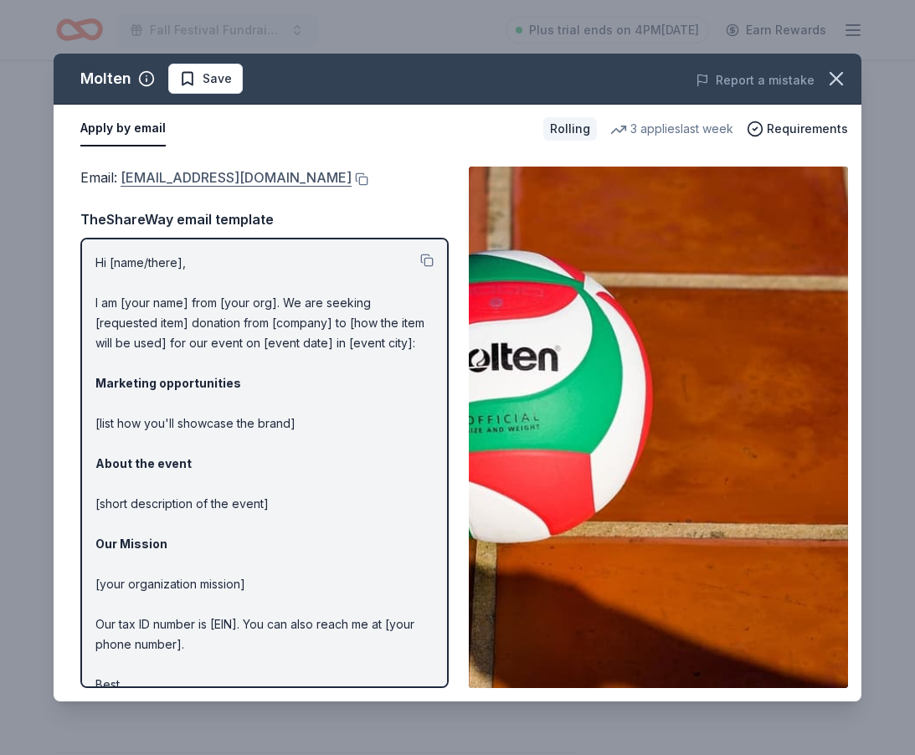
drag, startPoint x: 299, startPoint y: 179, endPoint x: 170, endPoint y: 173, distance: 129.1
click at [170, 173] on div "Email : [EMAIL_ADDRESS][DOMAIN_NAME]" at bounding box center [264, 178] width 368 height 22
click at [211, 181] on link "[EMAIL_ADDRESS][DOMAIN_NAME]" at bounding box center [236, 178] width 231 height 22
click at [843, 83] on icon "button" at bounding box center [836, 78] width 23 height 23
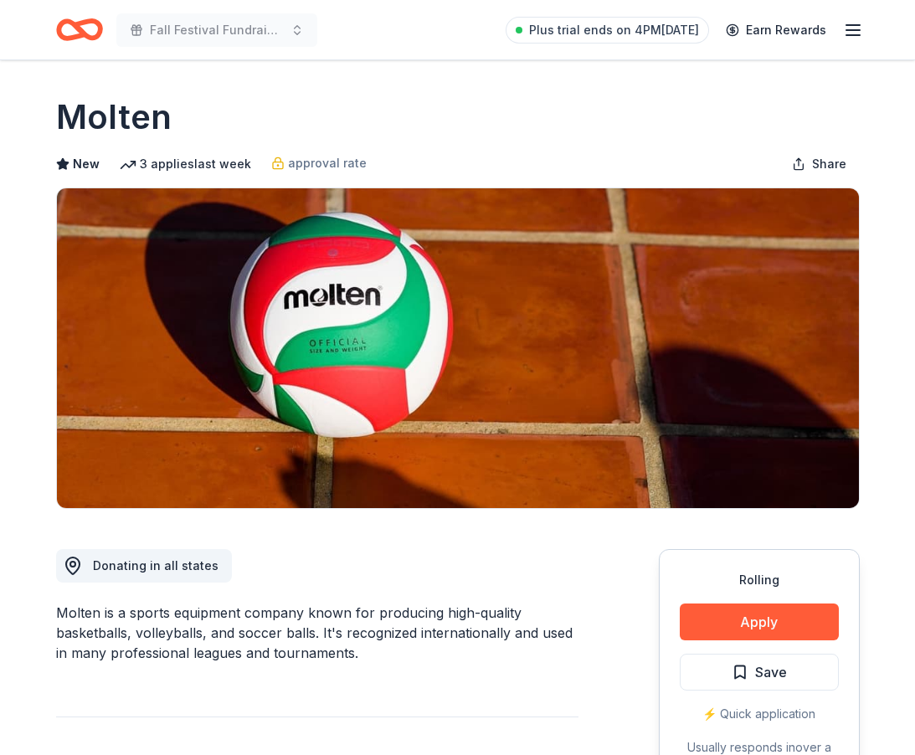
scroll to position [0, 0]
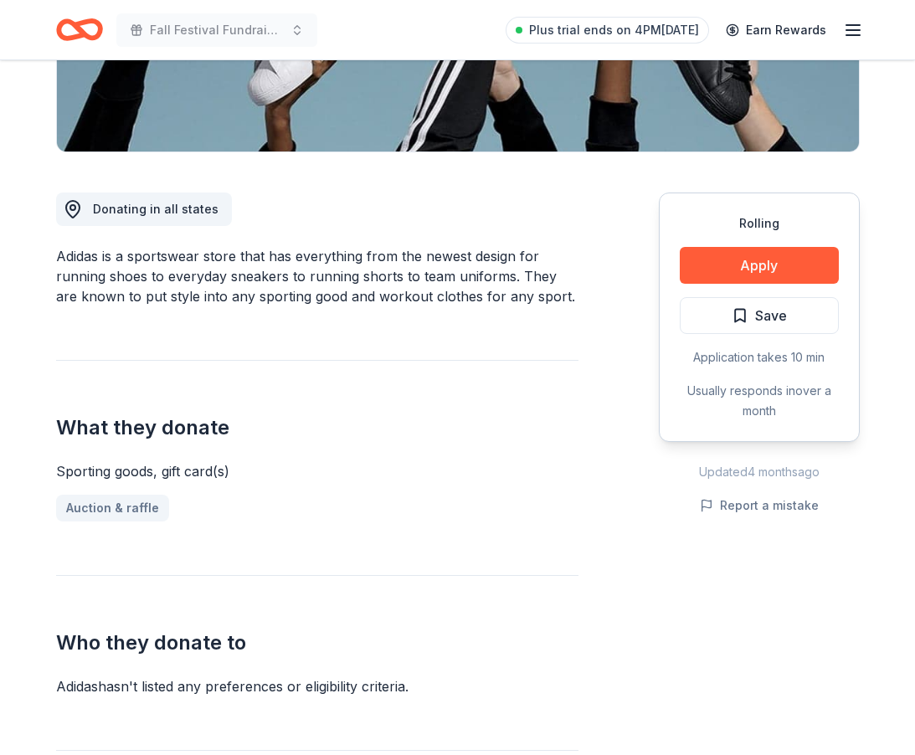
scroll to position [360, 0]
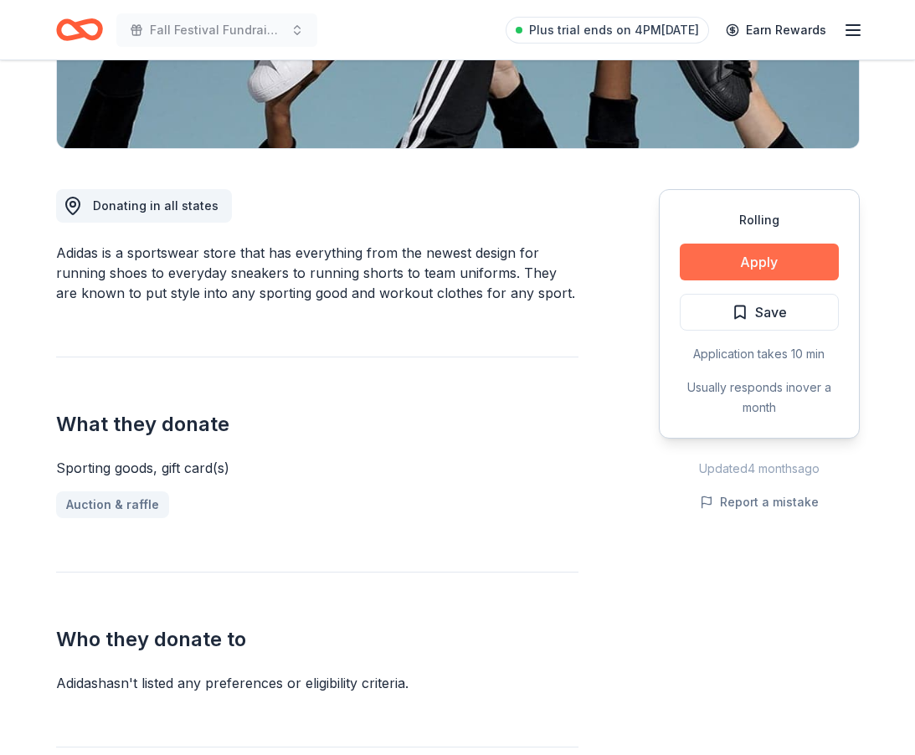
click at [729, 264] on button "Apply" at bounding box center [759, 262] width 159 height 37
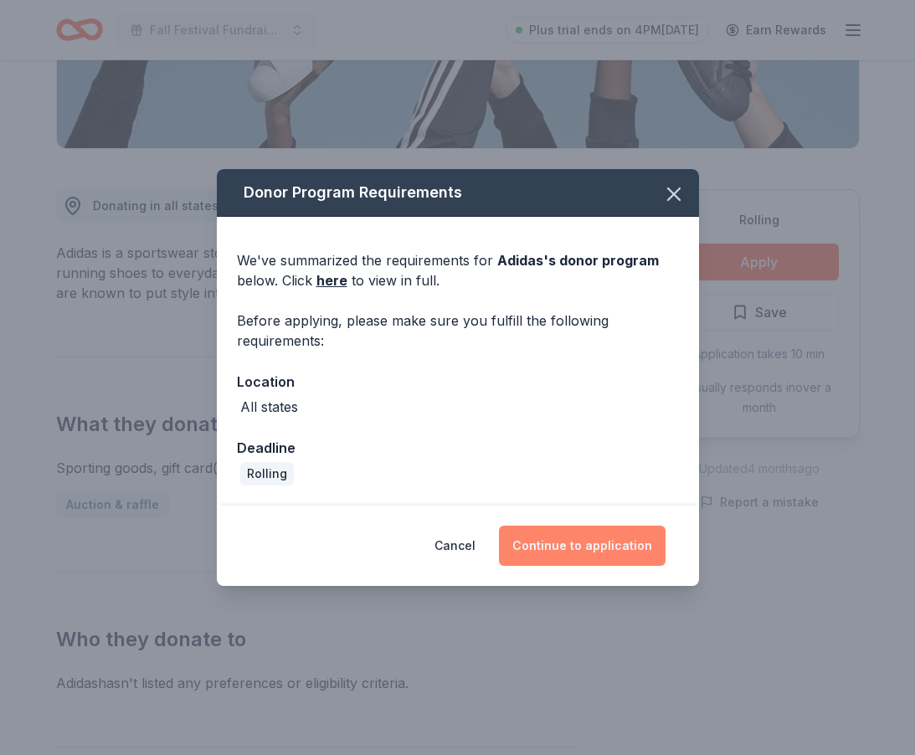
click at [539, 545] on button "Continue to application" at bounding box center [582, 546] width 167 height 40
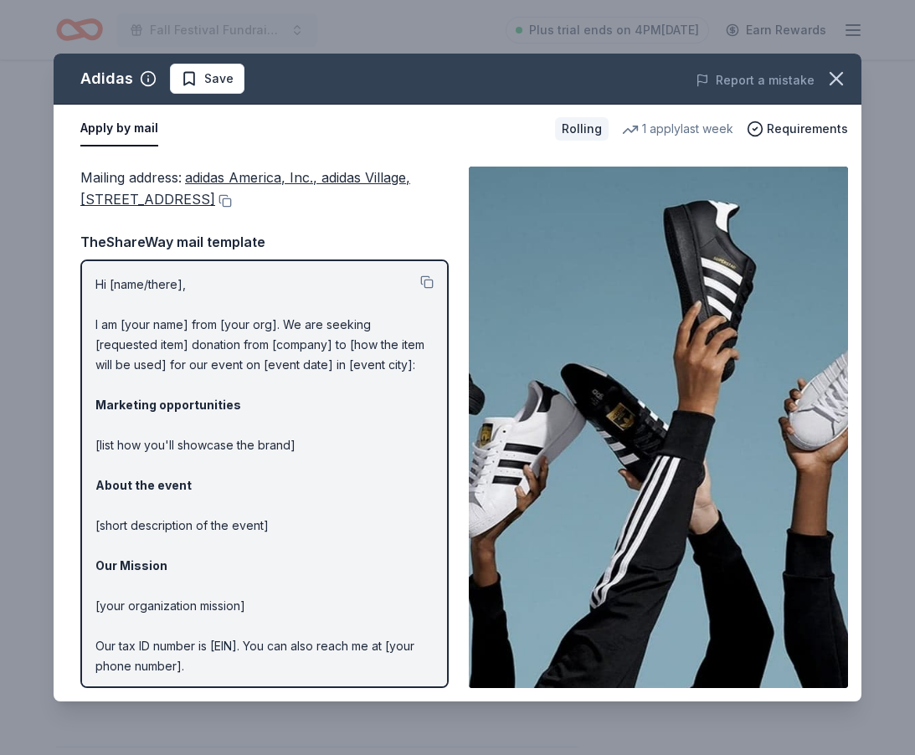
scroll to position [0, 0]
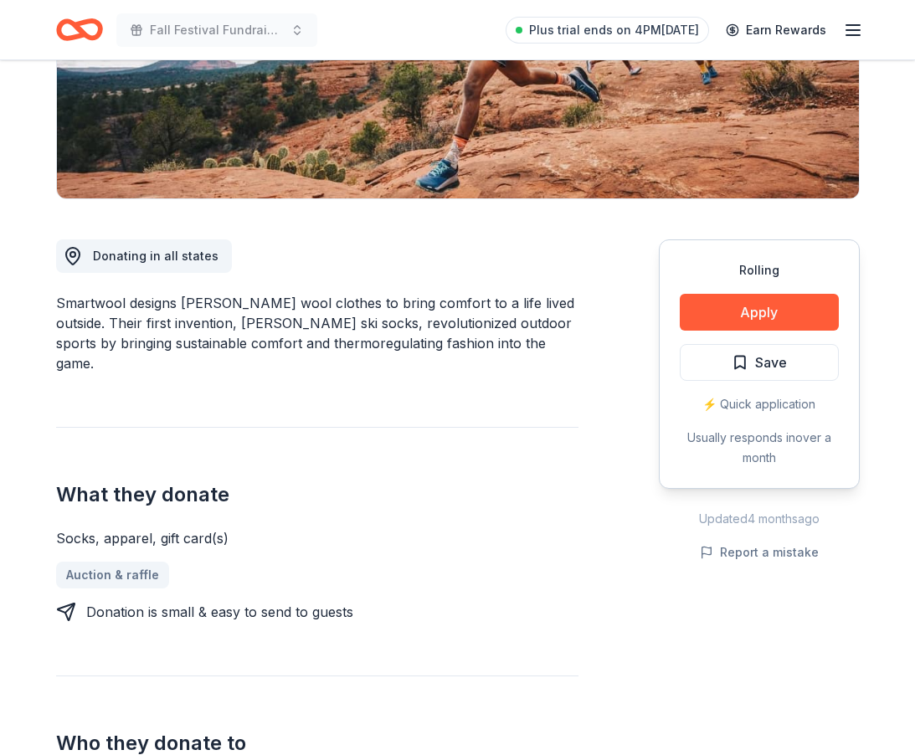
scroll to position [300, 0]
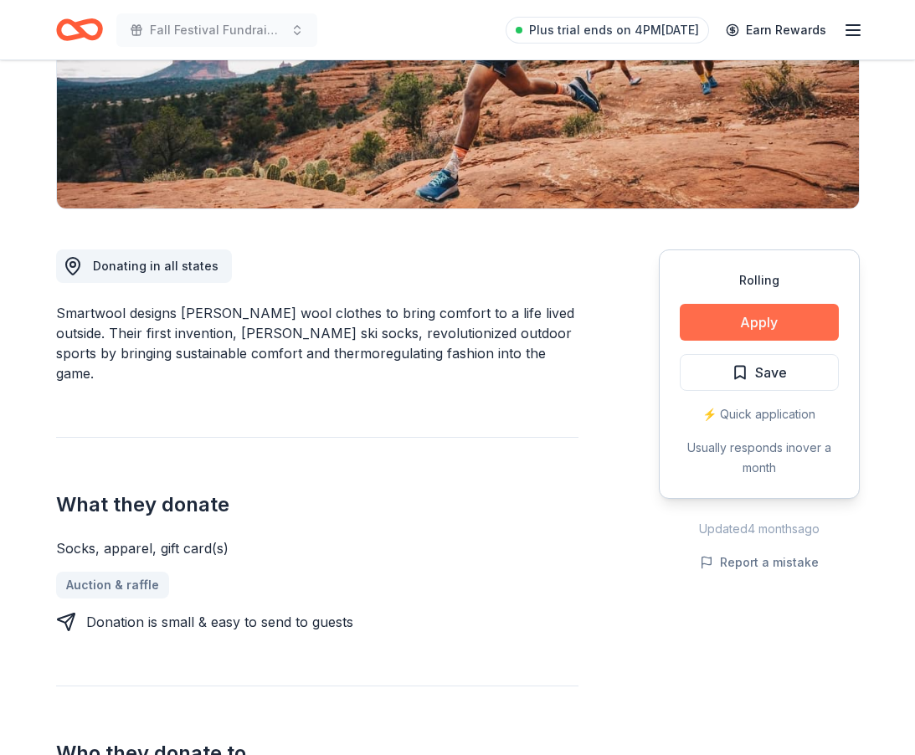
click at [734, 327] on button "Apply" at bounding box center [759, 322] width 159 height 37
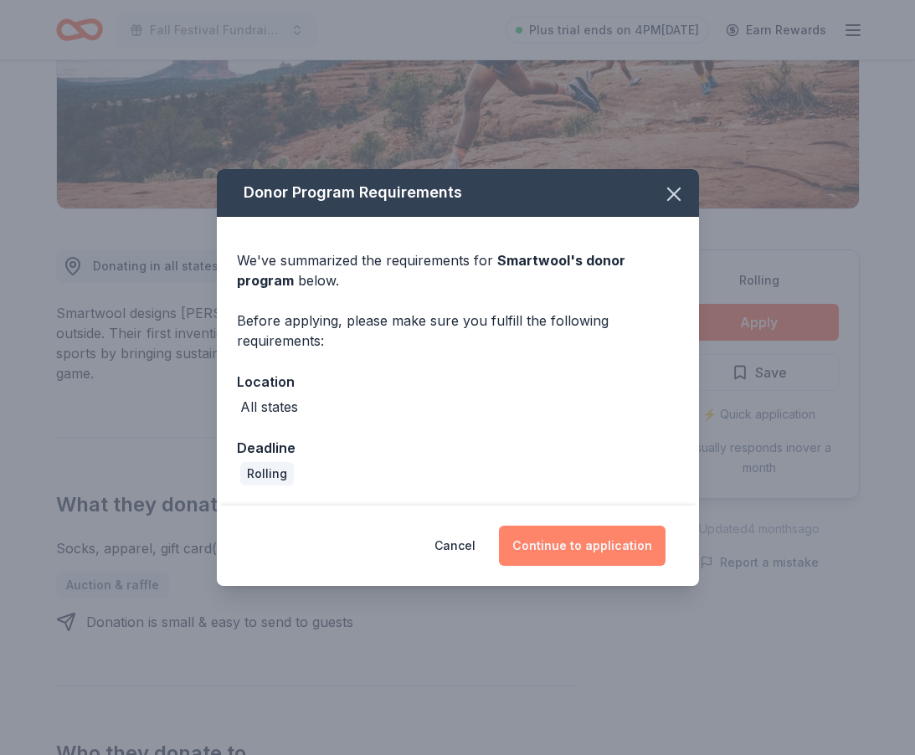
click at [549, 548] on button "Continue to application" at bounding box center [582, 546] width 167 height 40
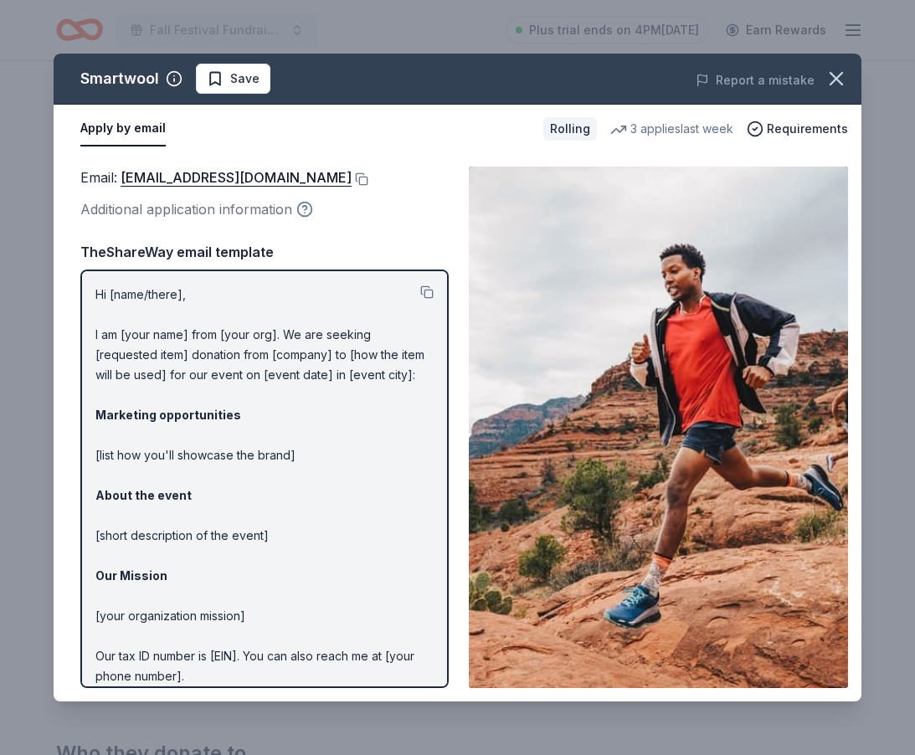
click at [306, 208] on icon "button" at bounding box center [305, 208] width 4 height 4
click at [368, 209] on div "Additional application information" at bounding box center [264, 209] width 368 height 22
click at [352, 179] on button at bounding box center [360, 179] width 17 height 13
click at [355, 179] on button at bounding box center [360, 179] width 17 height 13
click at [825, 79] on icon "button" at bounding box center [836, 78] width 23 height 23
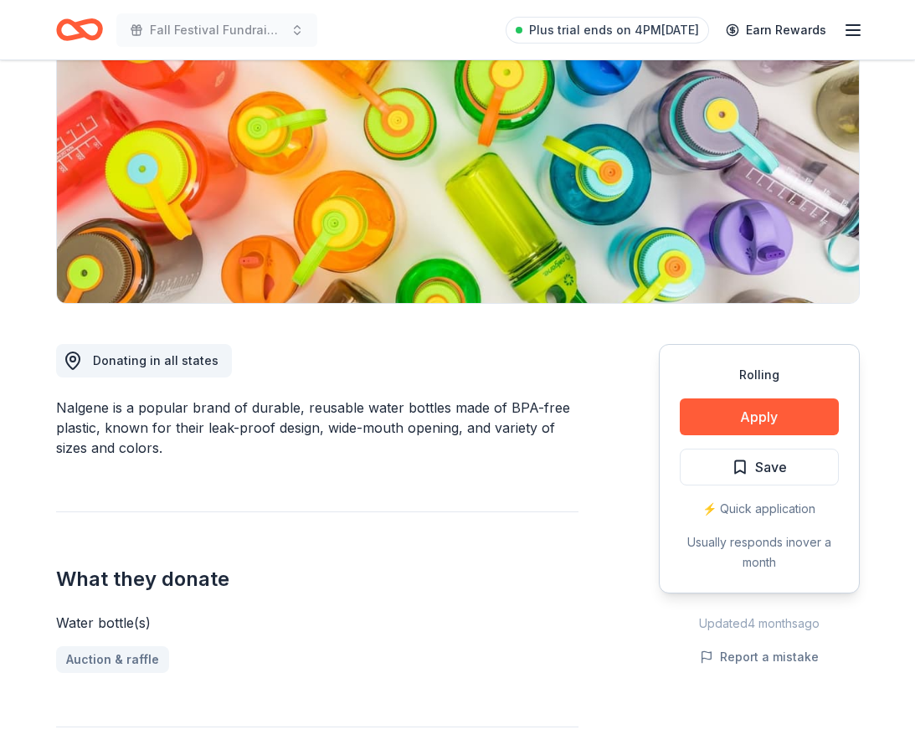
scroll to position [202, 0]
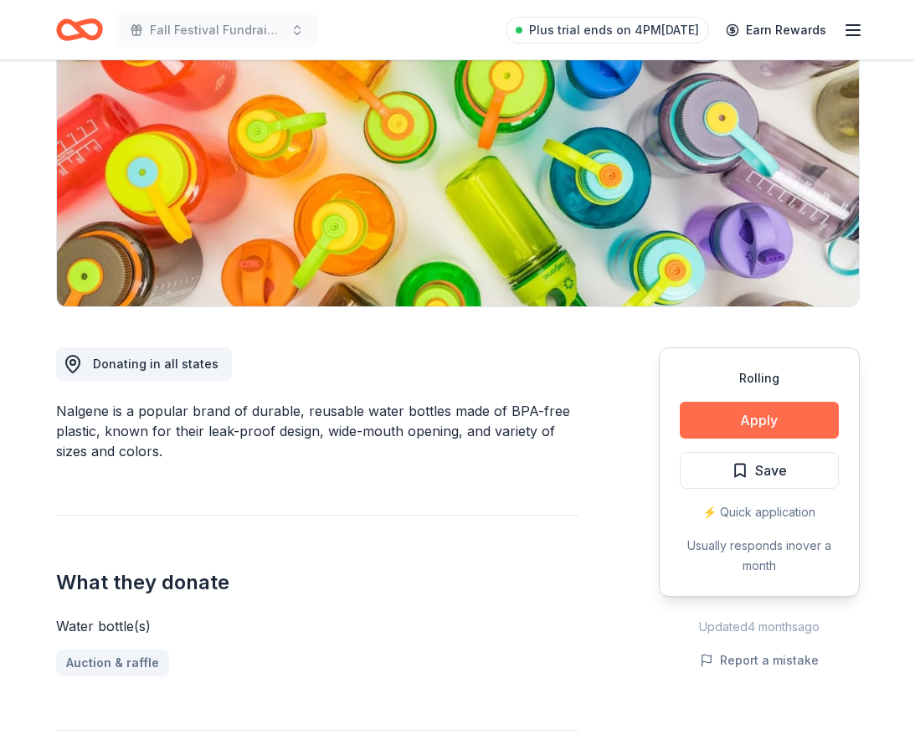
click at [741, 424] on button "Apply" at bounding box center [759, 420] width 159 height 37
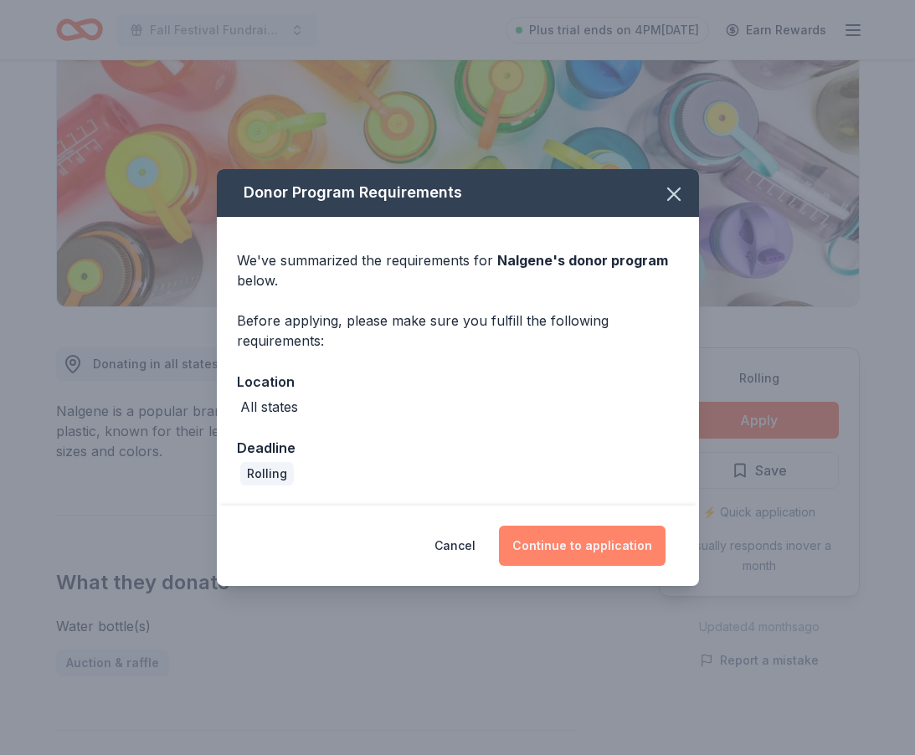
click at [554, 548] on button "Continue to application" at bounding box center [582, 546] width 167 height 40
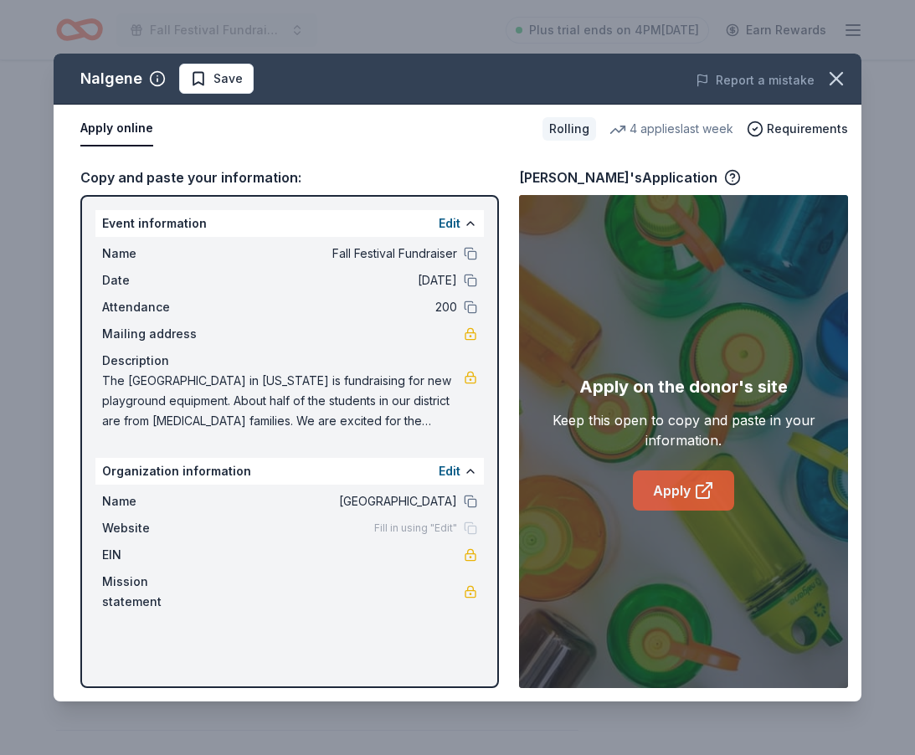
click at [692, 488] on link "Apply" at bounding box center [683, 491] width 101 height 40
click at [260, 394] on span "The [GEOGRAPHIC_DATA] in [US_STATE] is fundraising for new playground equipment…" at bounding box center [283, 401] width 362 height 60
click at [835, 75] on icon "button" at bounding box center [836, 78] width 23 height 23
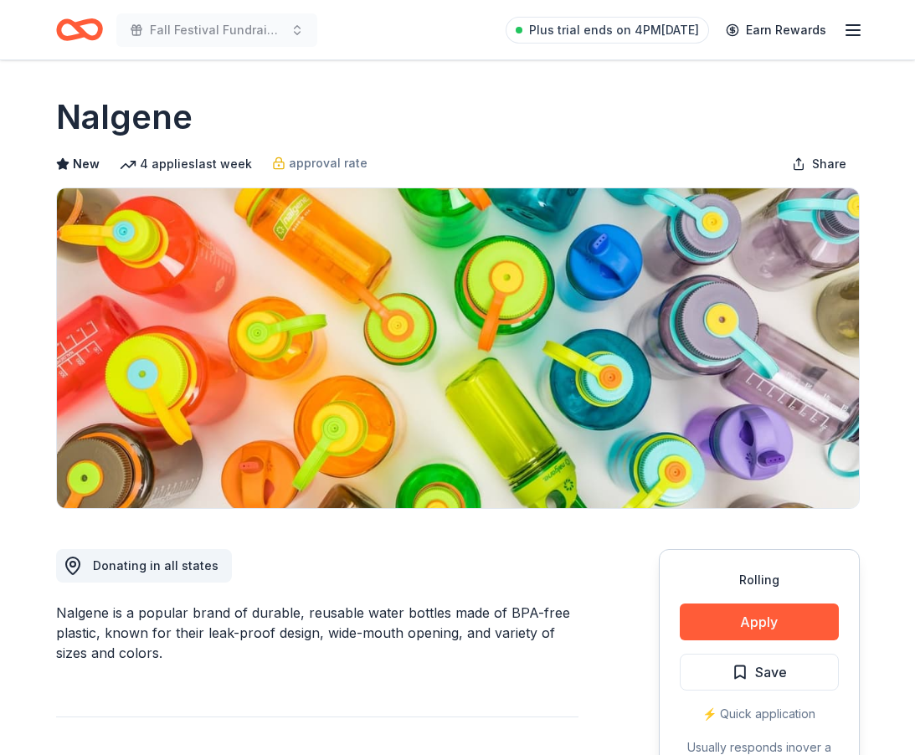
scroll to position [0, 0]
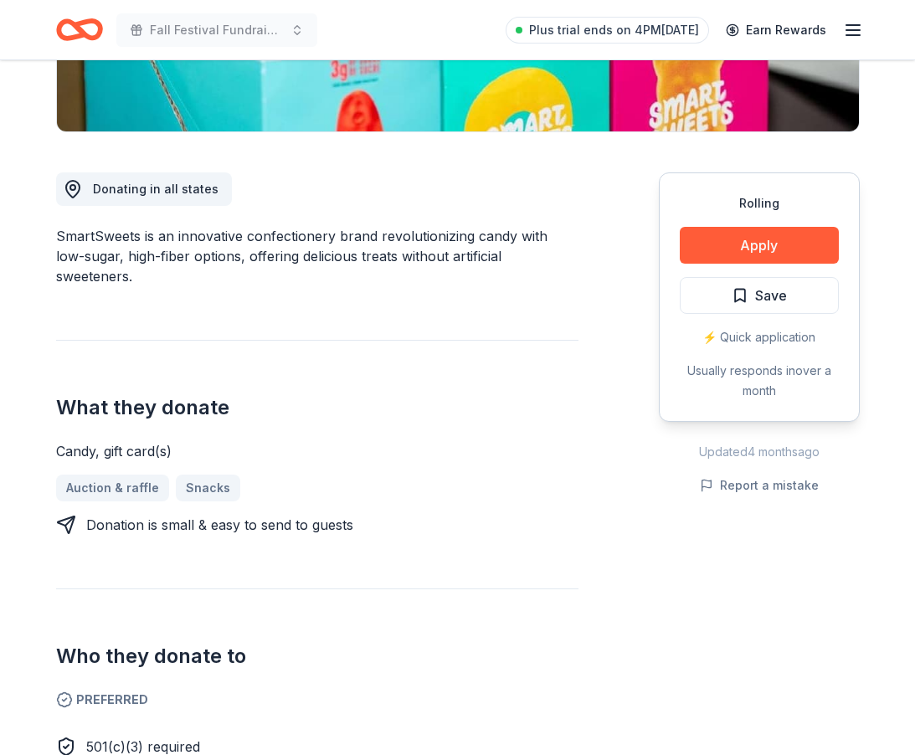
scroll to position [373, 0]
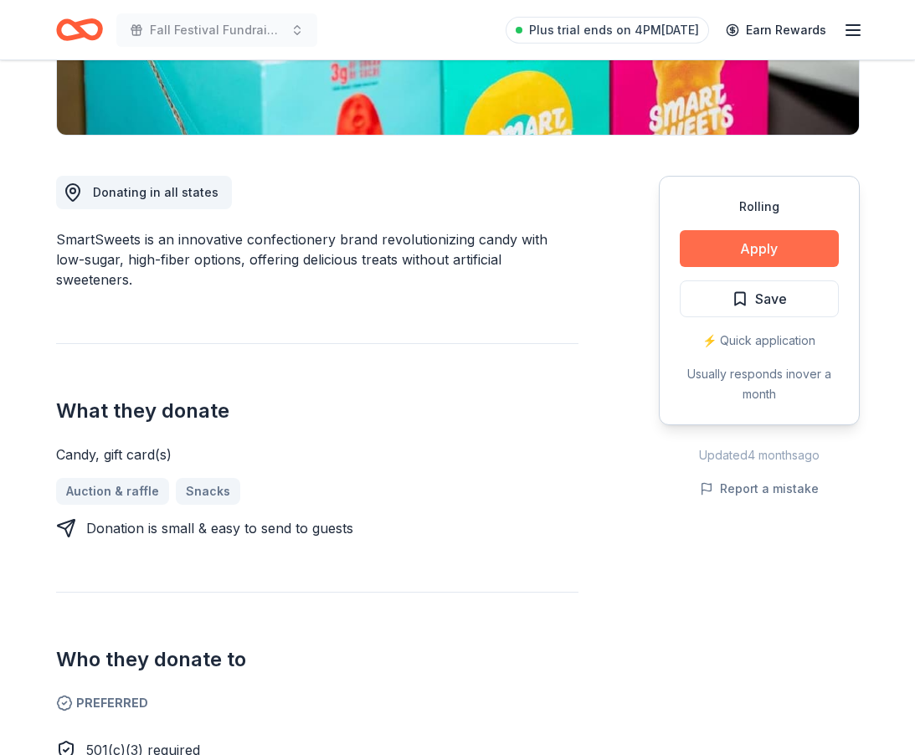
click at [768, 256] on button "Apply" at bounding box center [759, 248] width 159 height 37
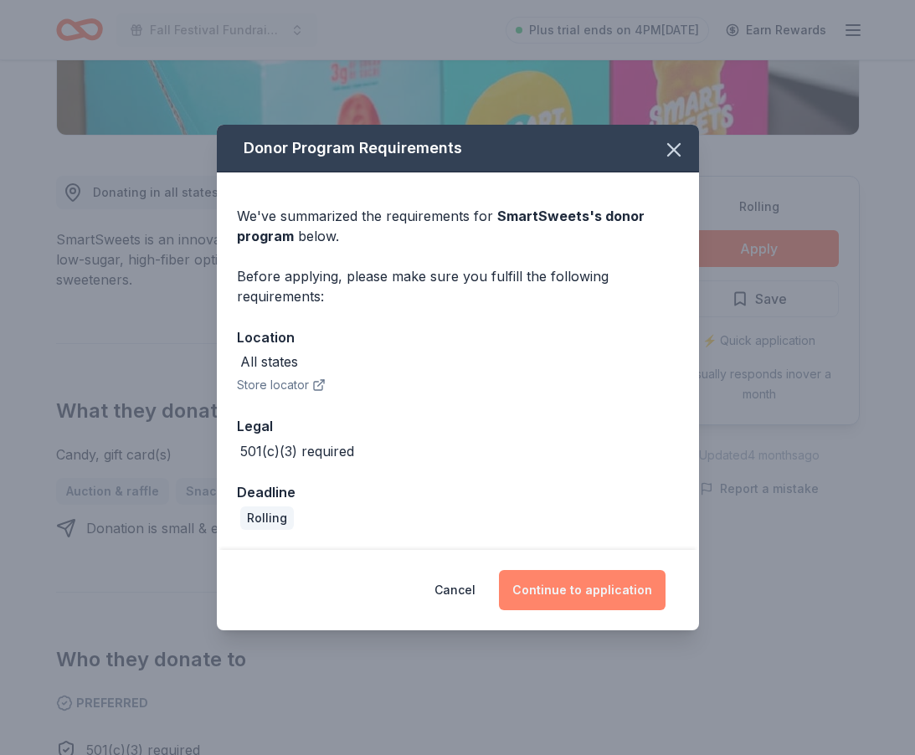
click at [569, 588] on button "Continue to application" at bounding box center [582, 590] width 167 height 40
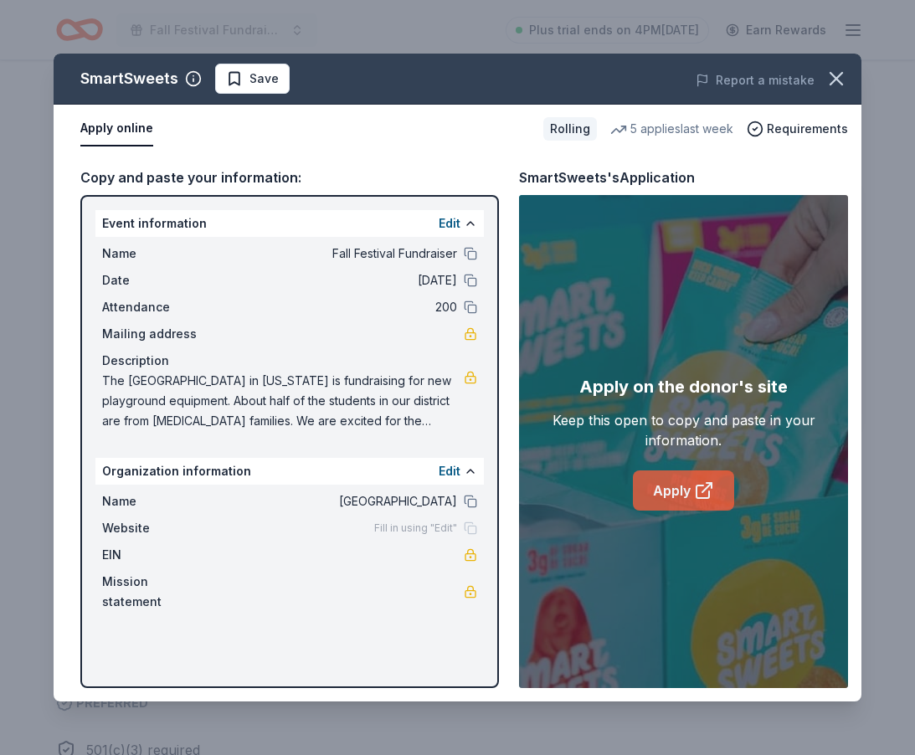
click at [686, 497] on link "Apply" at bounding box center [683, 491] width 101 height 40
click at [831, 83] on icon "button" at bounding box center [836, 78] width 23 height 23
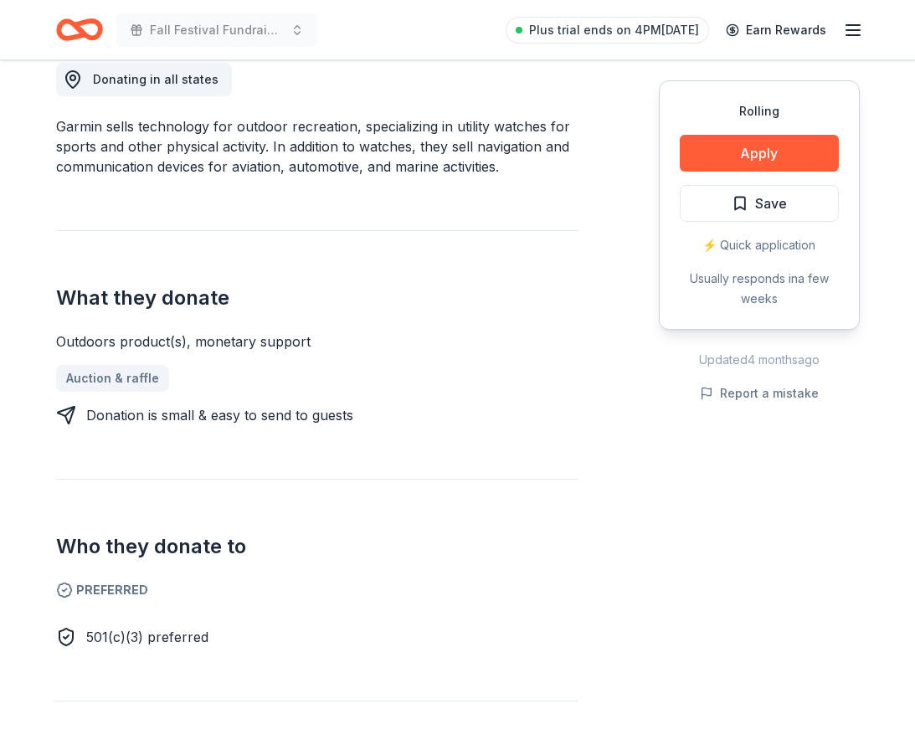
scroll to position [488, 0]
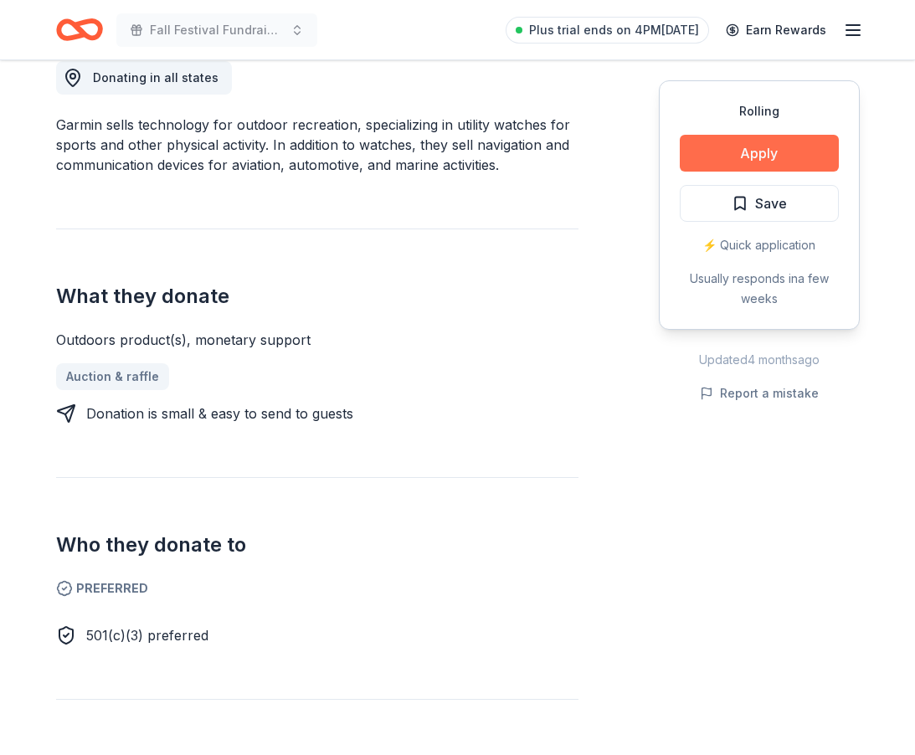
click at [766, 154] on button "Apply" at bounding box center [759, 153] width 159 height 37
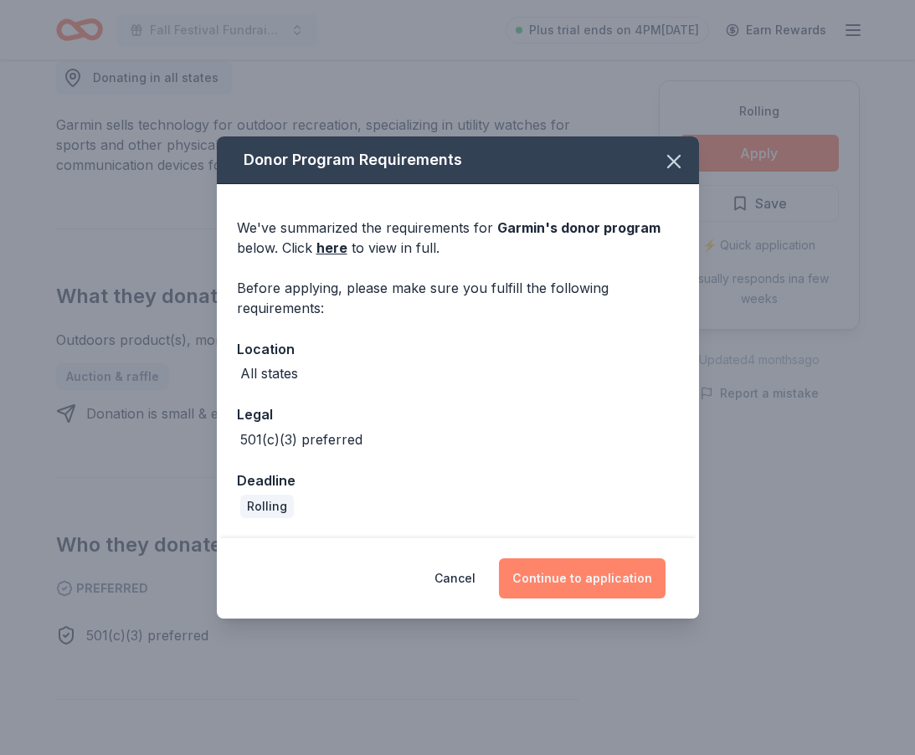
click at [545, 579] on button "Continue to application" at bounding box center [582, 579] width 167 height 40
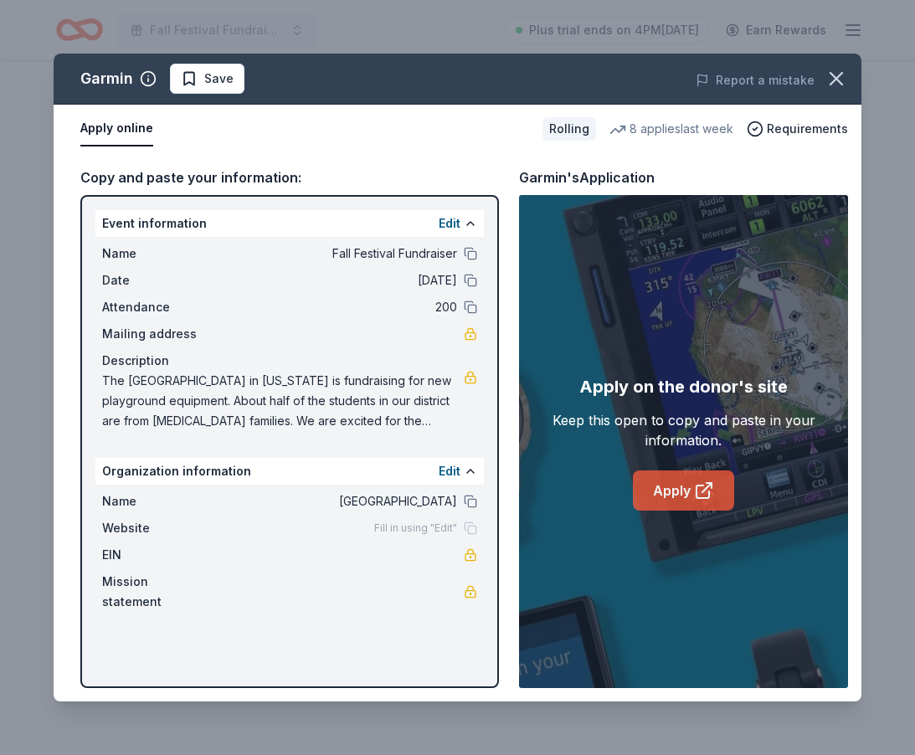
click at [681, 497] on link "Apply" at bounding box center [683, 491] width 101 height 40
click at [845, 72] on icon "button" at bounding box center [836, 78] width 23 height 23
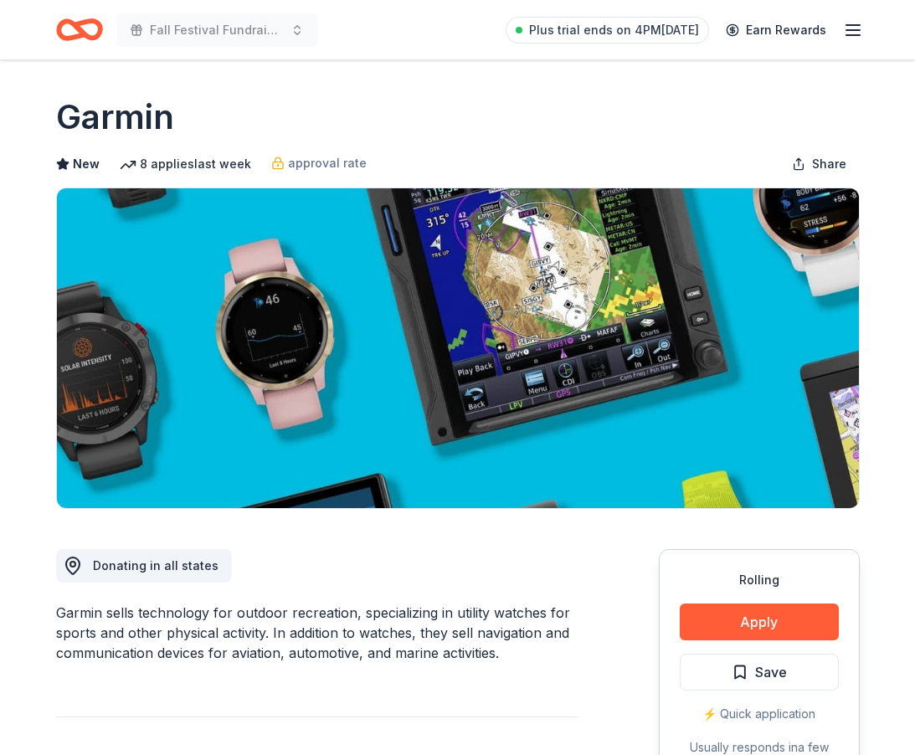
scroll to position [0, 0]
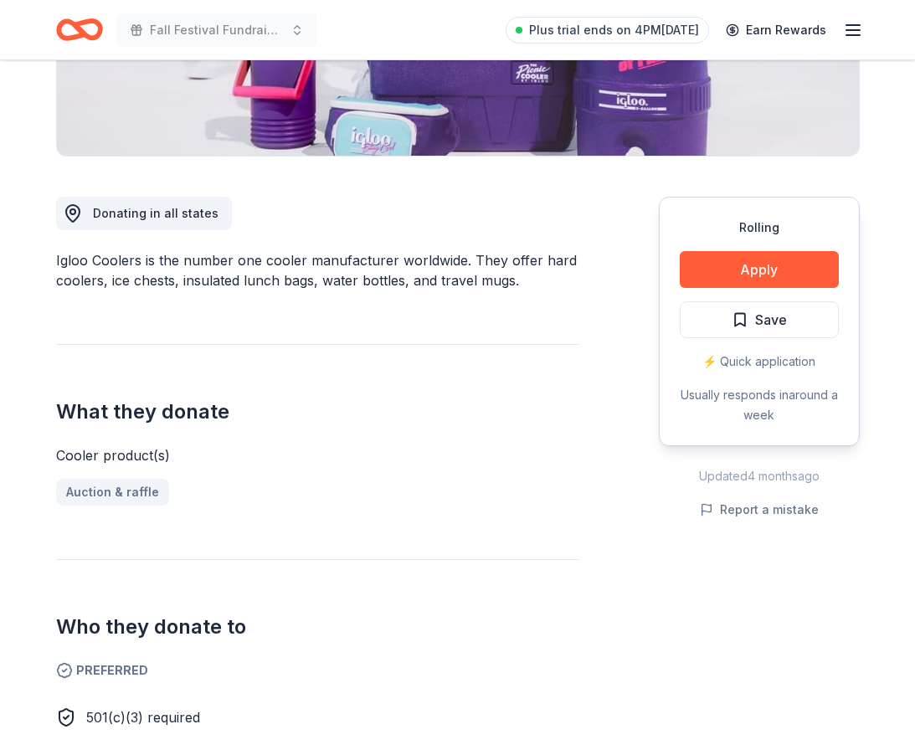
scroll to position [343, 0]
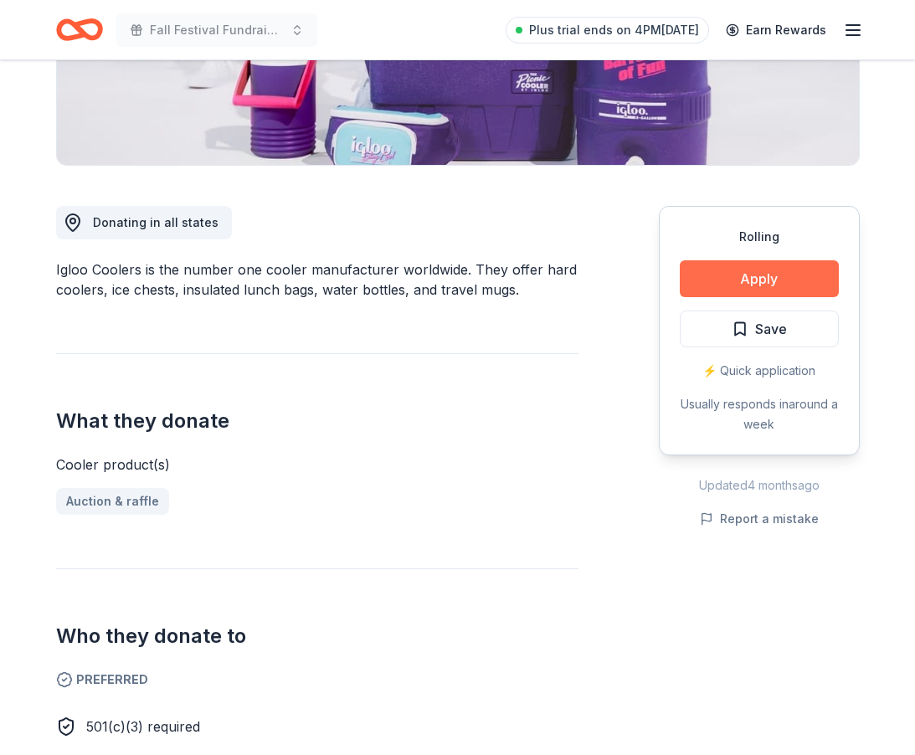
click at [776, 283] on button "Apply" at bounding box center [759, 278] width 159 height 37
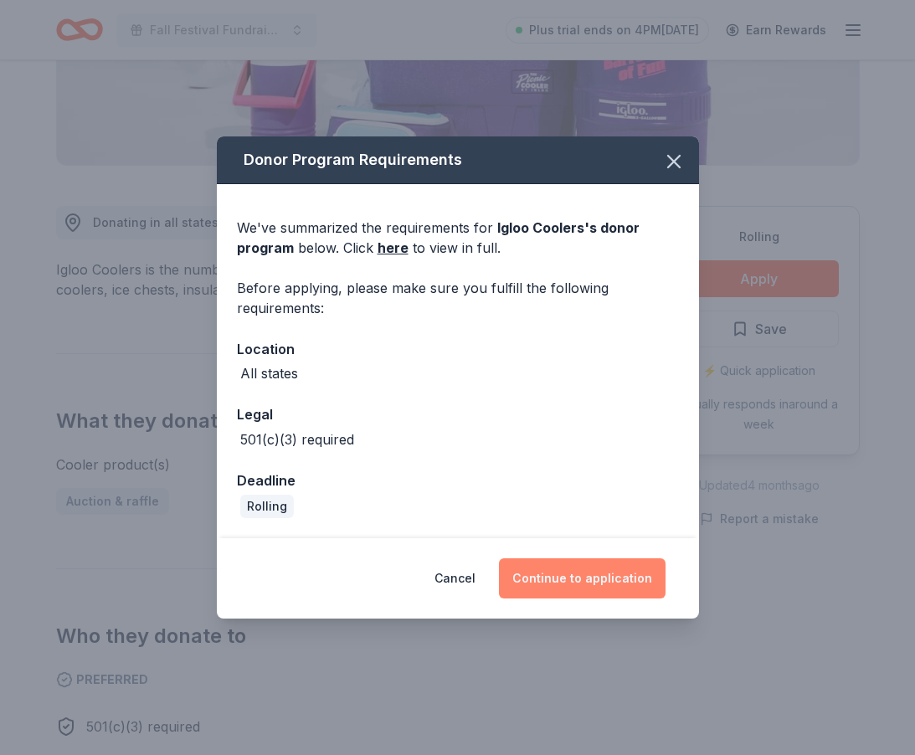
click at [581, 575] on button "Continue to application" at bounding box center [582, 579] width 167 height 40
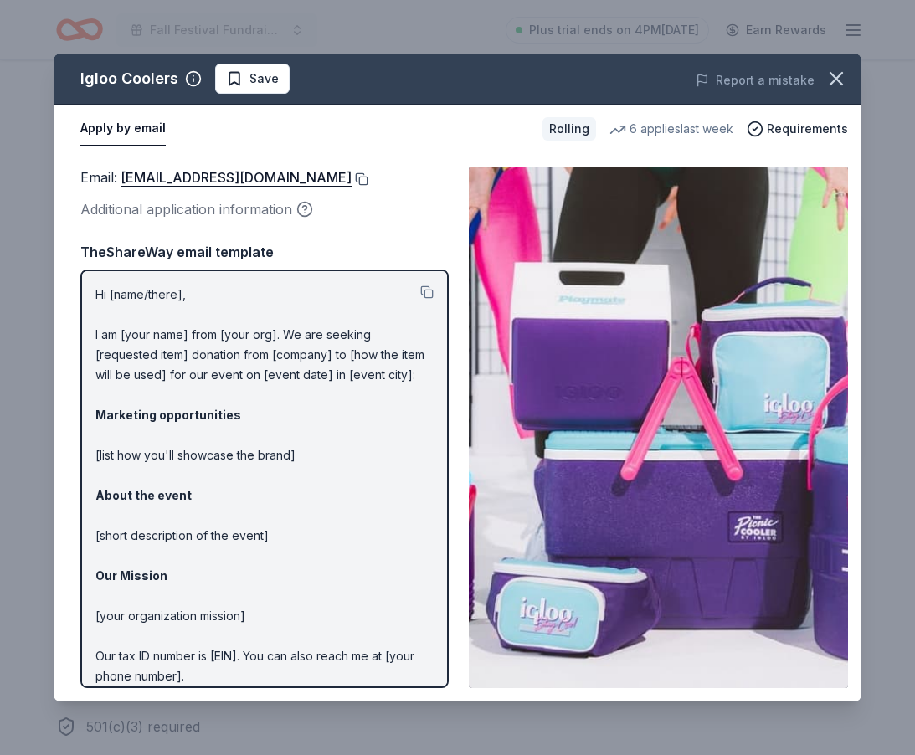
drag, startPoint x: 119, startPoint y: 178, endPoint x: 291, endPoint y: 175, distance: 171.7
click at [291, 175] on div "Email : donations@igloocorp.com" at bounding box center [264, 178] width 368 height 22
click at [319, 181] on div "Email : donations@igloocorp.com" at bounding box center [264, 178] width 368 height 22
click at [352, 178] on button at bounding box center [360, 179] width 17 height 13
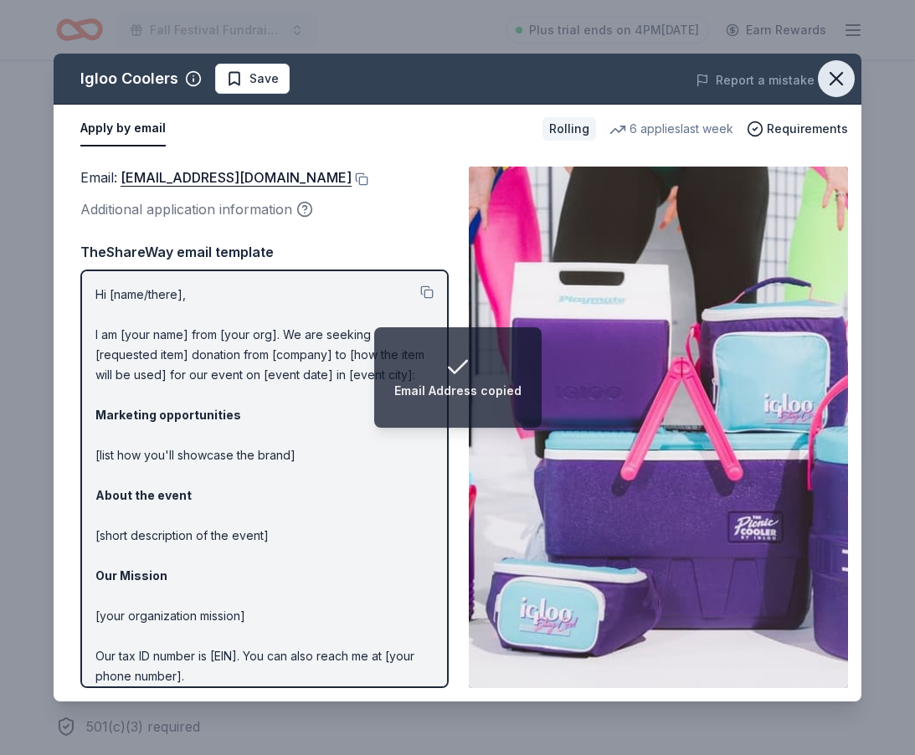
click at [837, 76] on icon "button" at bounding box center [836, 78] width 23 height 23
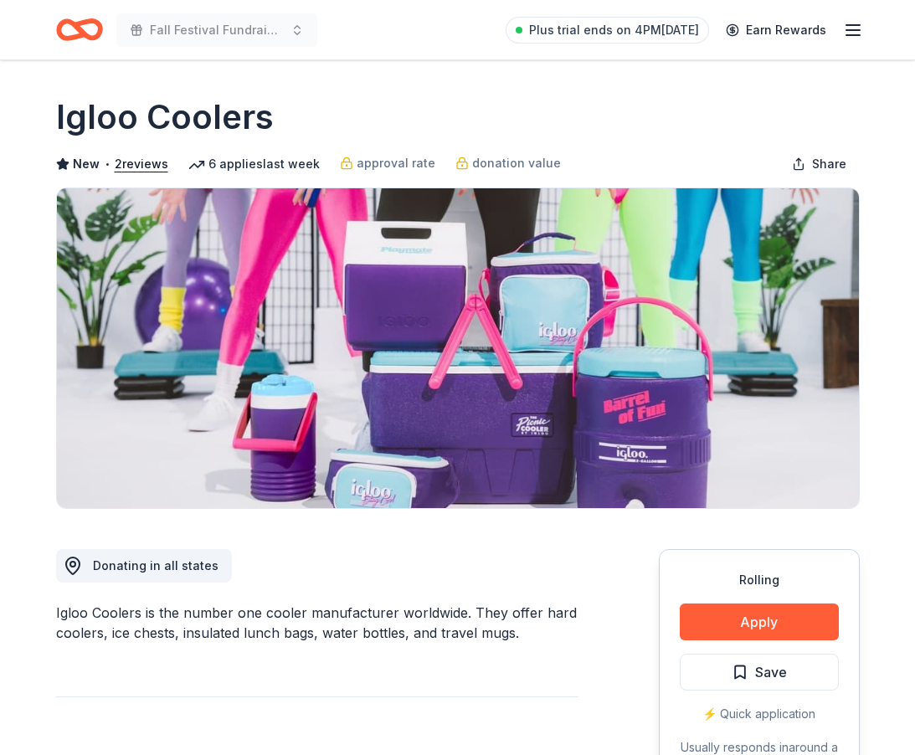
scroll to position [0, 0]
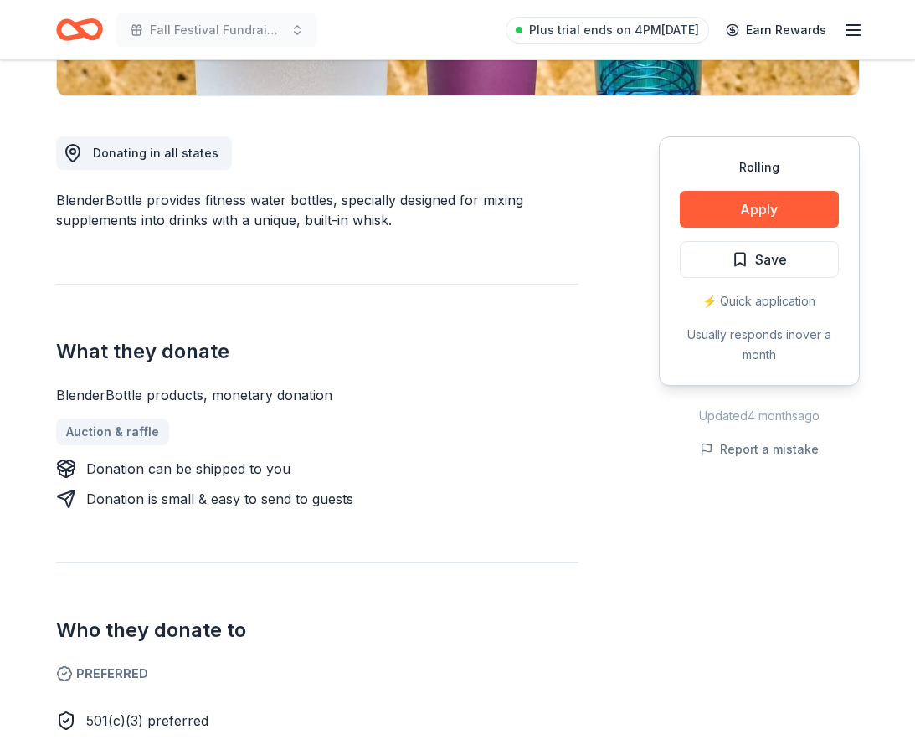
scroll to position [413, 0]
click at [771, 195] on button "Apply" at bounding box center [759, 209] width 159 height 37
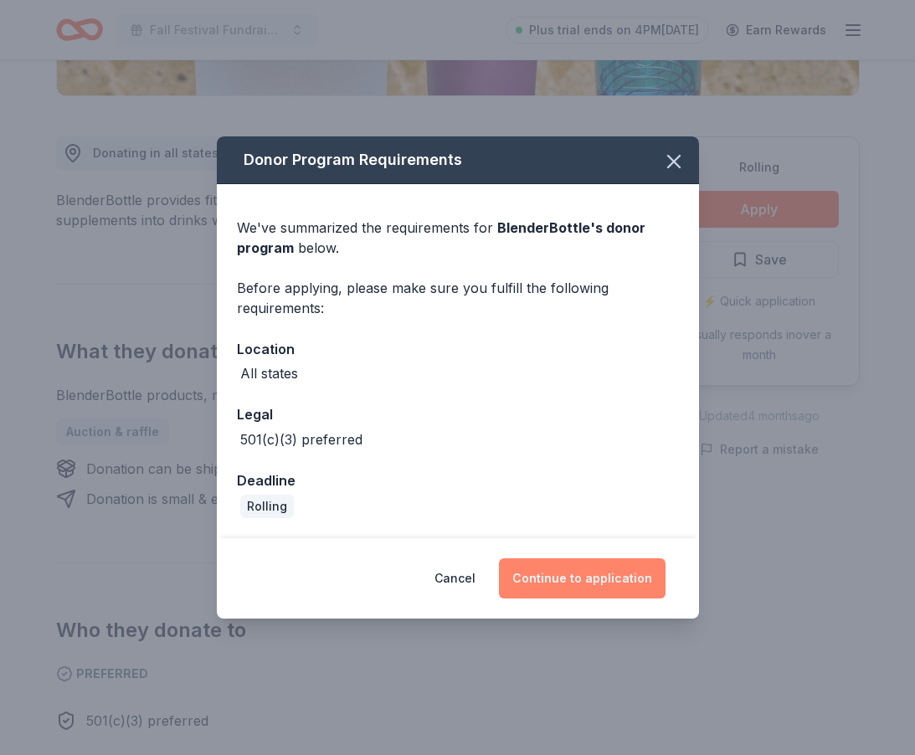
click at [550, 580] on button "Continue to application" at bounding box center [582, 579] width 167 height 40
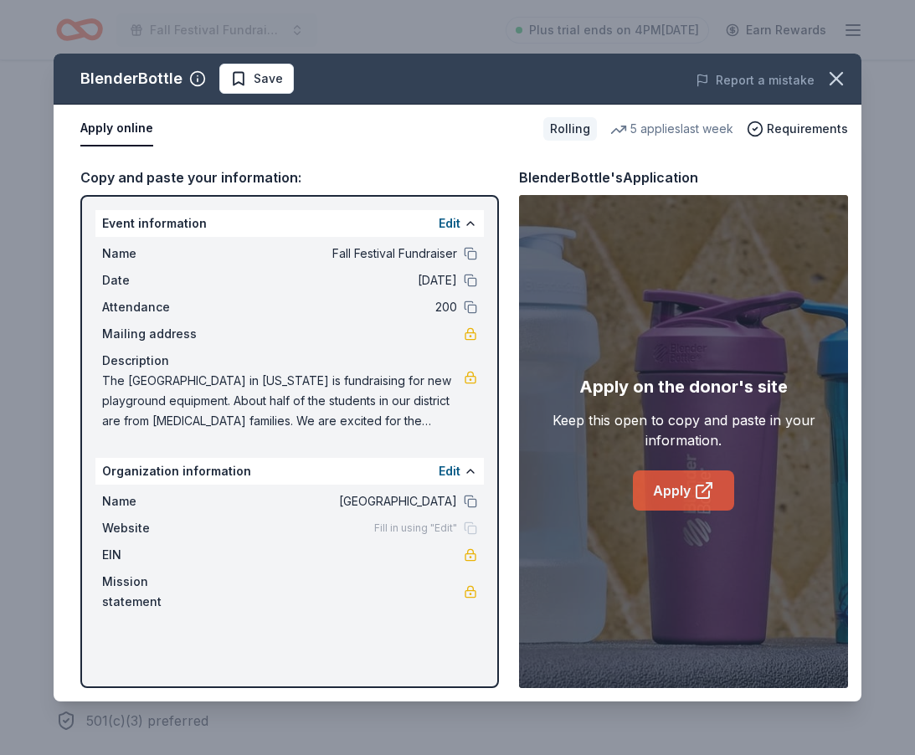
click at [684, 496] on link "Apply" at bounding box center [683, 491] width 101 height 40
click at [832, 80] on icon "button" at bounding box center [836, 78] width 23 height 23
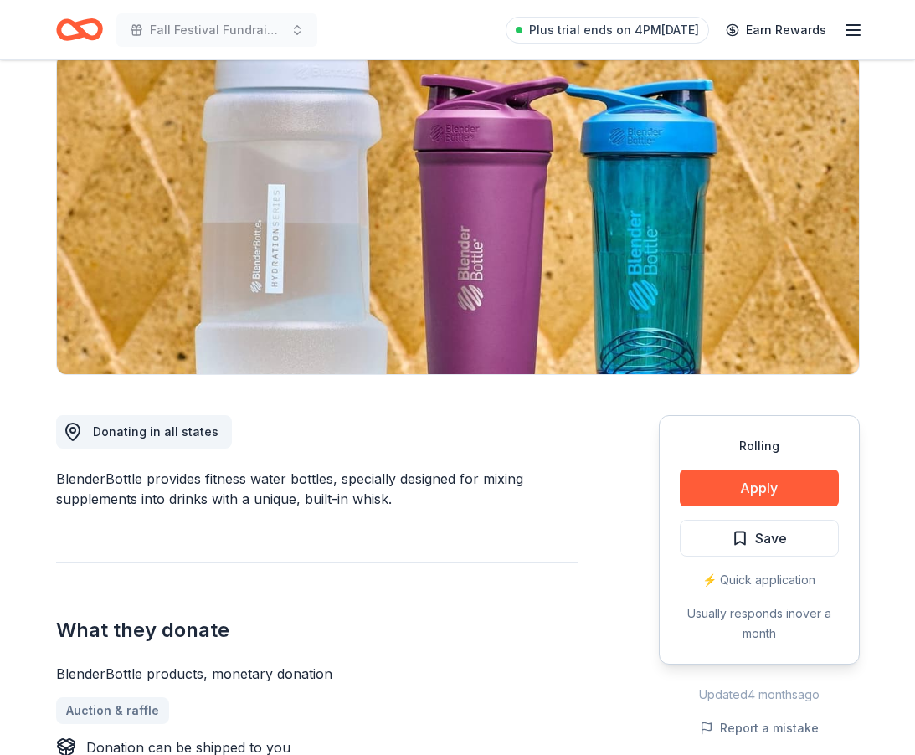
scroll to position [74, 0]
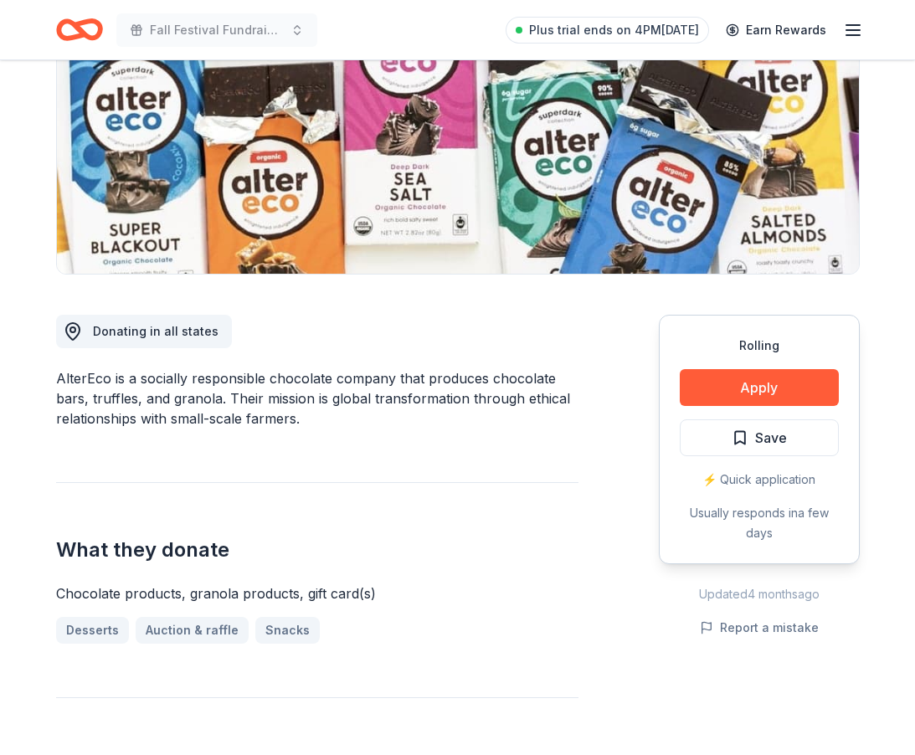
scroll to position [227, 0]
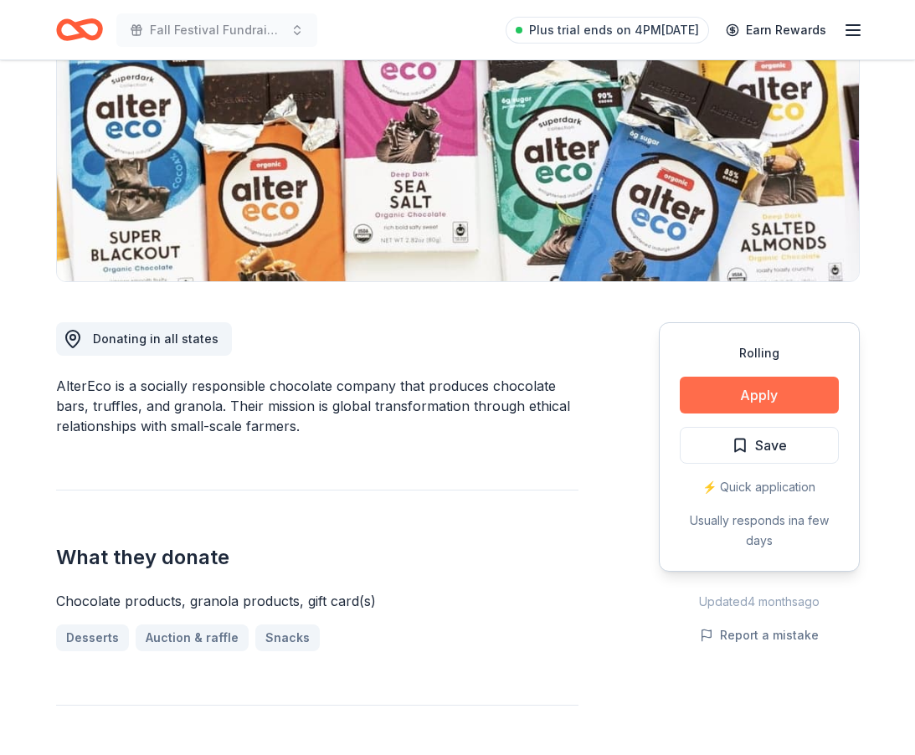
click at [753, 397] on button "Apply" at bounding box center [759, 395] width 159 height 37
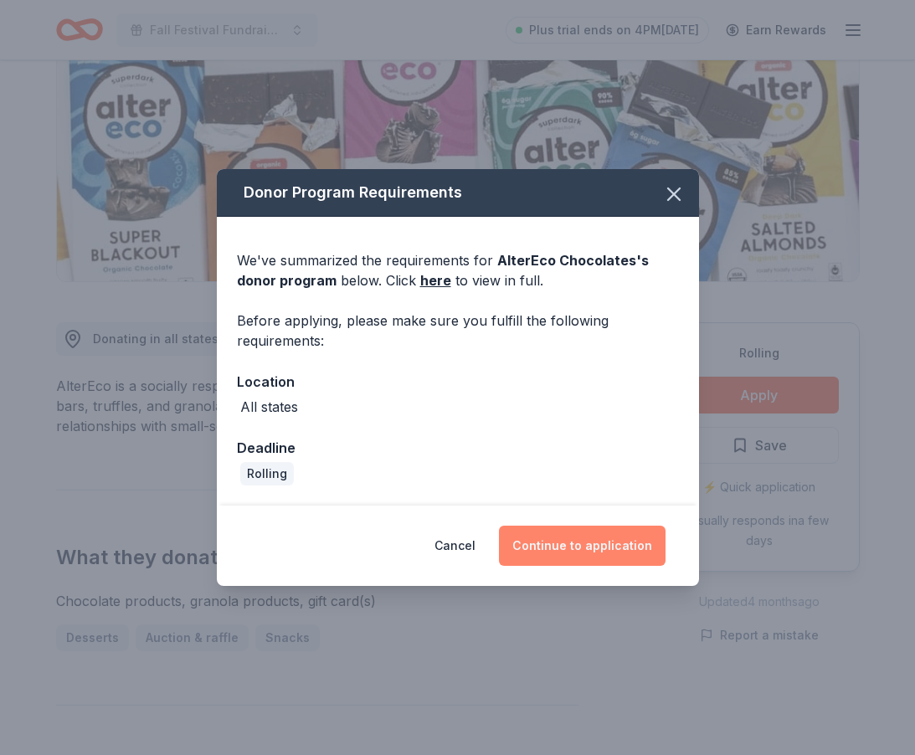
click at [563, 540] on button "Continue to application" at bounding box center [582, 546] width 167 height 40
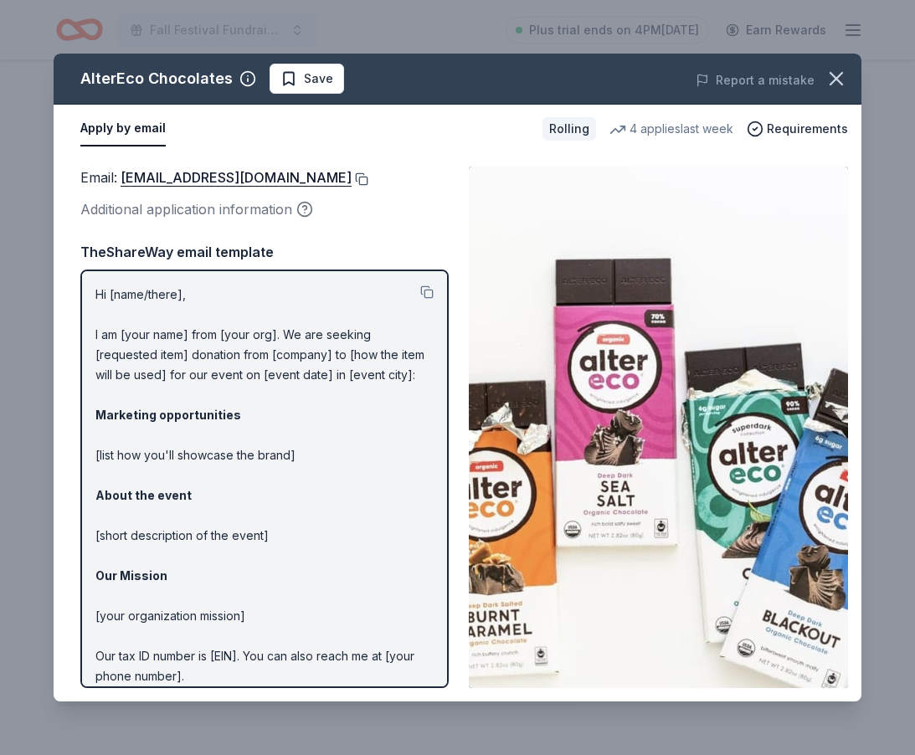
drag, startPoint x: 118, startPoint y: 178, endPoint x: 293, endPoint y: 181, distance: 175.0
click at [293, 181] on div "Email : shop@alterecofoods.com" at bounding box center [264, 178] width 368 height 22
click at [352, 178] on button at bounding box center [360, 179] width 17 height 13
click at [840, 73] on icon "button" at bounding box center [836, 78] width 23 height 23
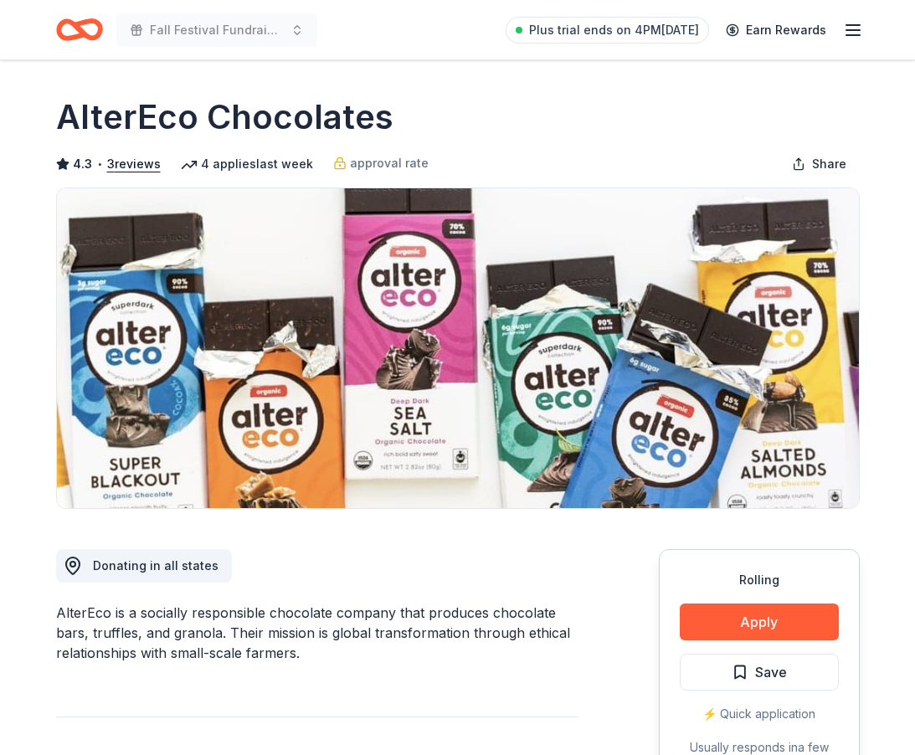
scroll to position [0, 0]
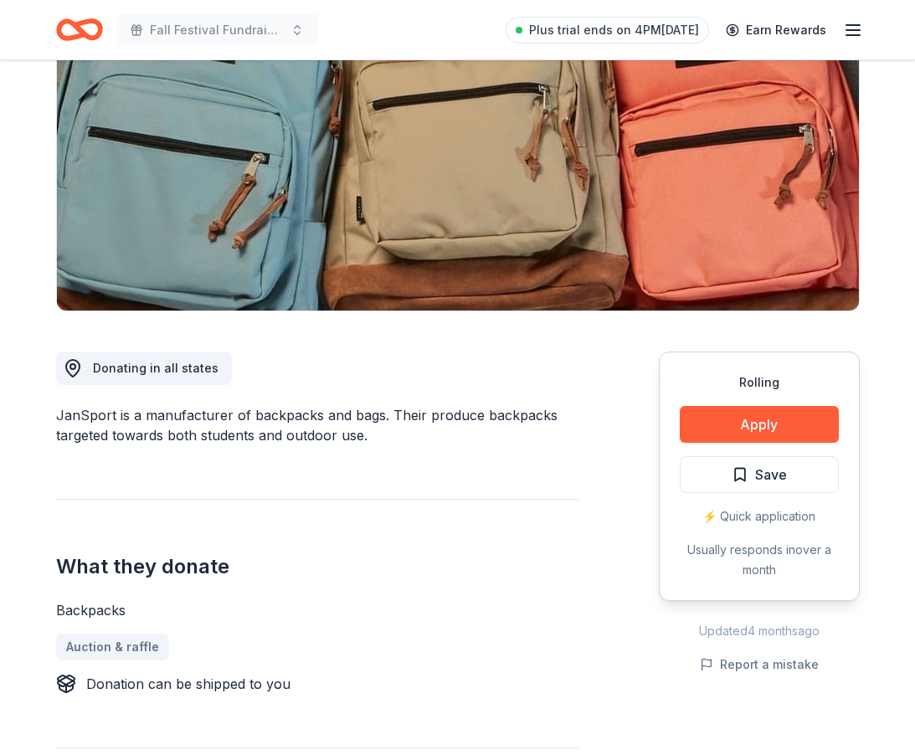
scroll to position [183, 0]
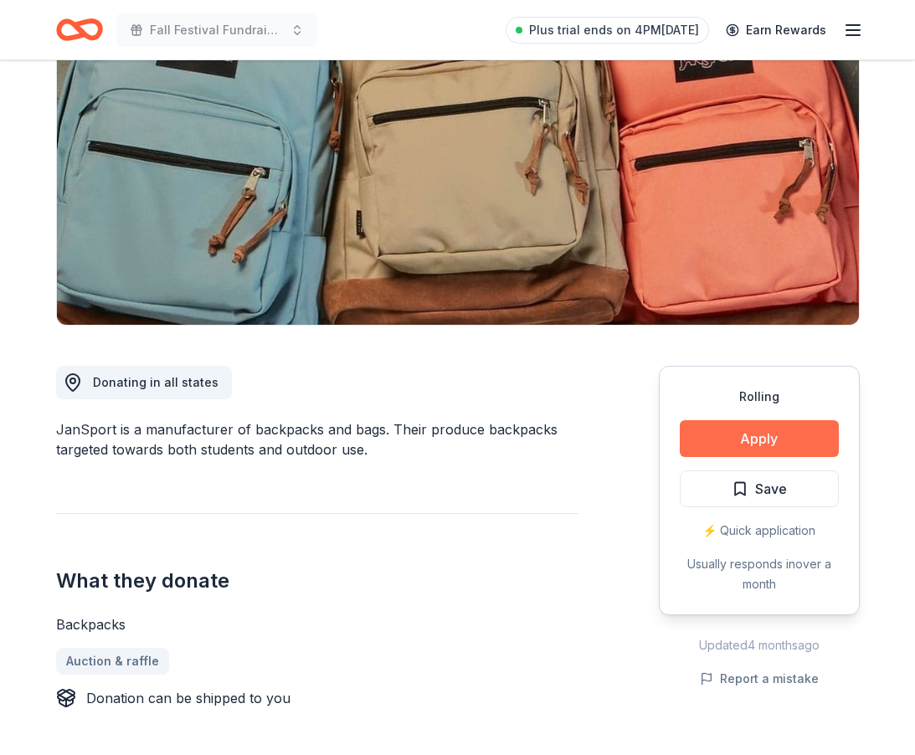
click at [775, 439] on button "Apply" at bounding box center [759, 438] width 159 height 37
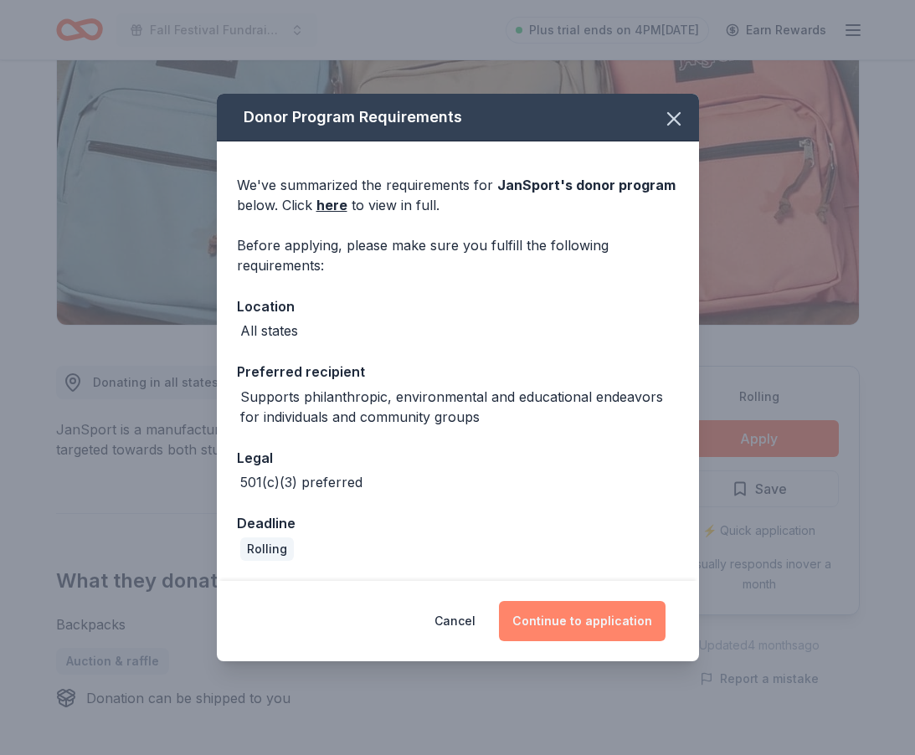
click at [574, 624] on button "Continue to application" at bounding box center [582, 621] width 167 height 40
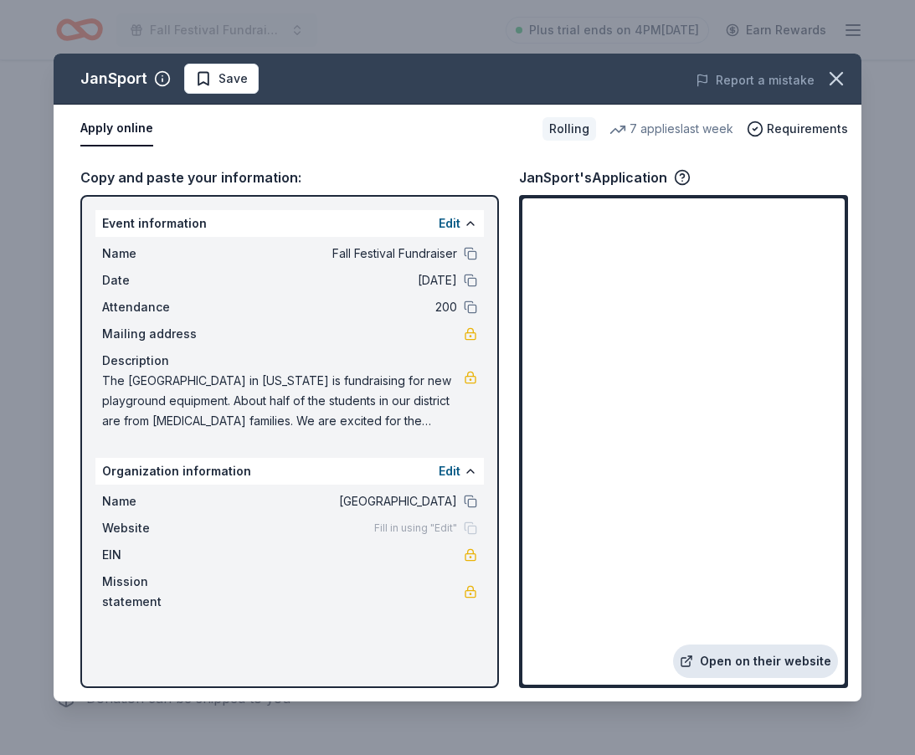
click at [750, 667] on link "Open on their website" at bounding box center [755, 661] width 165 height 33
click at [835, 83] on icon "button" at bounding box center [836, 78] width 23 height 23
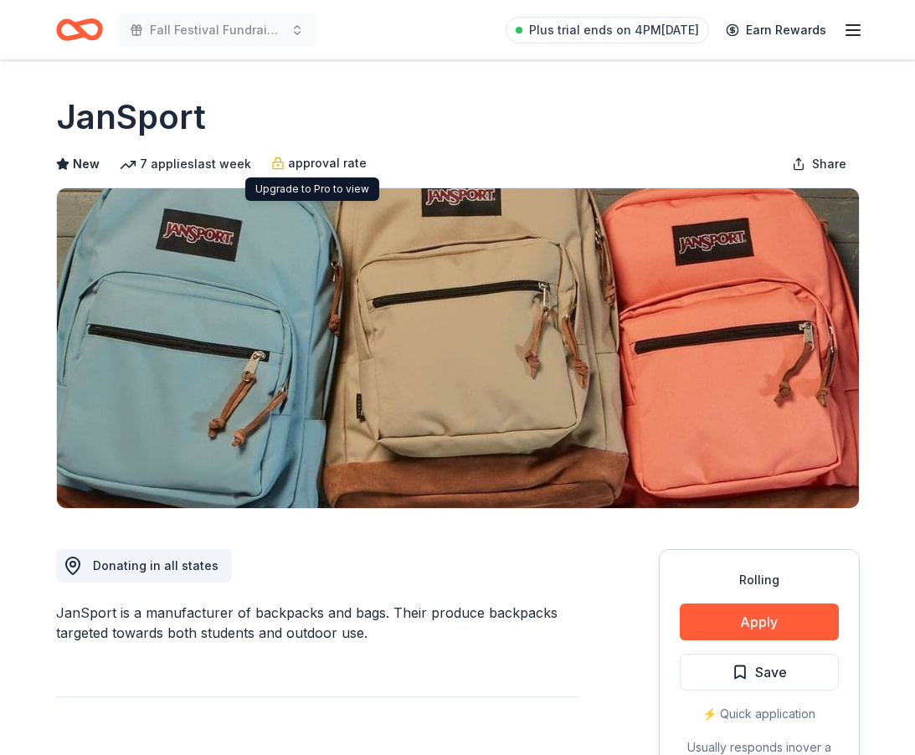
scroll to position [0, 0]
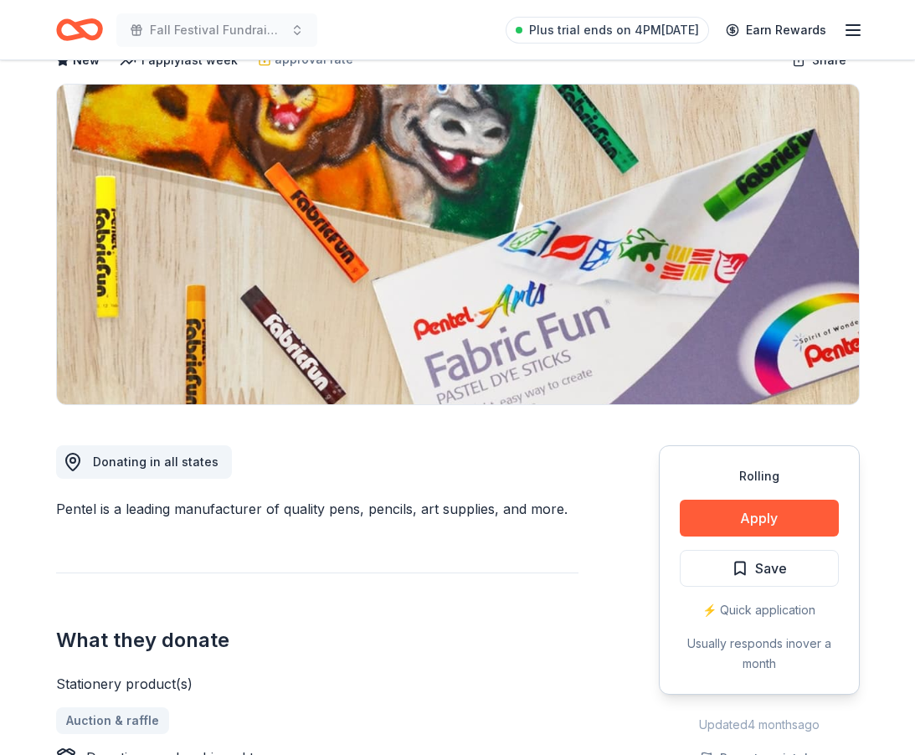
scroll to position [104, 0]
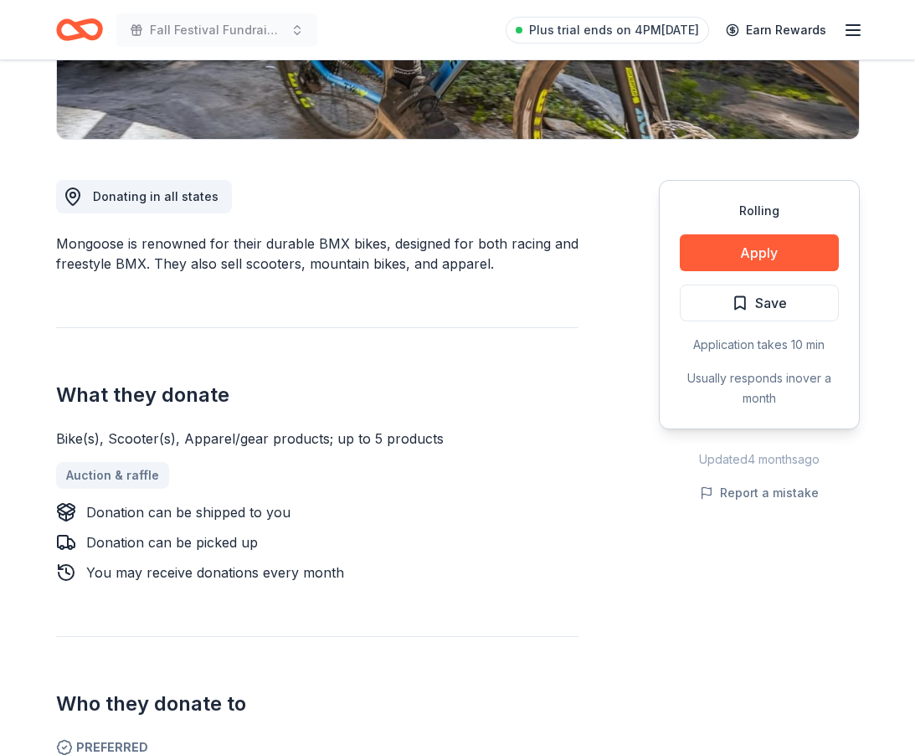
scroll to position [319, 0]
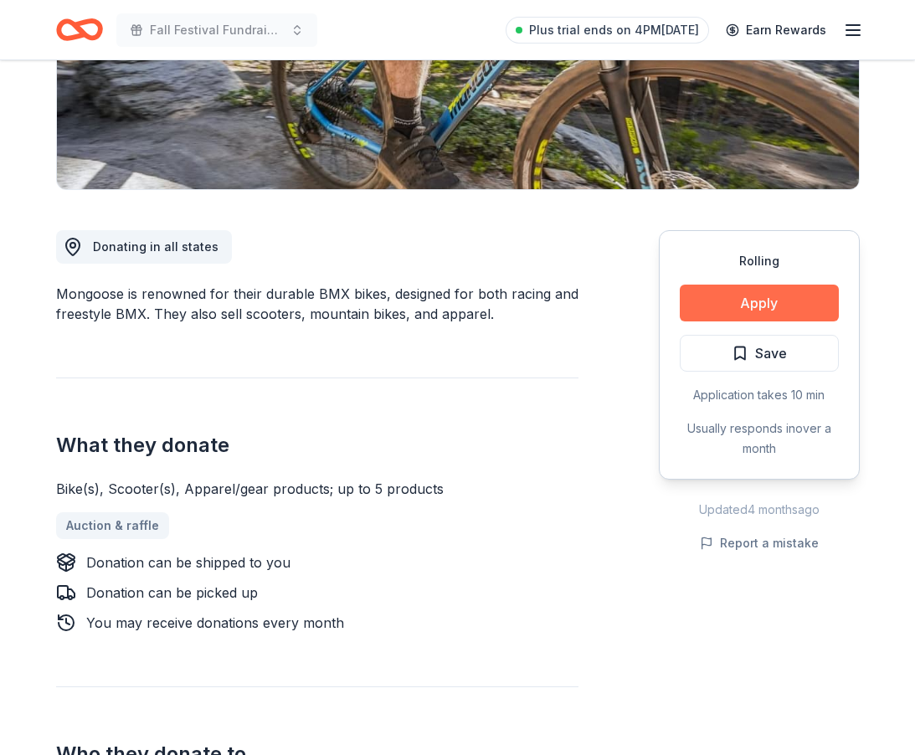
click at [775, 302] on button "Apply" at bounding box center [759, 303] width 159 height 37
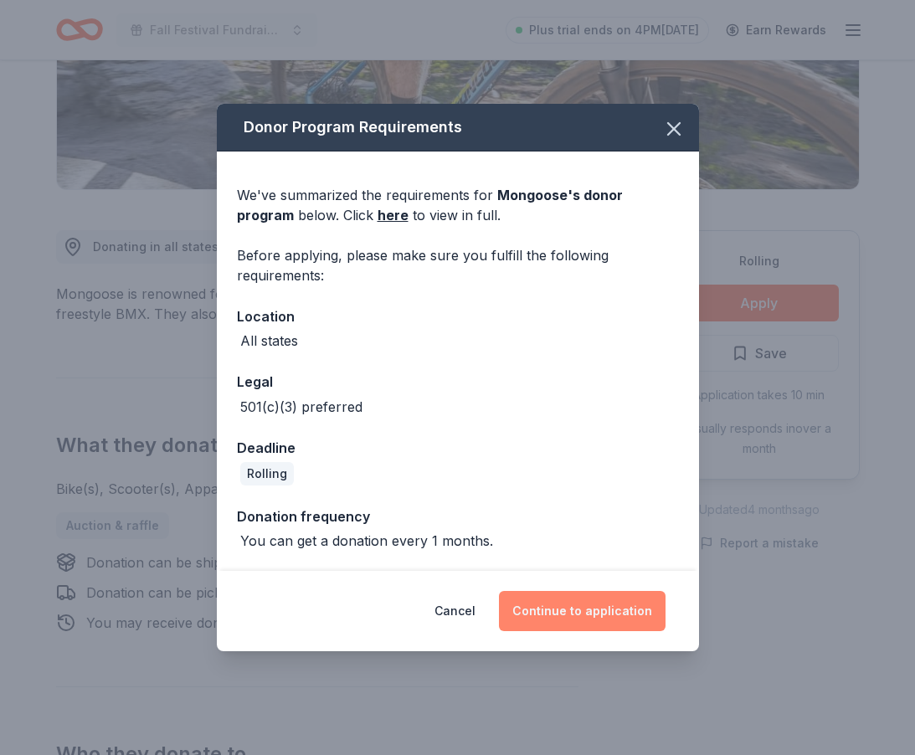
click at [570, 614] on button "Continue to application" at bounding box center [582, 611] width 167 height 40
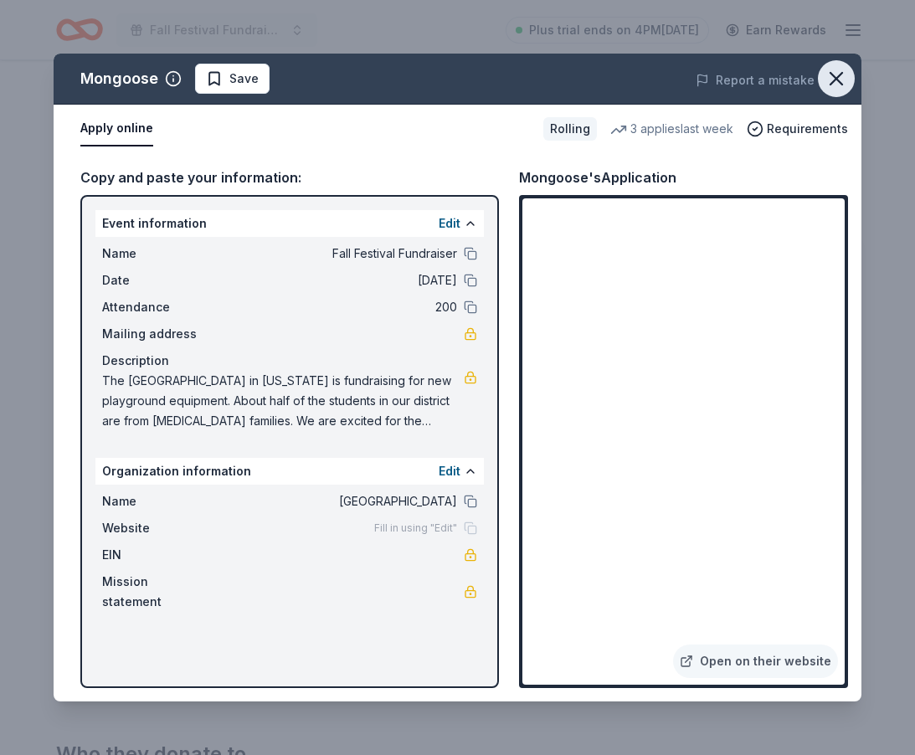
click at [839, 75] on icon "button" at bounding box center [837, 79] width 12 height 12
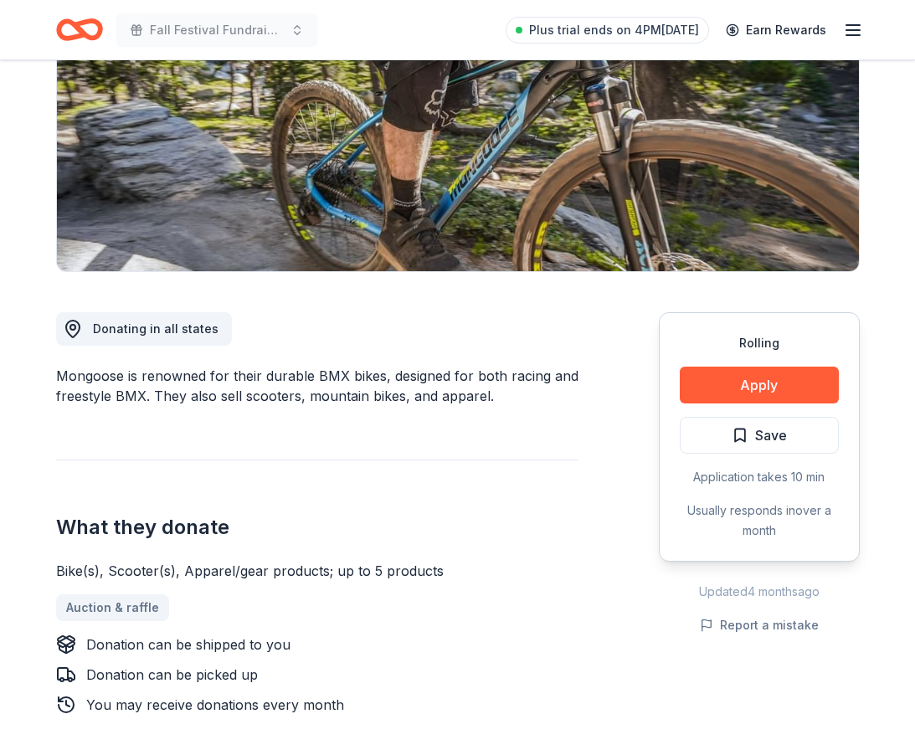
scroll to position [239, 0]
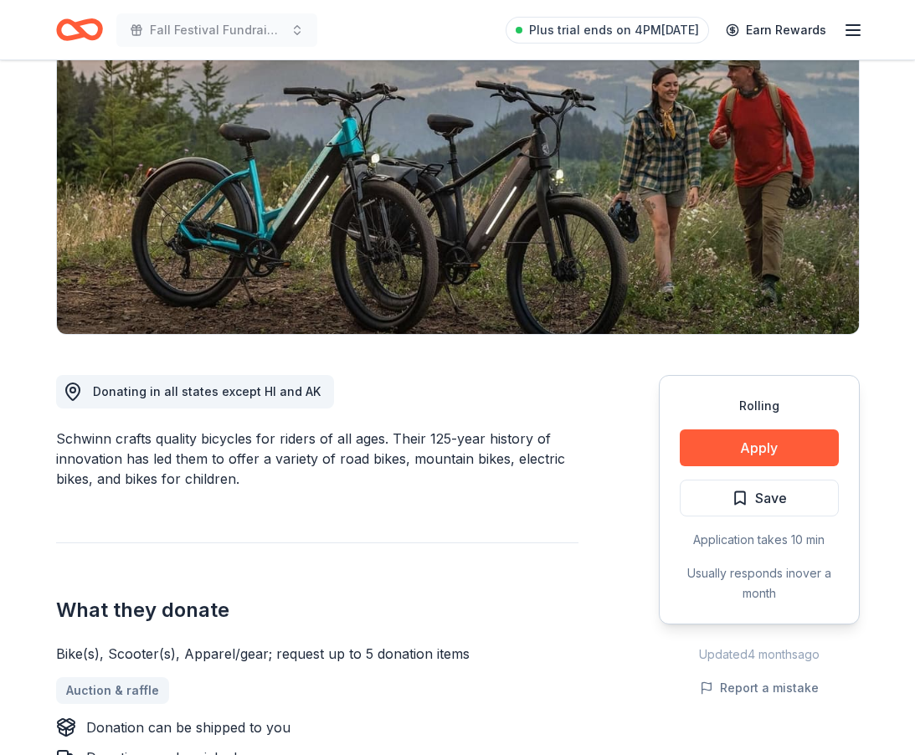
scroll to position [162, 0]
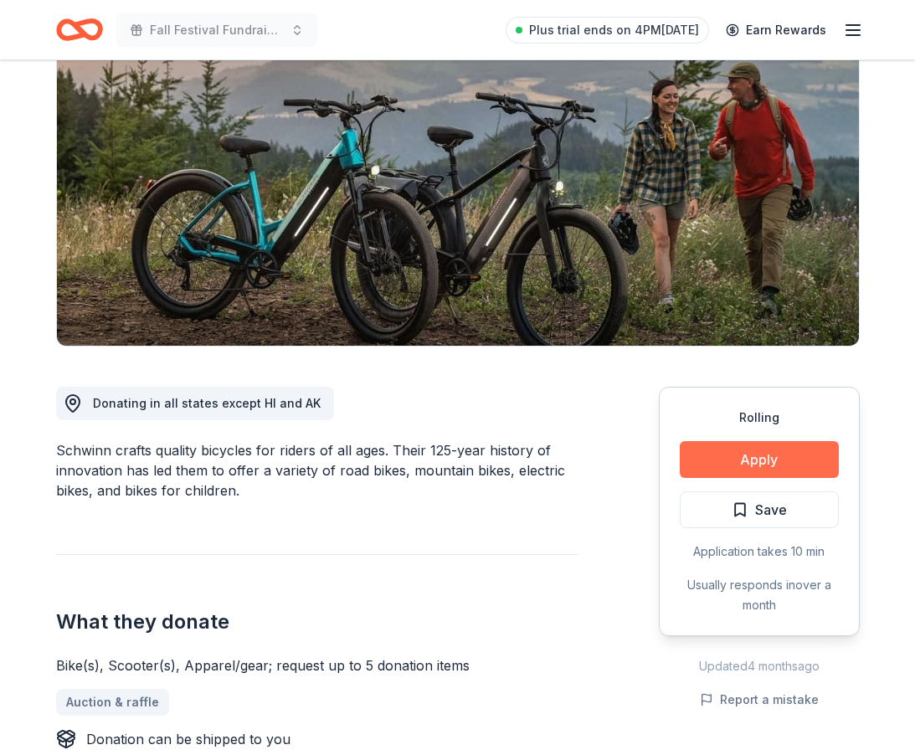
click at [711, 462] on button "Apply" at bounding box center [759, 459] width 159 height 37
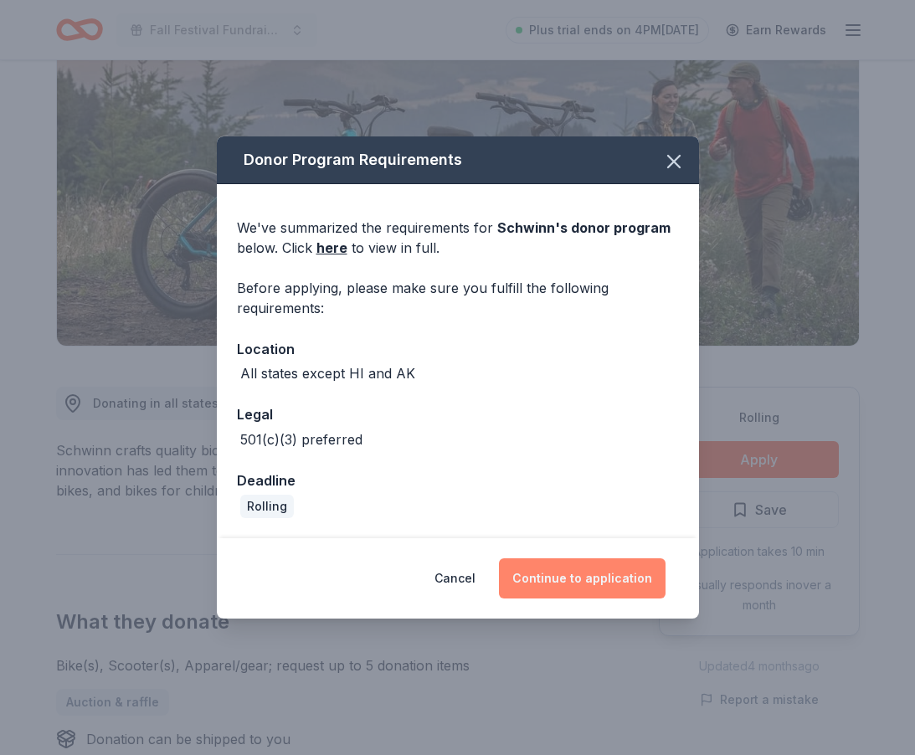
click at [572, 581] on button "Continue to application" at bounding box center [582, 579] width 167 height 40
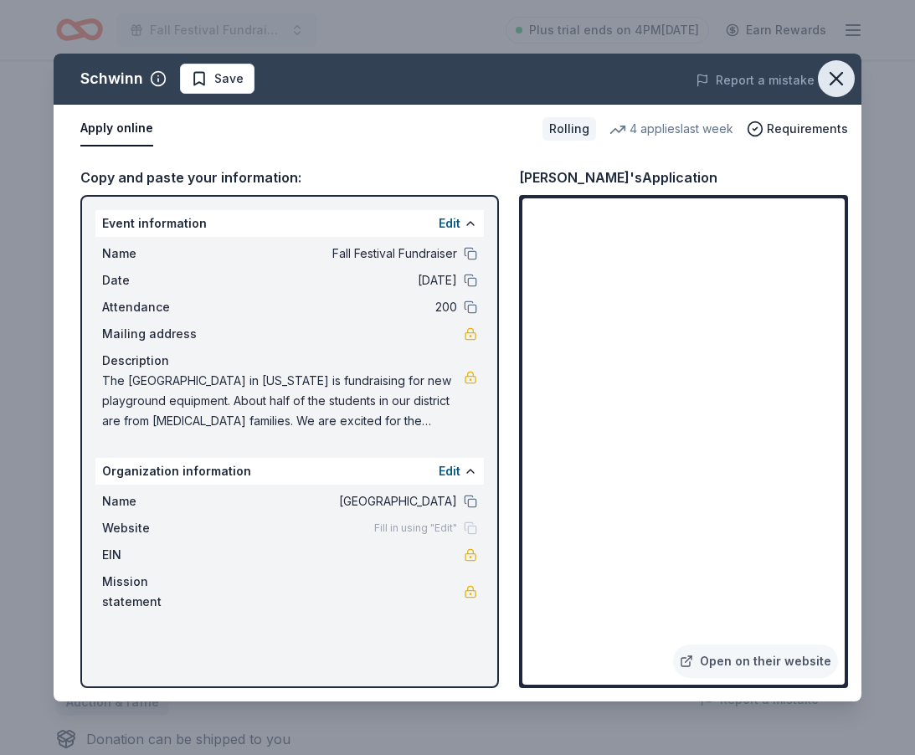
click at [836, 82] on icon "button" at bounding box center [836, 78] width 23 height 23
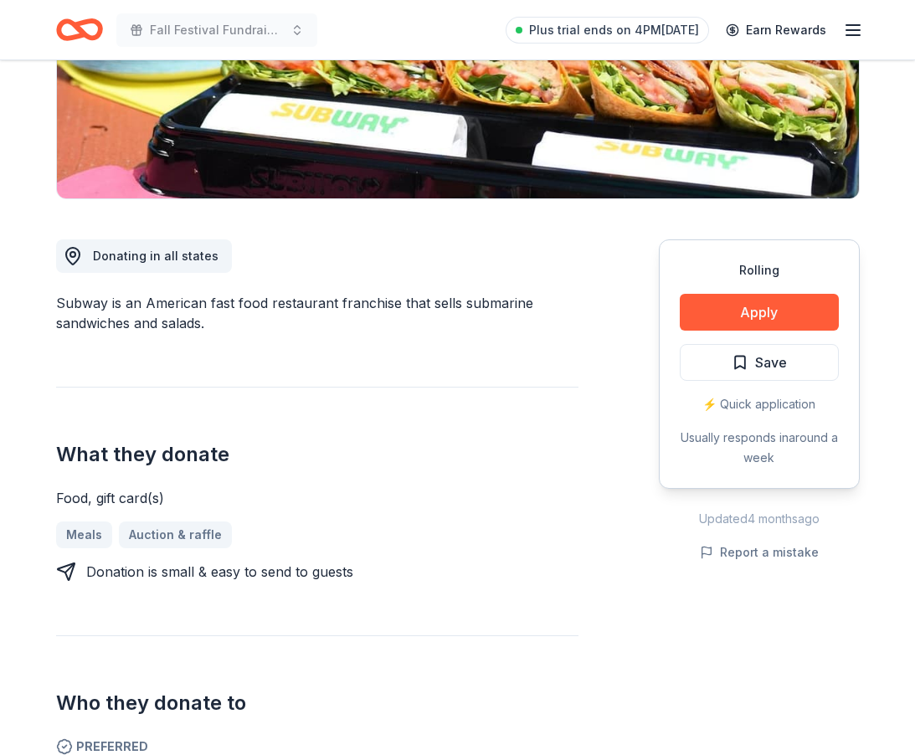
scroll to position [317, 0]
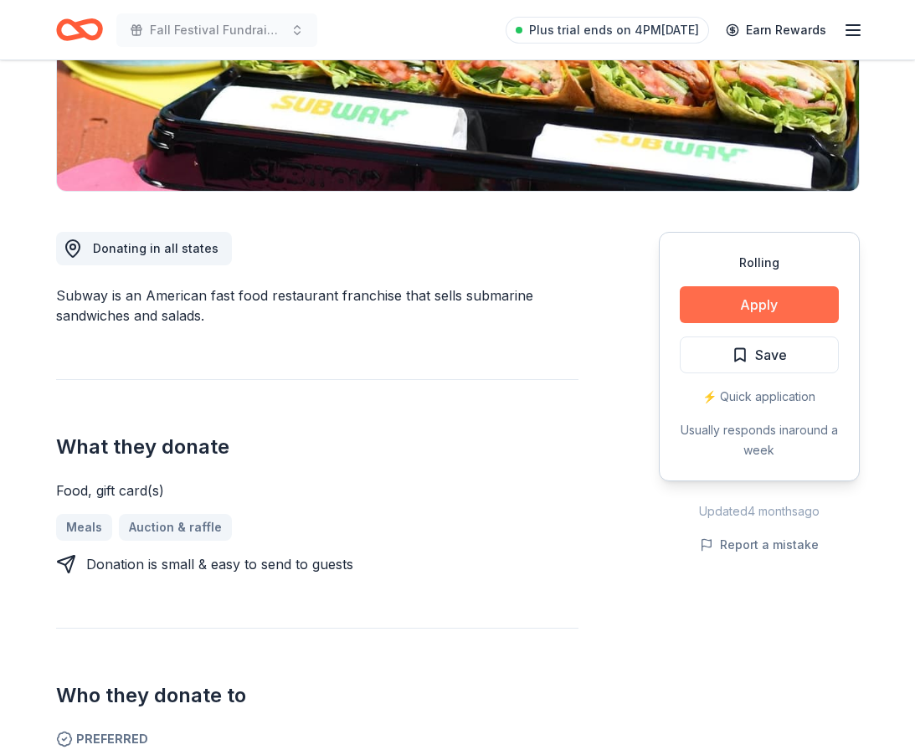
click at [768, 308] on button "Apply" at bounding box center [759, 304] width 159 height 37
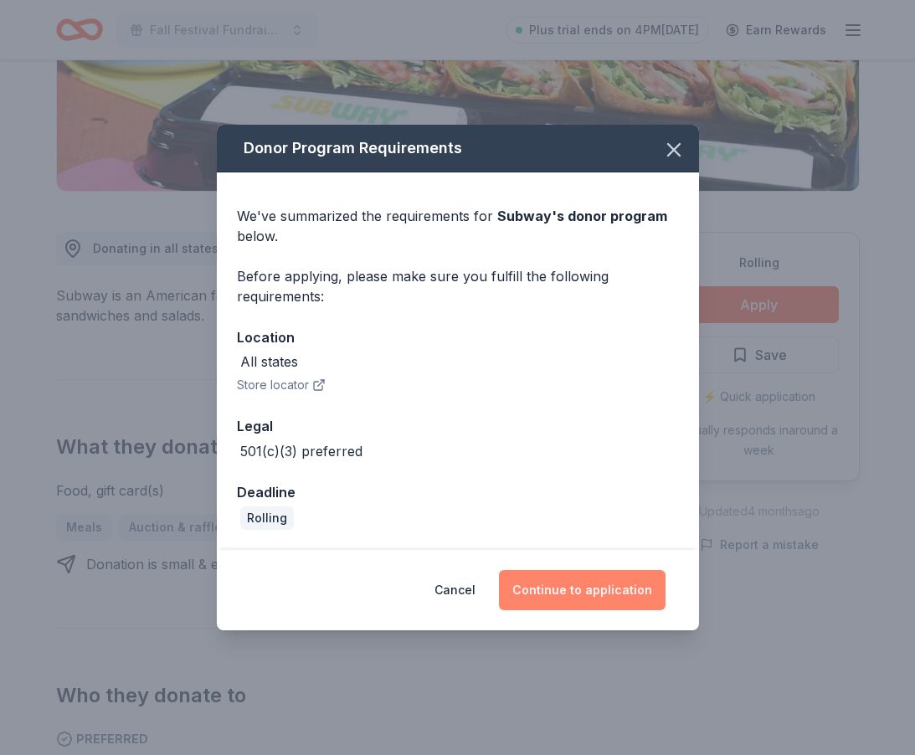
click at [554, 582] on button "Continue to application" at bounding box center [582, 590] width 167 height 40
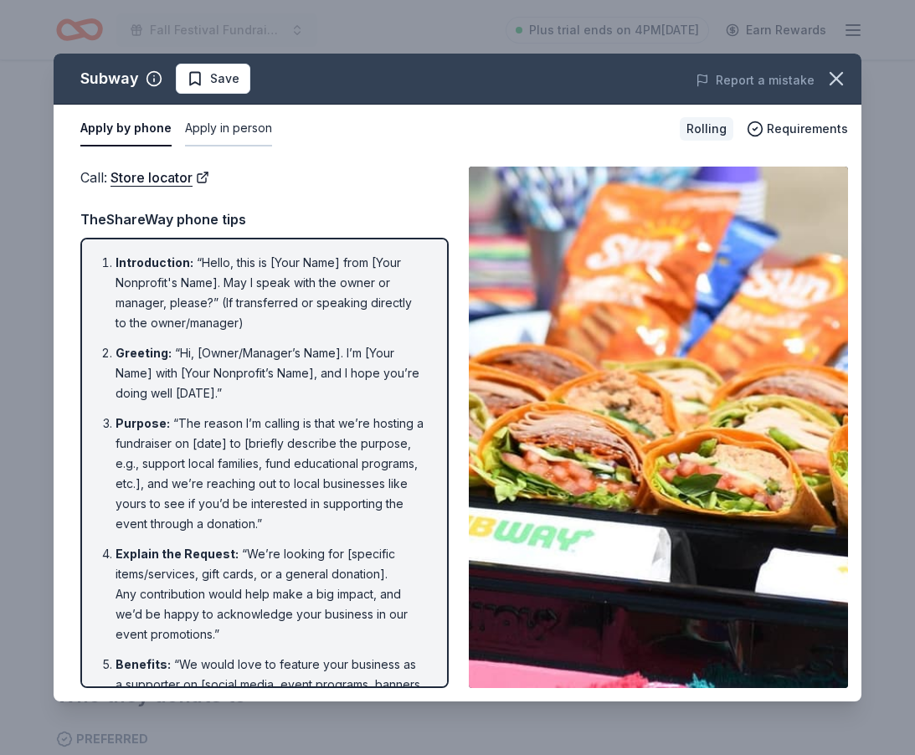
click at [201, 134] on button "Apply in person" at bounding box center [228, 128] width 87 height 35
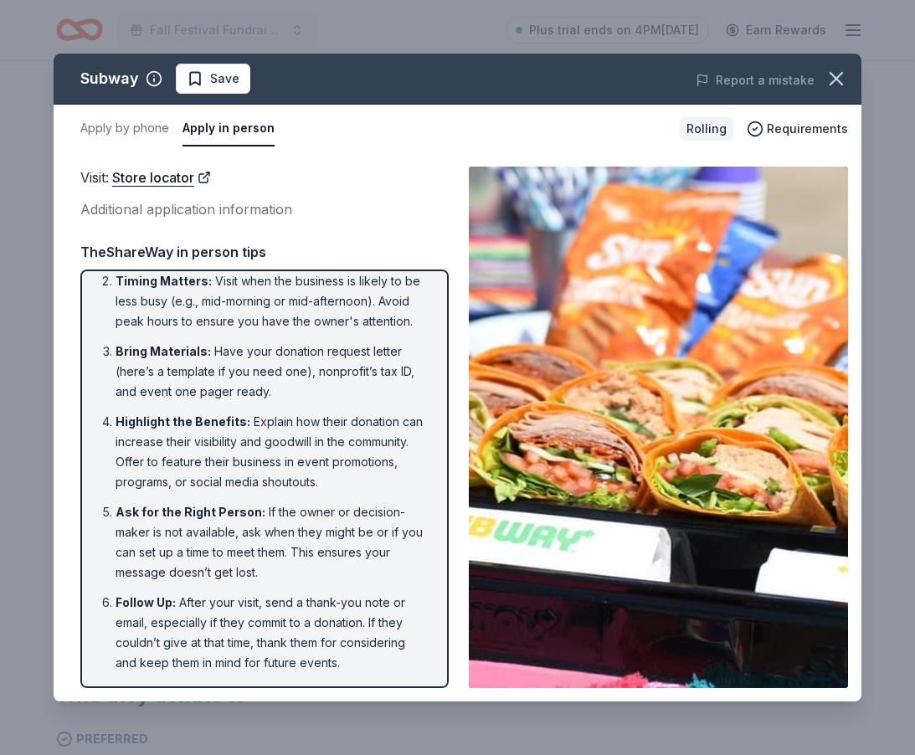
scroll to position [83, 0]
click at [837, 80] on icon "button" at bounding box center [837, 79] width 12 height 12
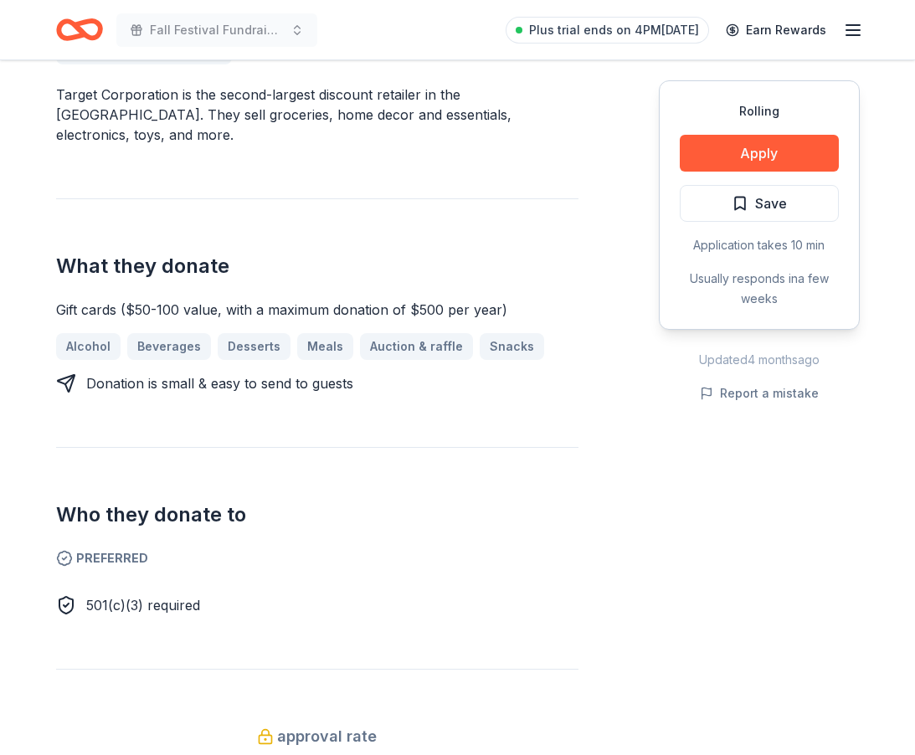
scroll to position [520, 0]
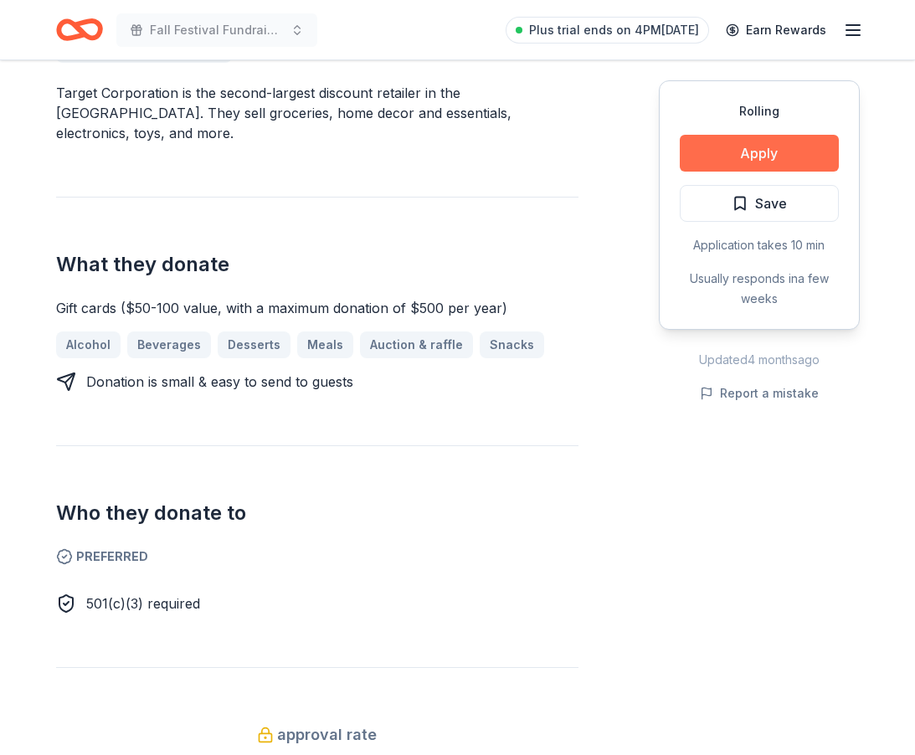
click at [744, 158] on button "Apply" at bounding box center [759, 153] width 159 height 37
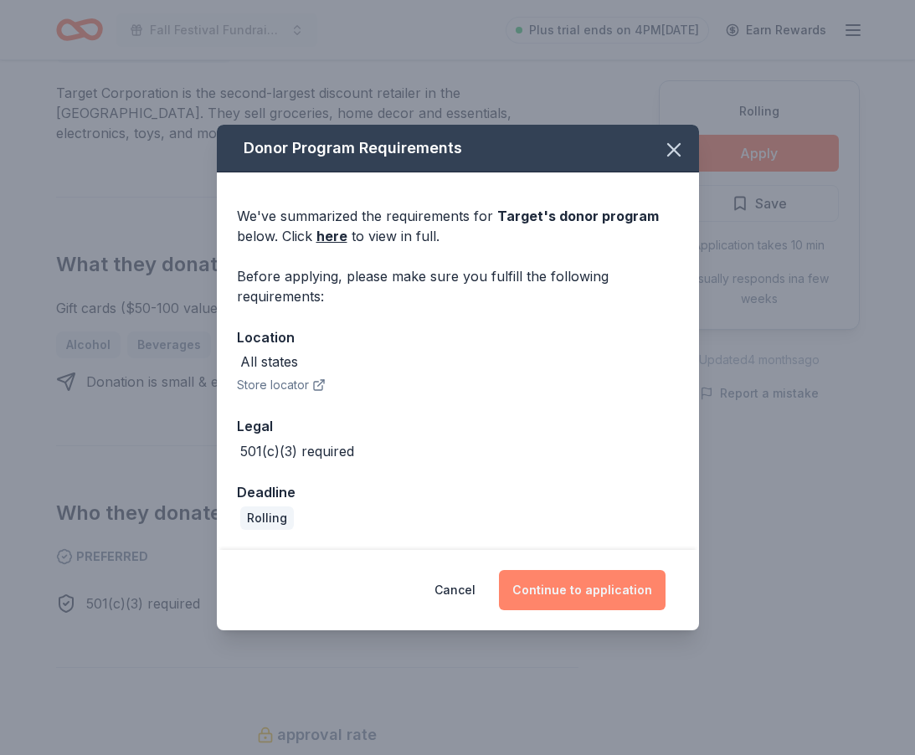
click at [548, 604] on button "Continue to application" at bounding box center [582, 590] width 167 height 40
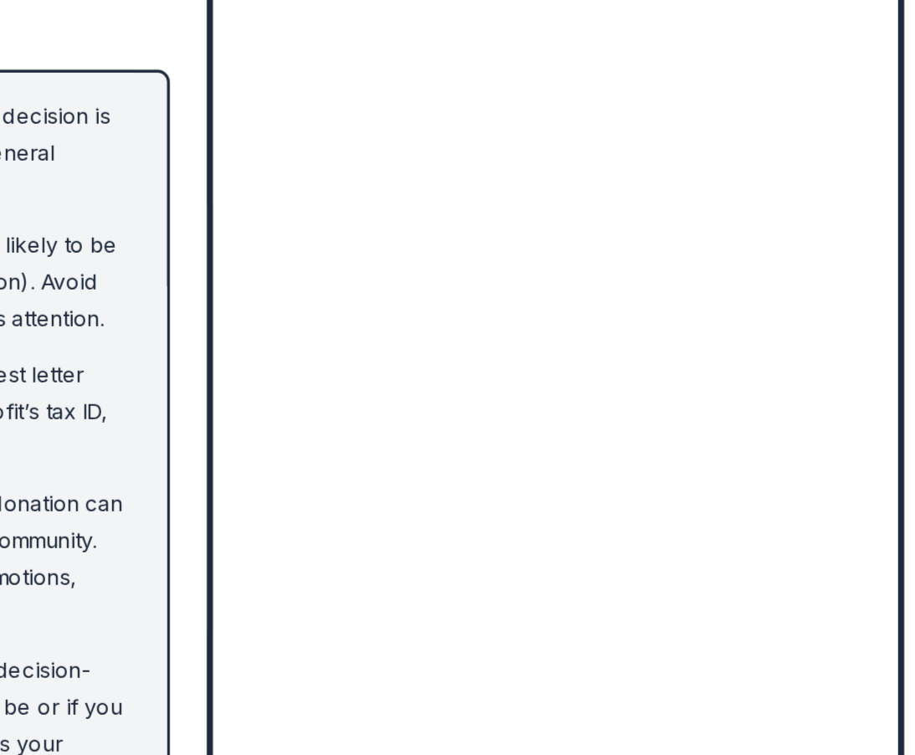
scroll to position [461, 0]
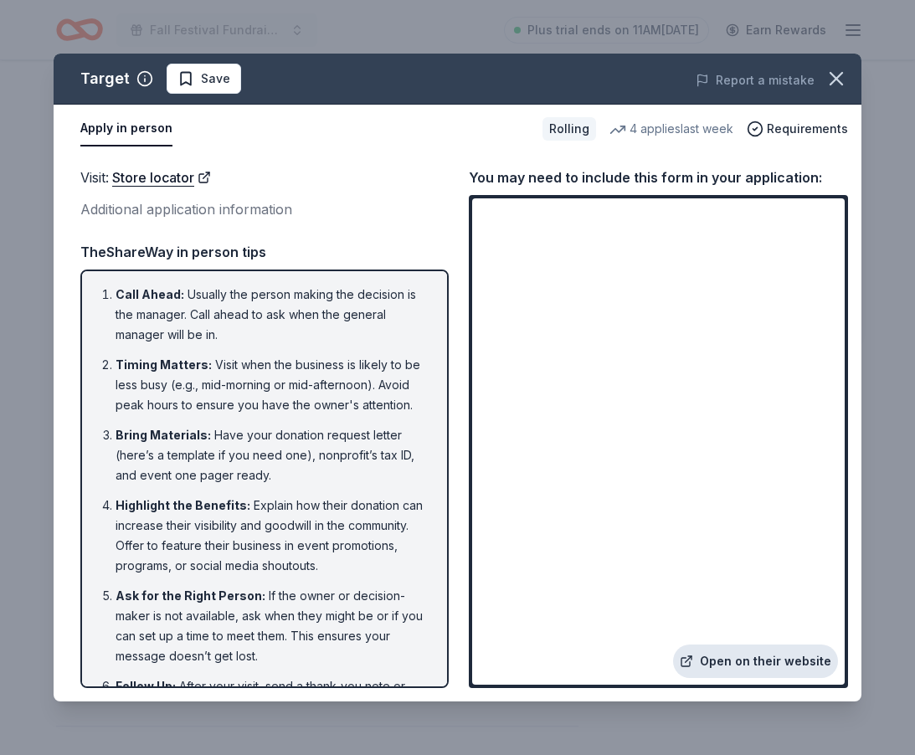
click at [743, 661] on link "Open on their website" at bounding box center [755, 661] width 165 height 33
click at [827, 79] on icon "button" at bounding box center [836, 78] width 23 height 23
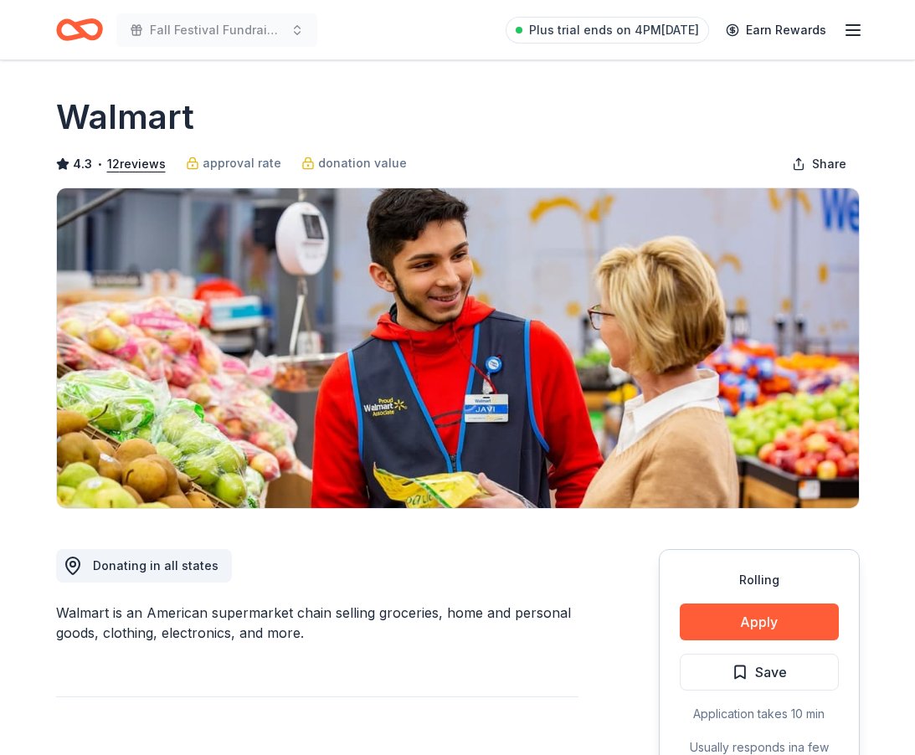
scroll to position [339, 0]
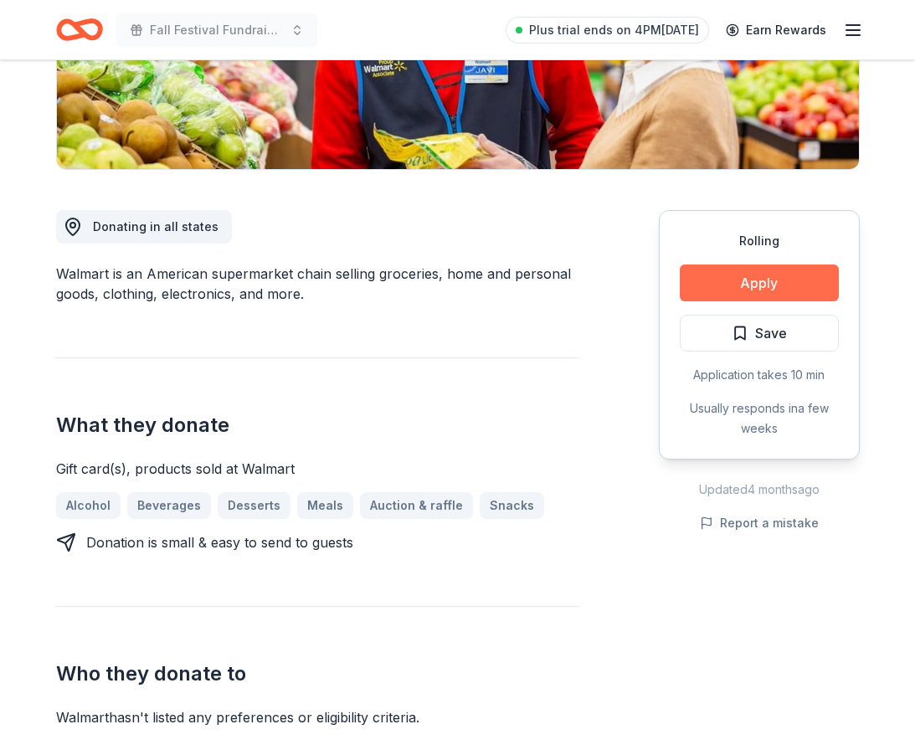
click at [718, 281] on button "Apply" at bounding box center [759, 283] width 159 height 37
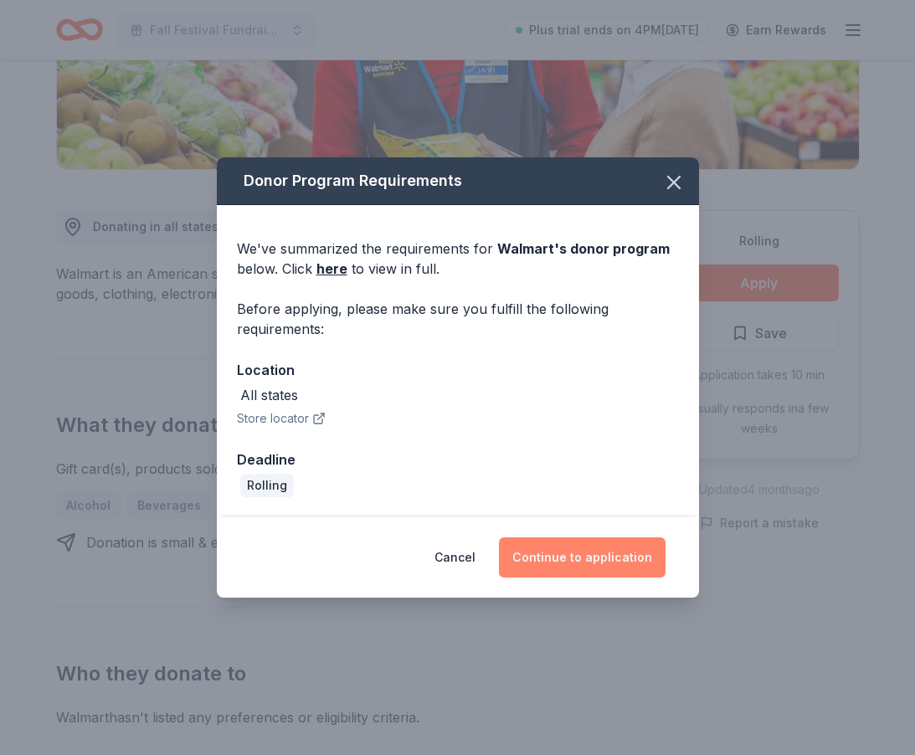
click at [579, 547] on button "Continue to application" at bounding box center [582, 558] width 167 height 40
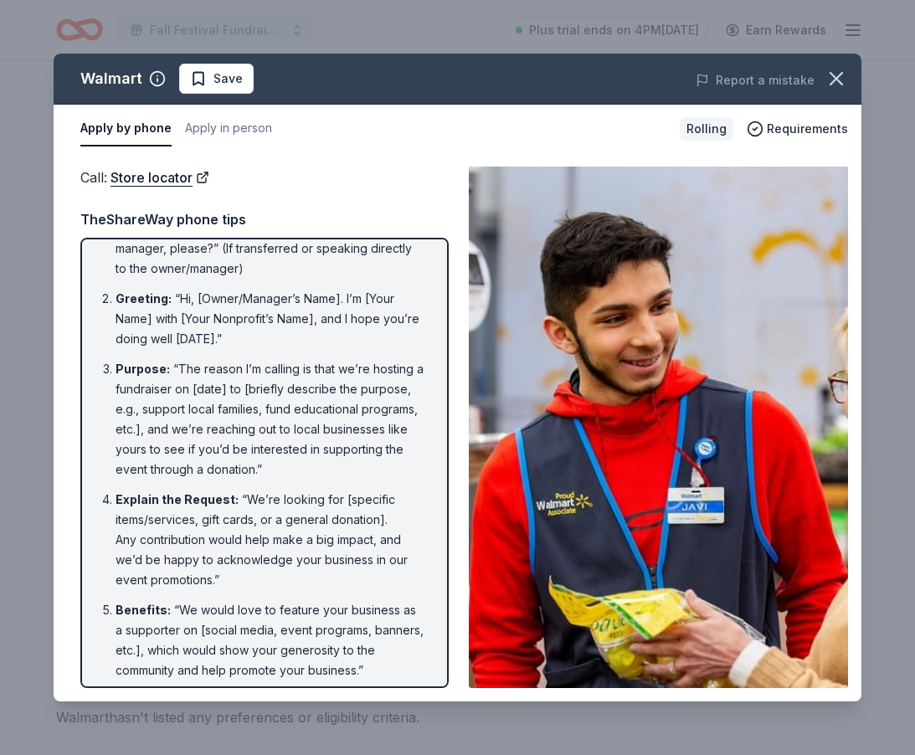
scroll to position [75, 0]
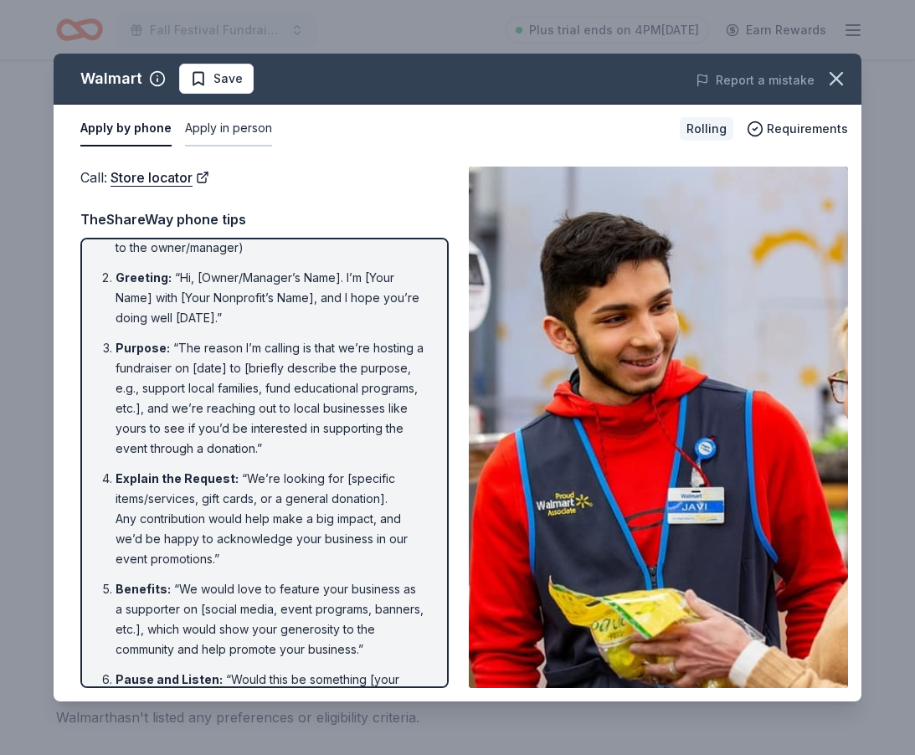
click at [207, 131] on button "Apply in person" at bounding box center [228, 128] width 87 height 35
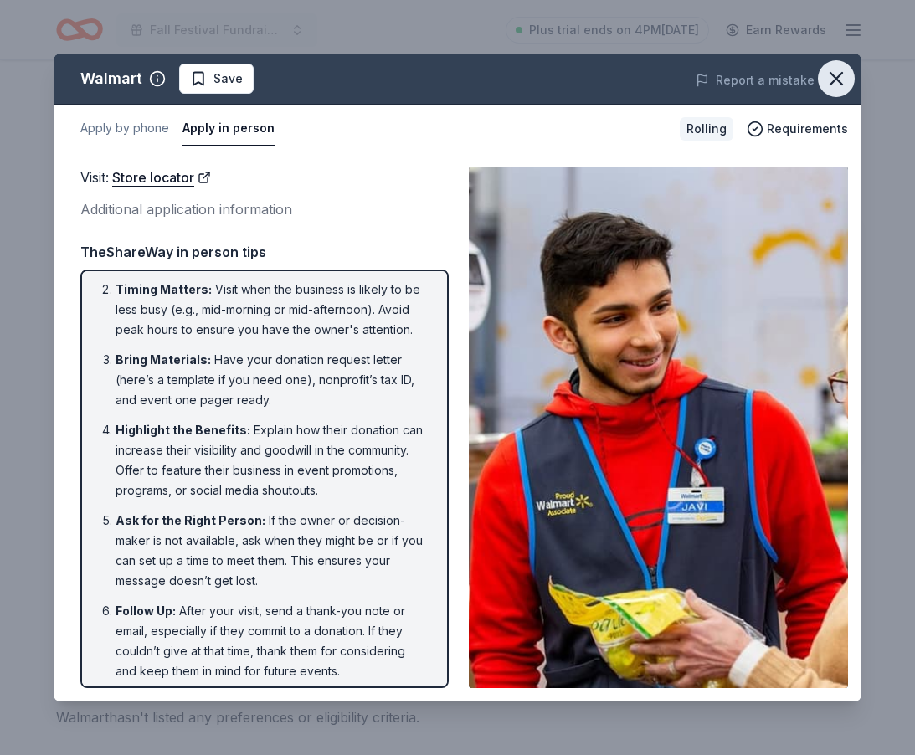
click at [837, 75] on icon "button" at bounding box center [836, 78] width 23 height 23
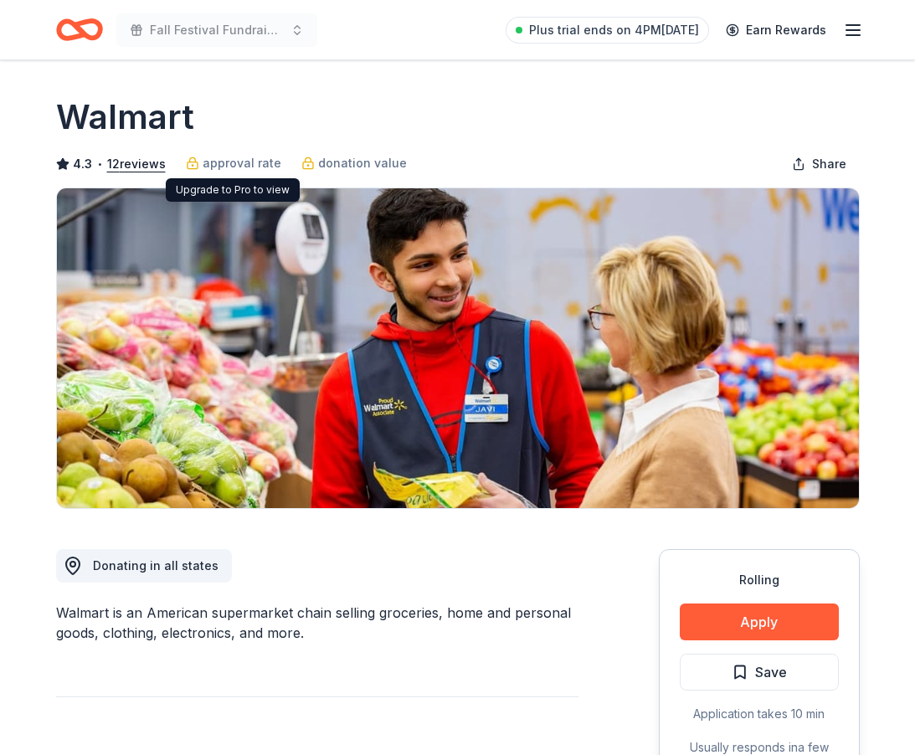
scroll to position [0, 0]
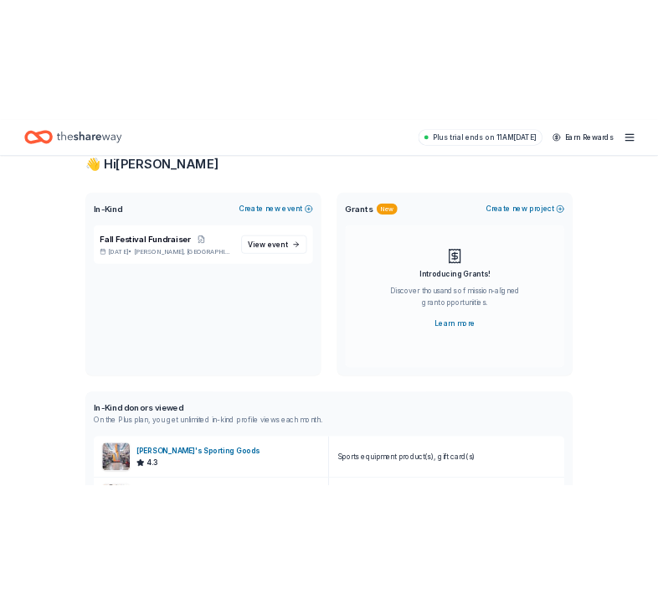
scroll to position [55, 0]
